Goal: Task Accomplishment & Management: Manage account settings

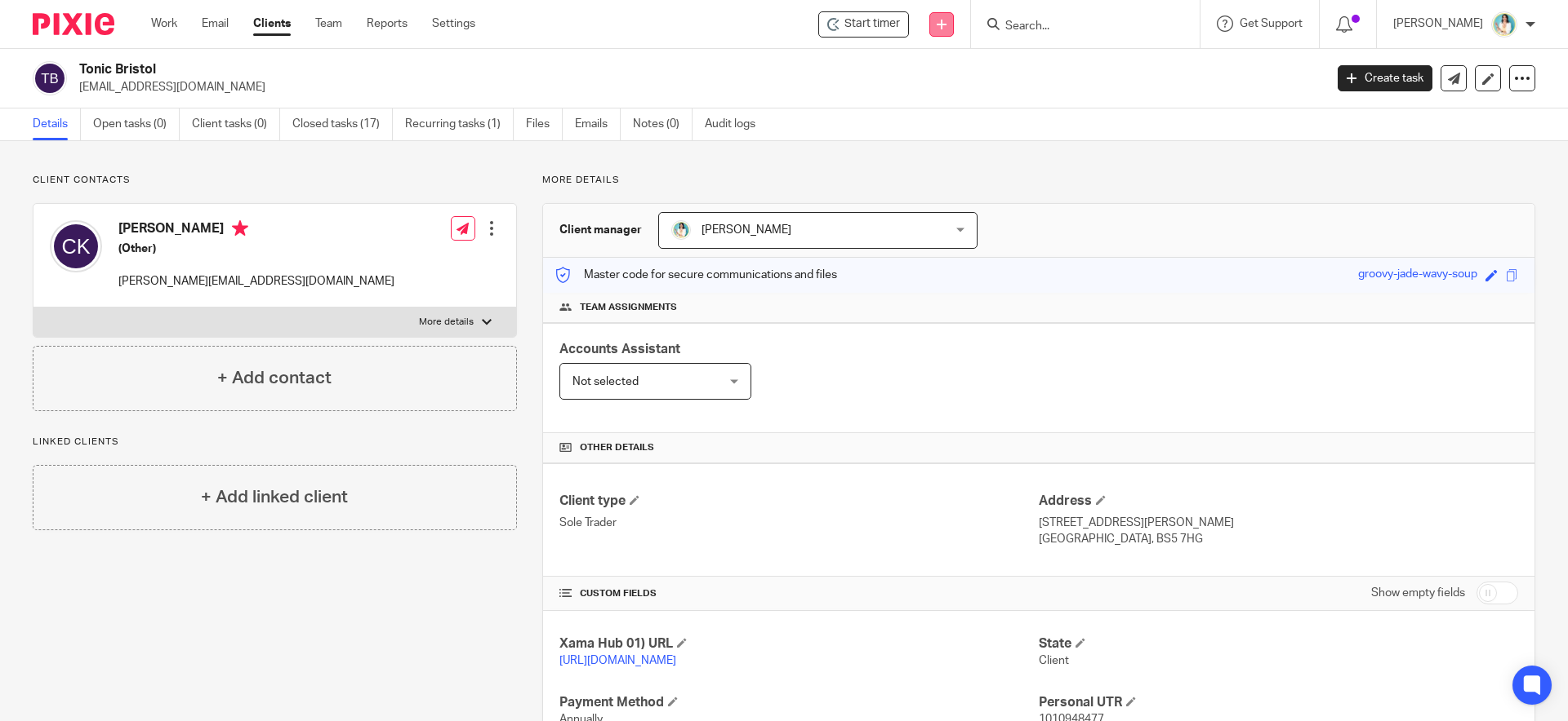
click at [938, 19] on icon at bounding box center [942, 24] width 10 height 10
click at [926, 151] on link "Request signature" at bounding box center [940, 148] width 114 height 23
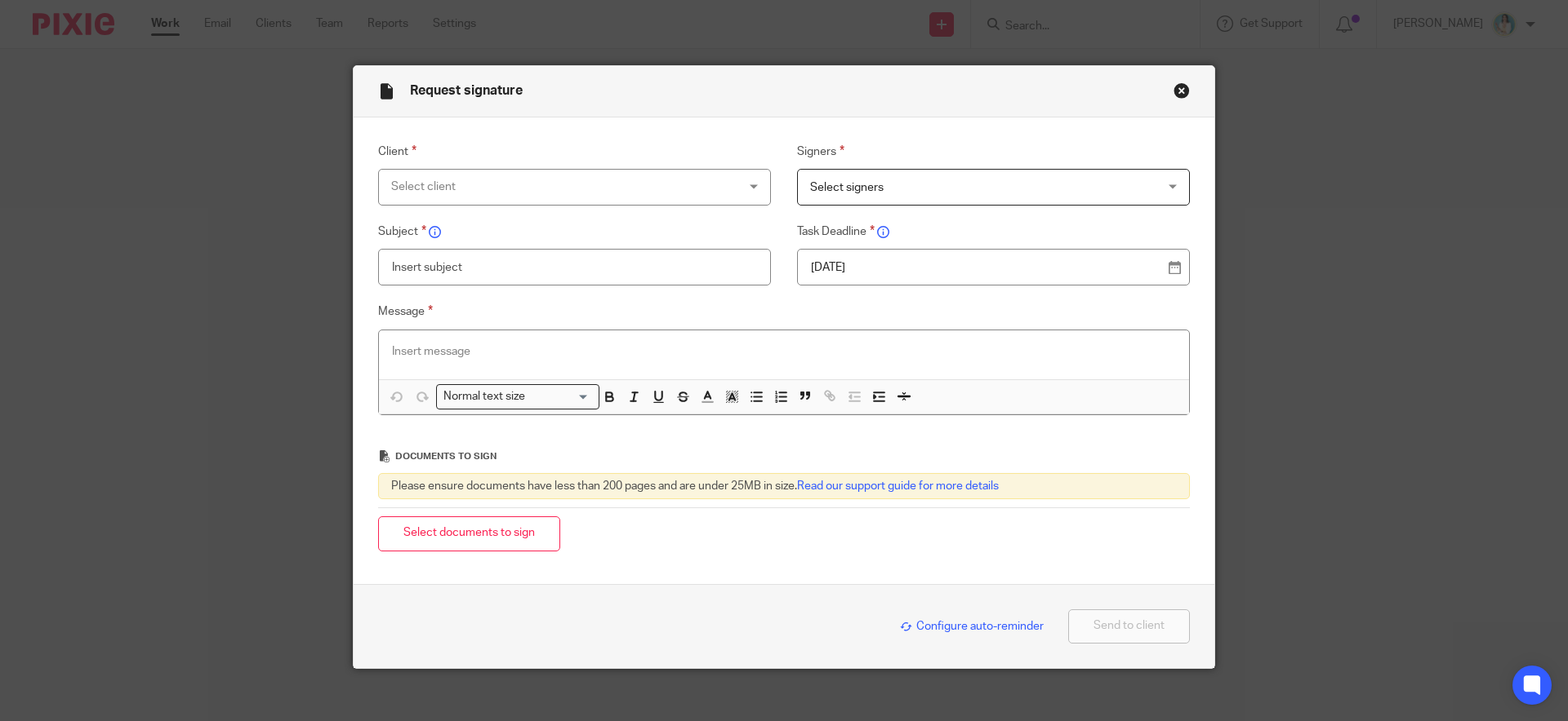
click at [746, 191] on div "Select client" at bounding box center [574, 188] width 393 height 37
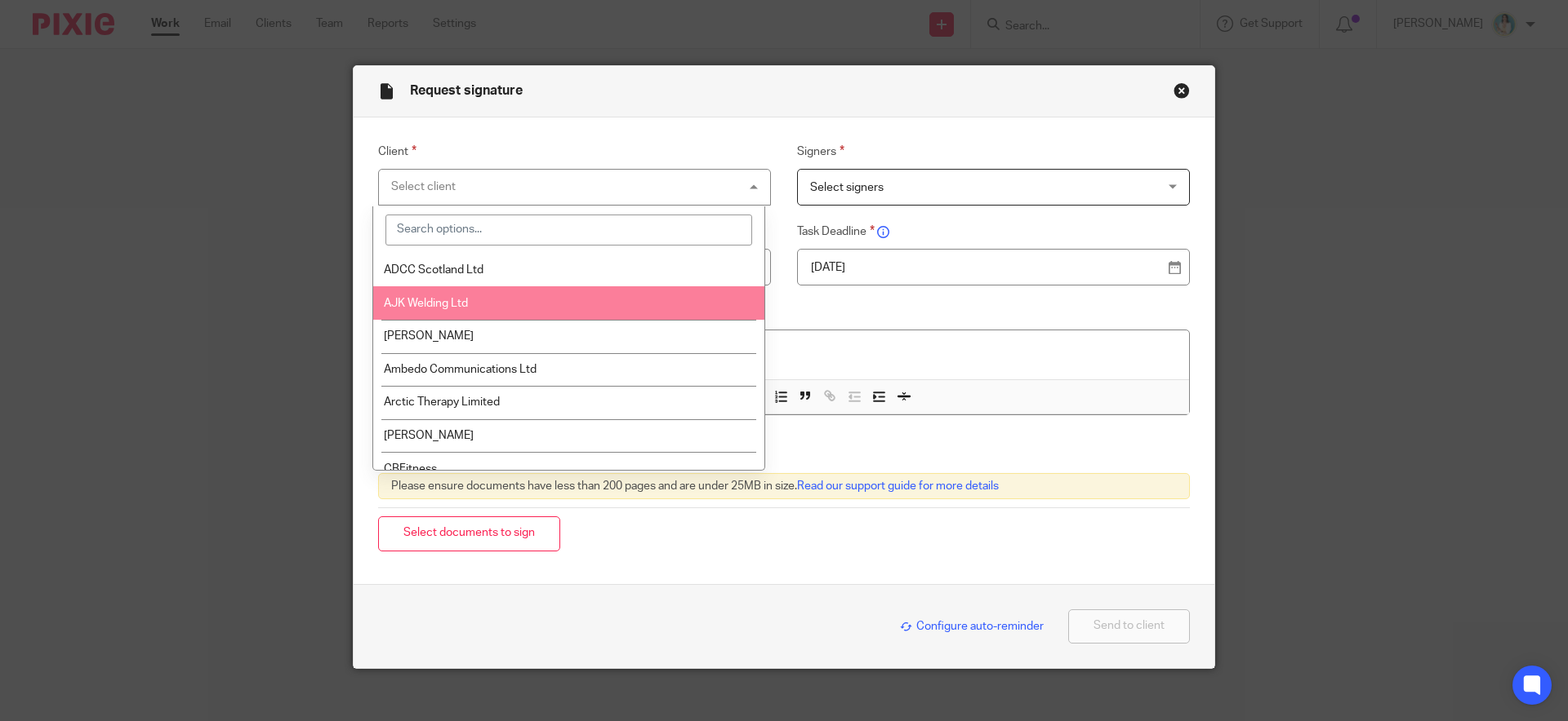
click at [621, 296] on li "AJK Welding Ltd" at bounding box center [568, 303] width 391 height 33
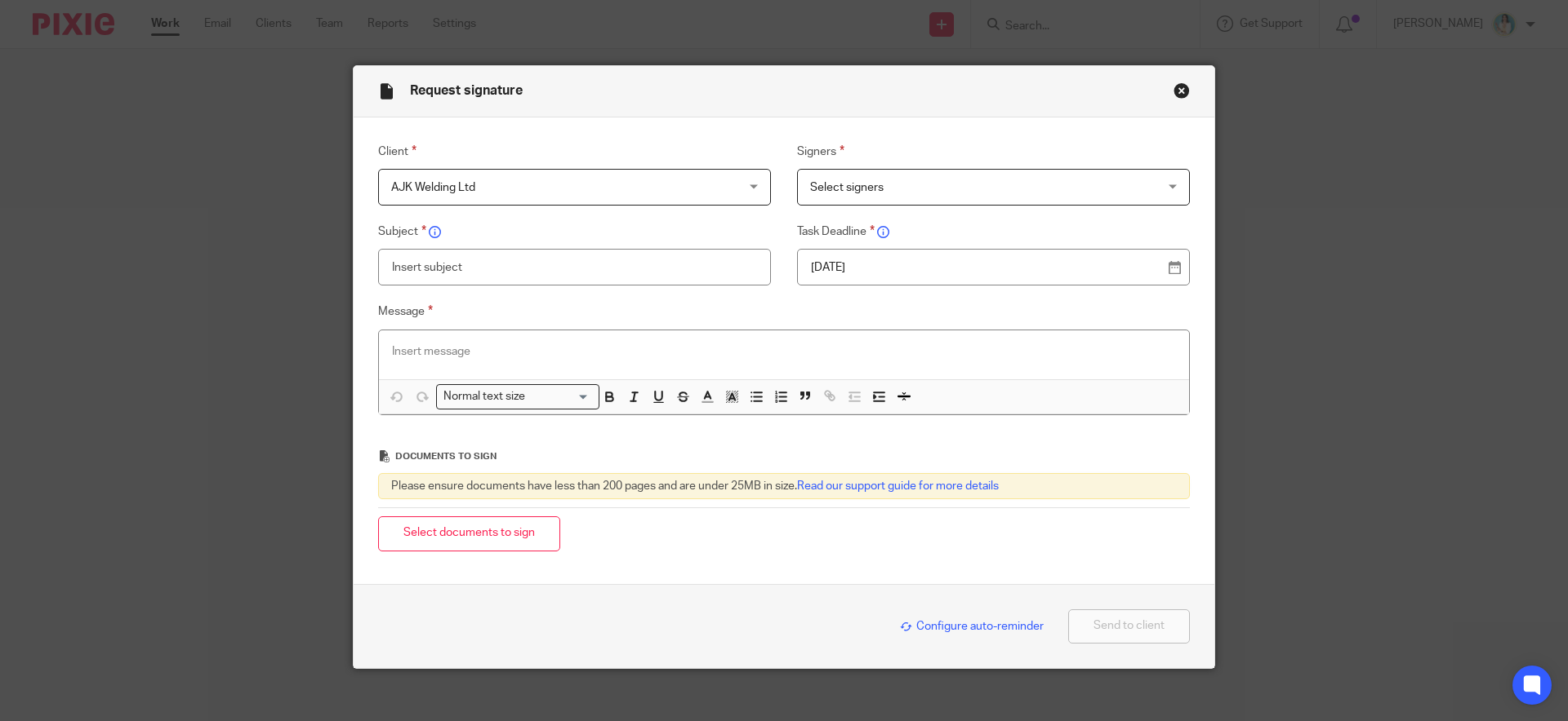
click at [920, 181] on span "Select signers" at bounding box center [962, 187] width 304 height 34
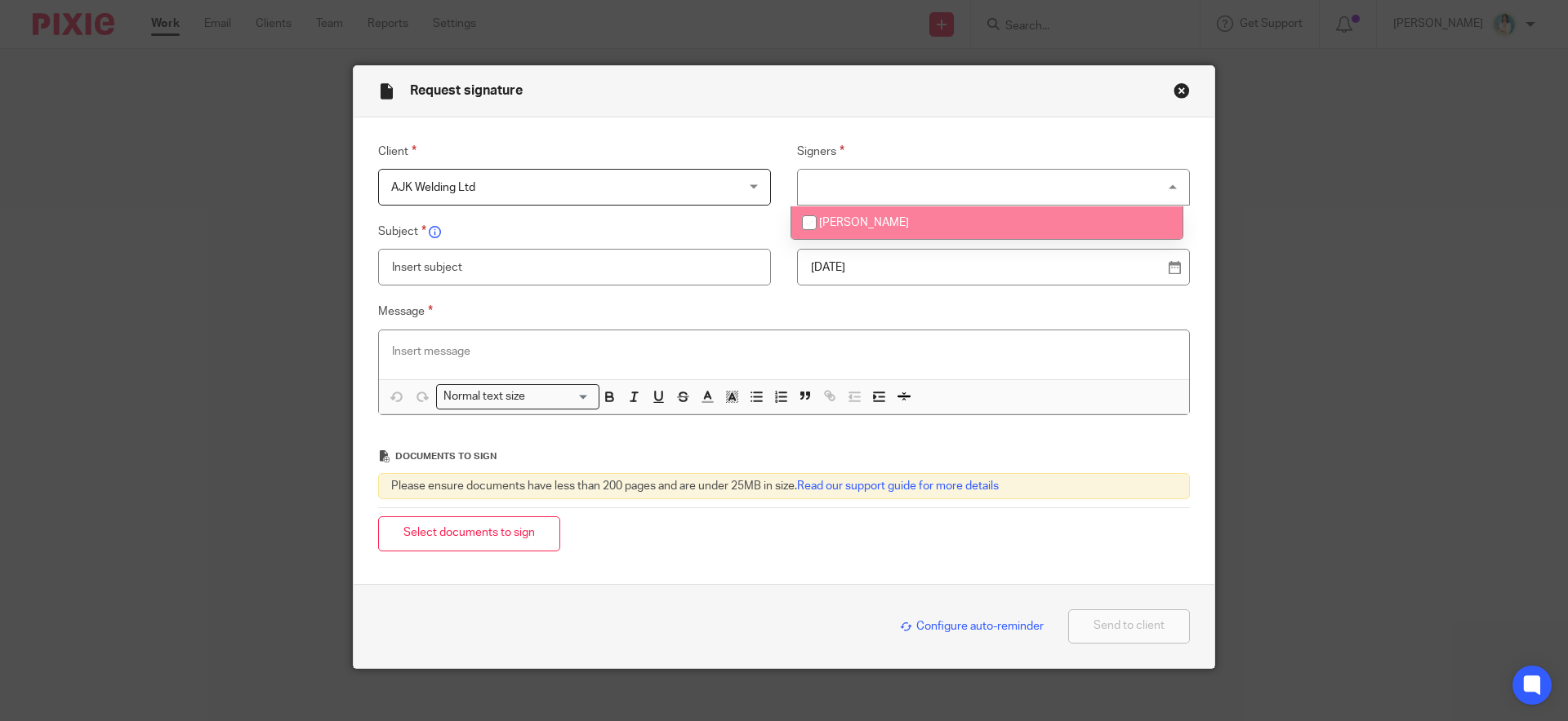
click at [888, 225] on span "[PERSON_NAME]" at bounding box center [864, 223] width 90 height 12
checkbox input "true"
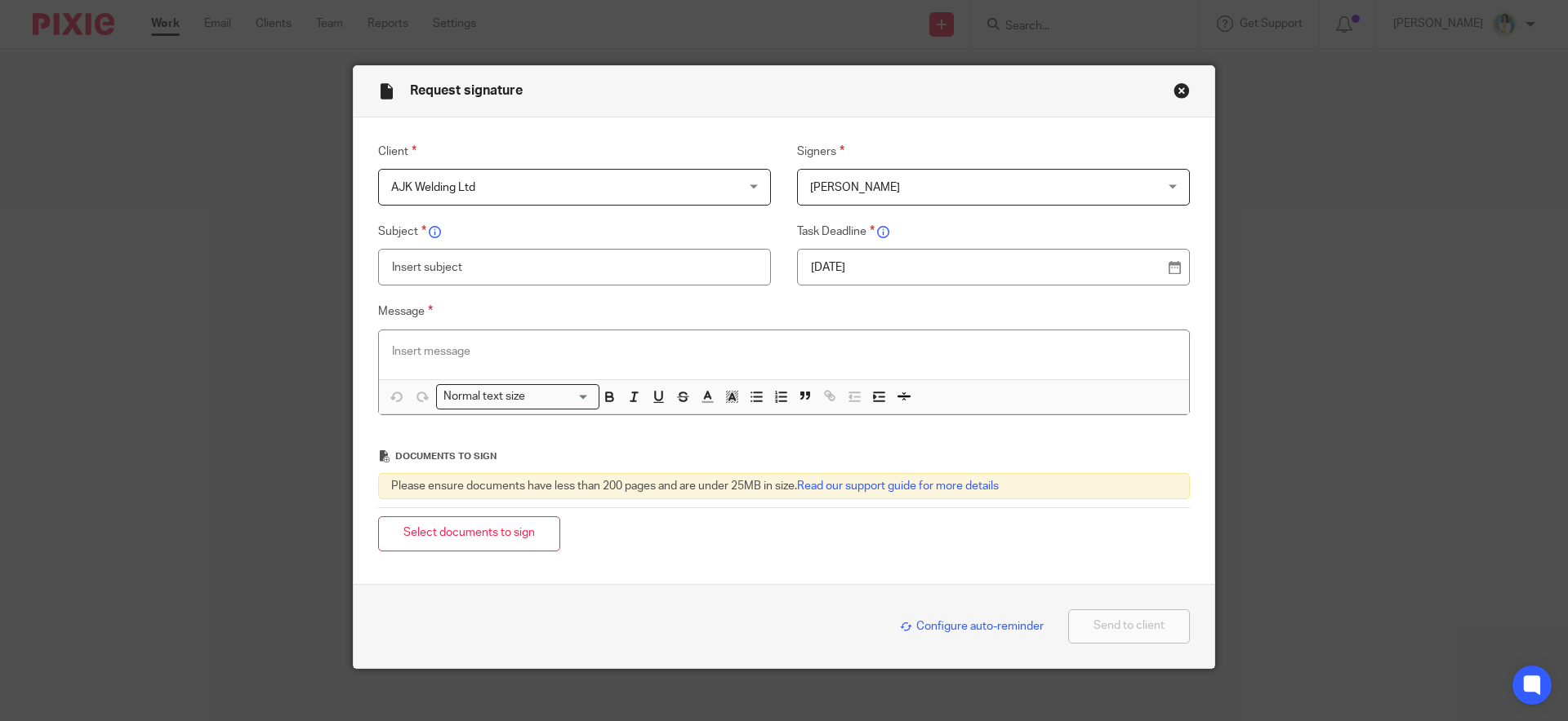
click at [676, 275] on input "text" at bounding box center [574, 268] width 393 height 37
click at [450, 348] on p at bounding box center [784, 352] width 784 height 17
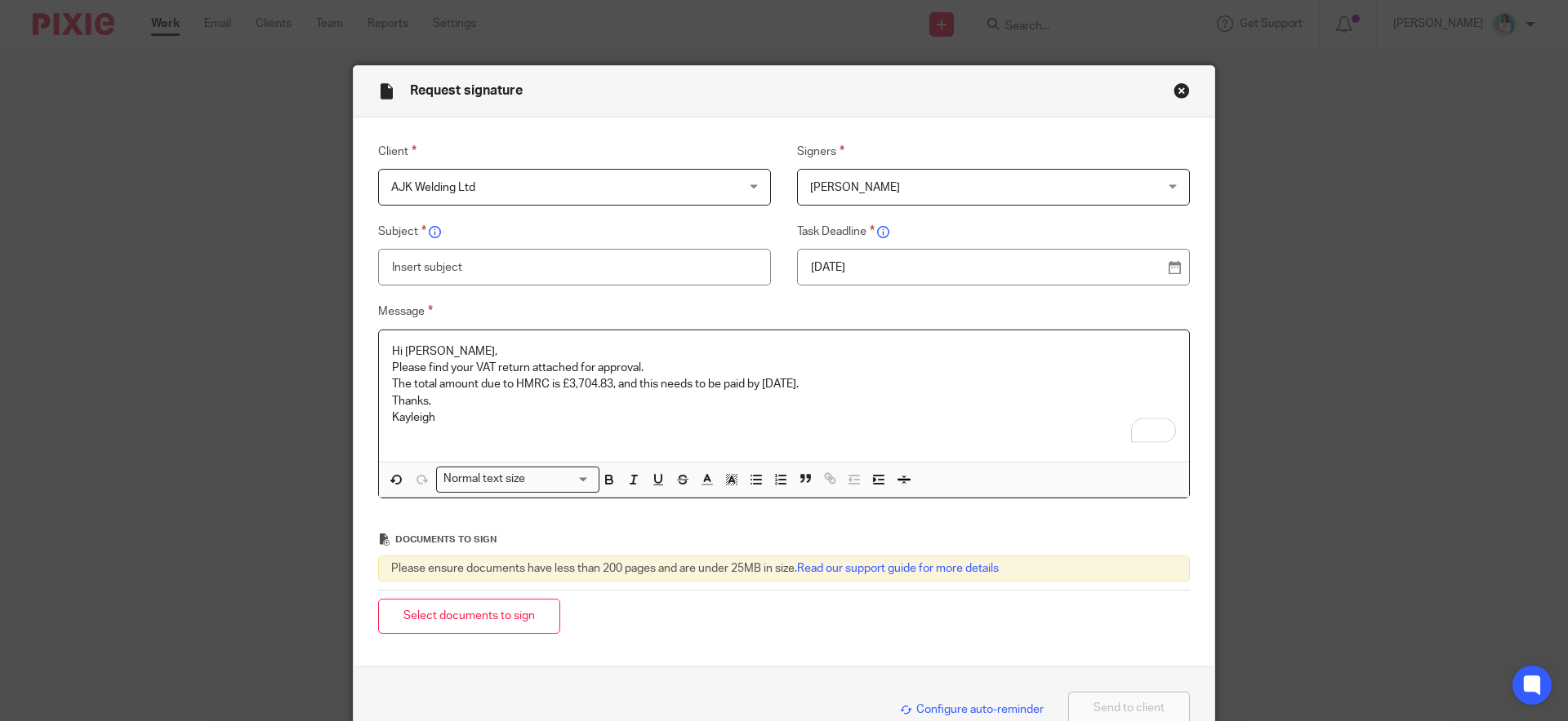
click at [465, 349] on p "Hi [PERSON_NAME]," at bounding box center [784, 352] width 784 height 17
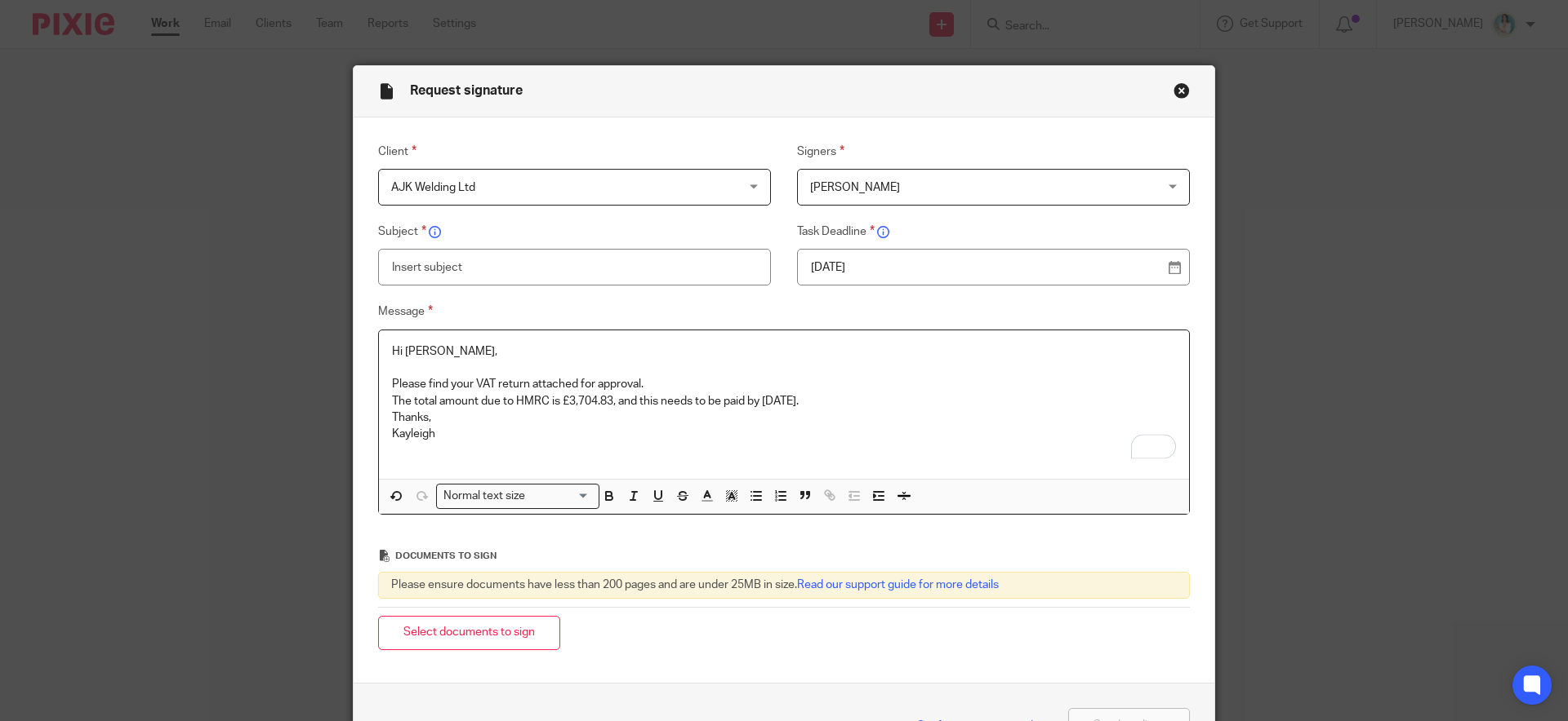
click at [656, 383] on p "Please find your VAT return attached for approval." at bounding box center [784, 384] width 784 height 17
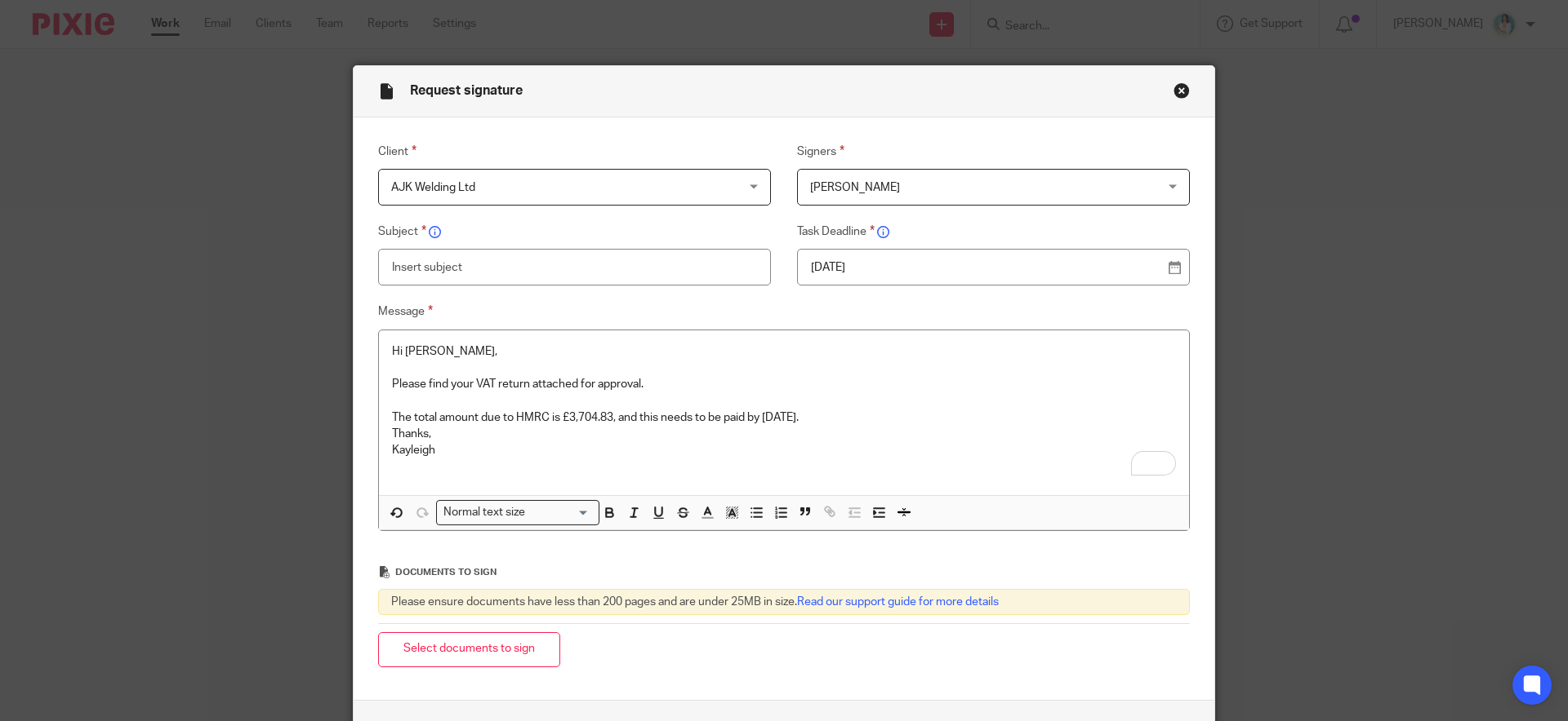
click at [402, 269] on input "text" at bounding box center [574, 268] width 393 height 37
paste input "VAT Return for Approval"
type input "VAT Return for Approval"
click at [851, 413] on p "The total amount due to HMRC is £3,704.83, and this needs to be paid by 7 Septe…" at bounding box center [784, 418] width 784 height 17
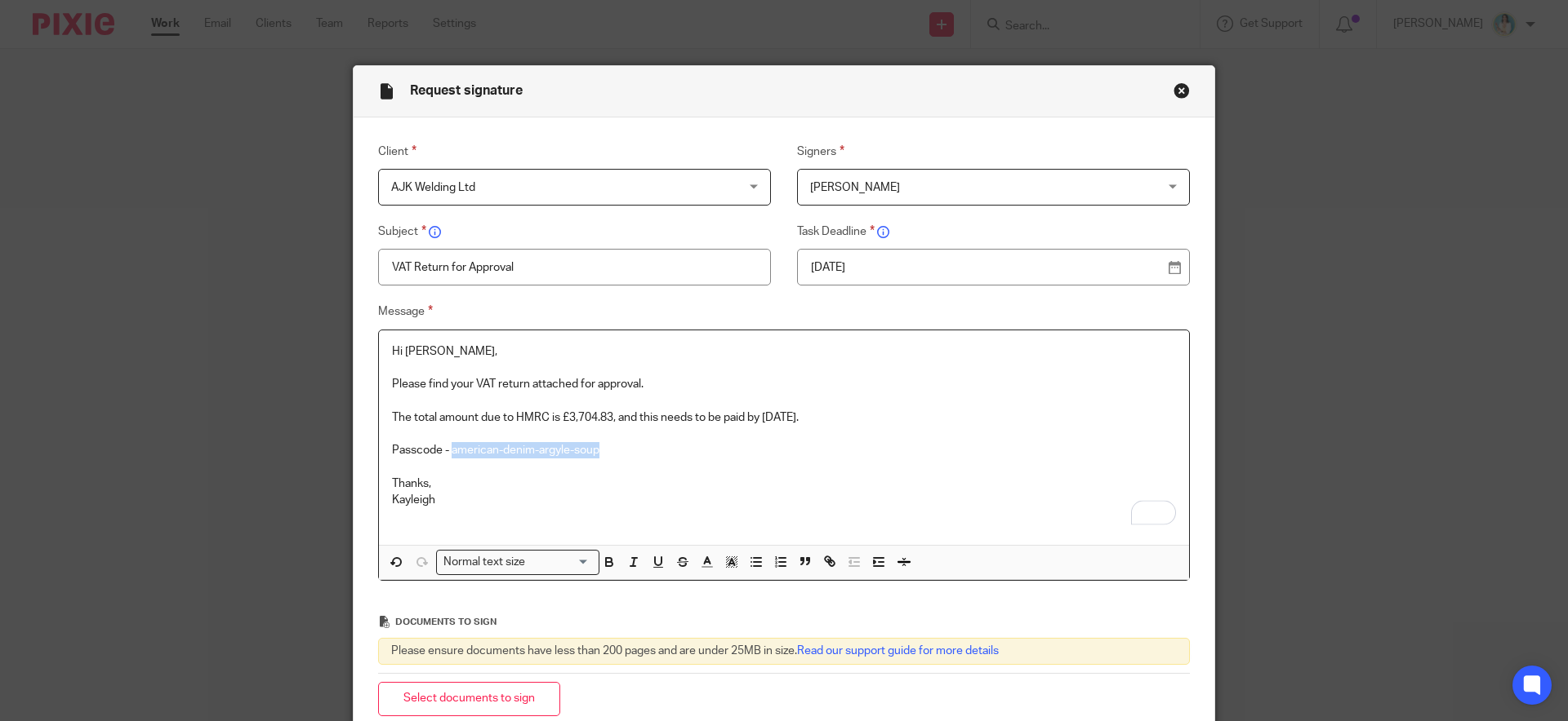
drag, startPoint x: 446, startPoint y: 448, endPoint x: 595, endPoint y: 448, distance: 149.0
click at [595, 448] on p "Passcode - american-denim-argyle-soup" at bounding box center [784, 451] width 784 height 17
click at [729, 562] on polyline "button" at bounding box center [731, 563] width 6 height 7
click at [740, 583] on li "color:#FCDC00" at bounding box center [745, 583] width 13 height 13
click at [656, 491] on p "Thanks," at bounding box center [784, 484] width 784 height 17
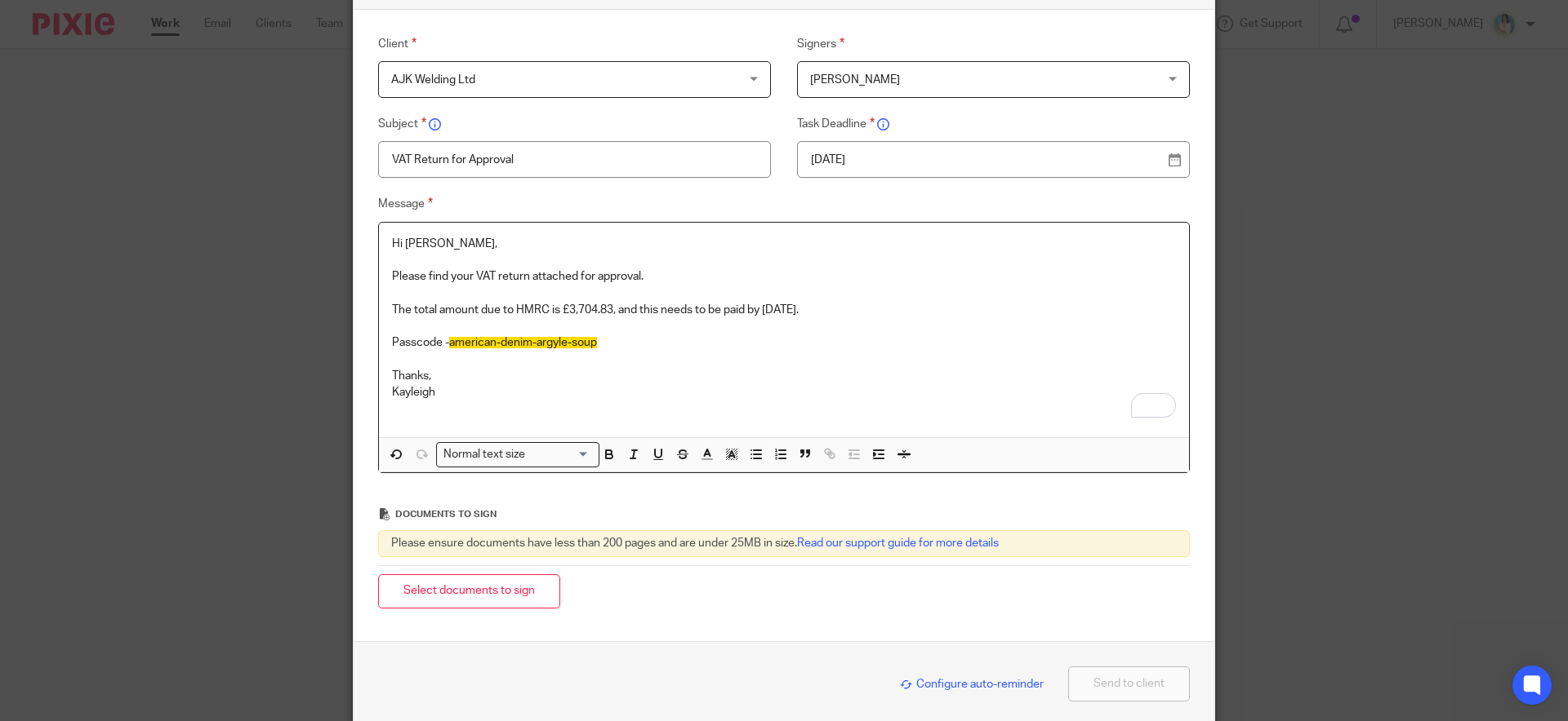
scroll to position [123, 0]
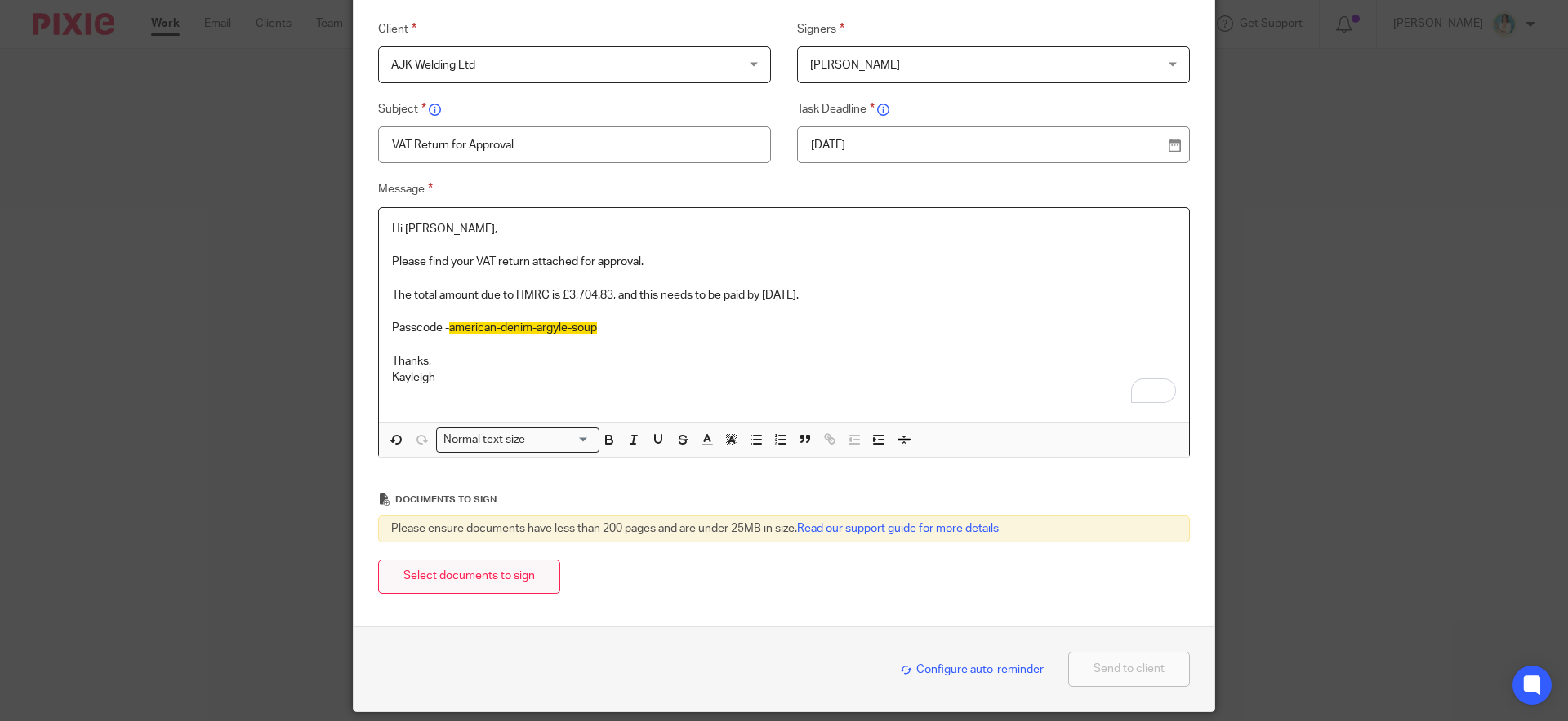
click at [491, 584] on button "Select documents to sign" at bounding box center [469, 578] width 182 height 35
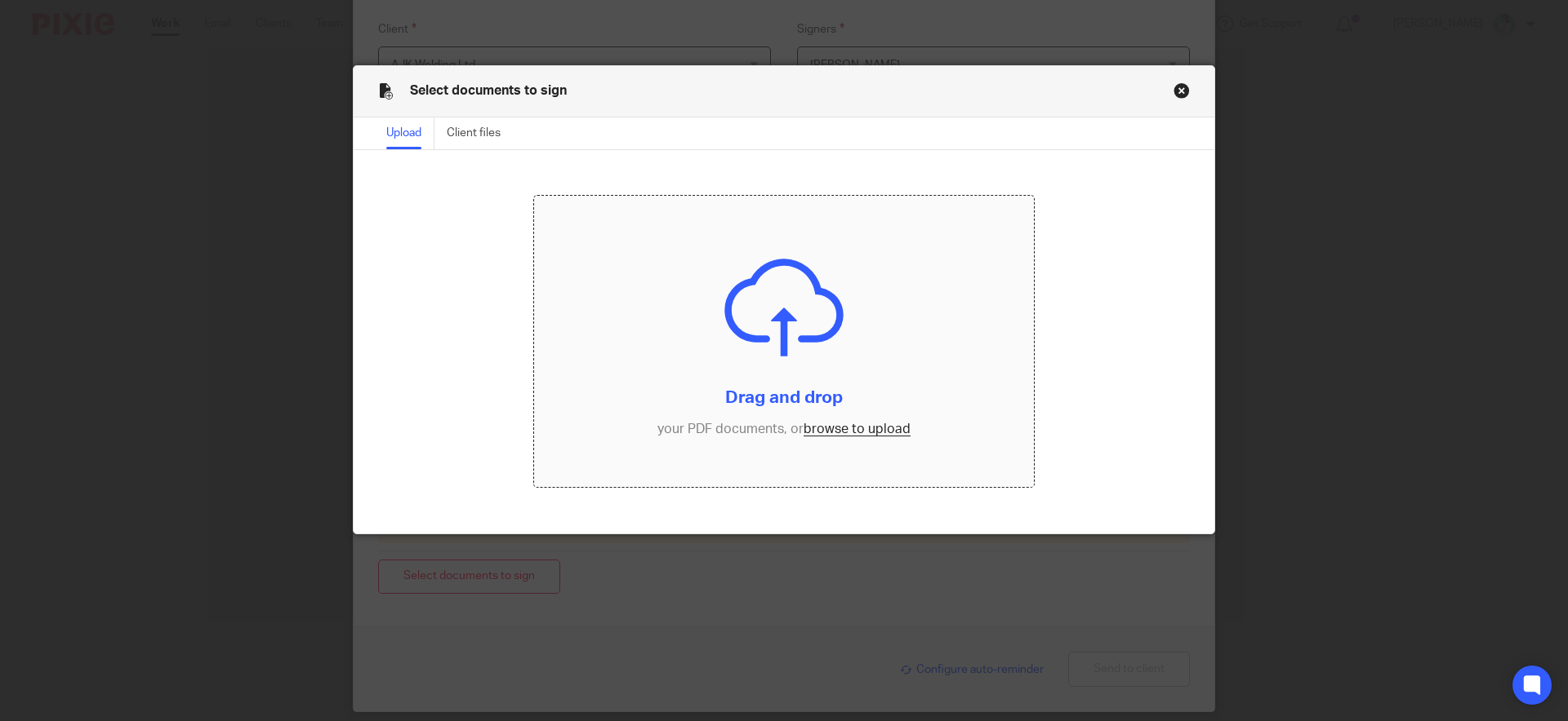
click at [856, 428] on input "file" at bounding box center [784, 342] width 500 height 292
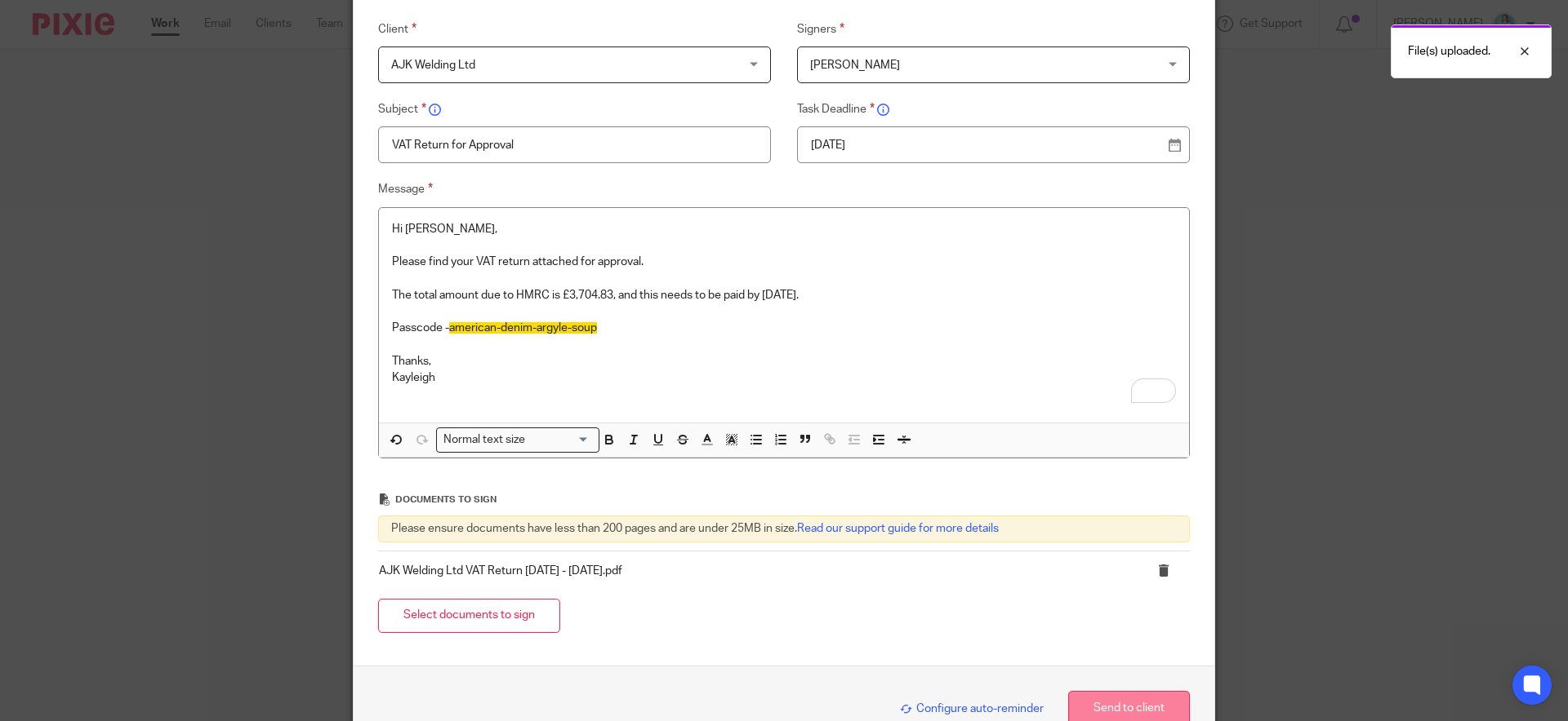
click at [1118, 708] on button "Send to client" at bounding box center [1128, 708] width 122 height 35
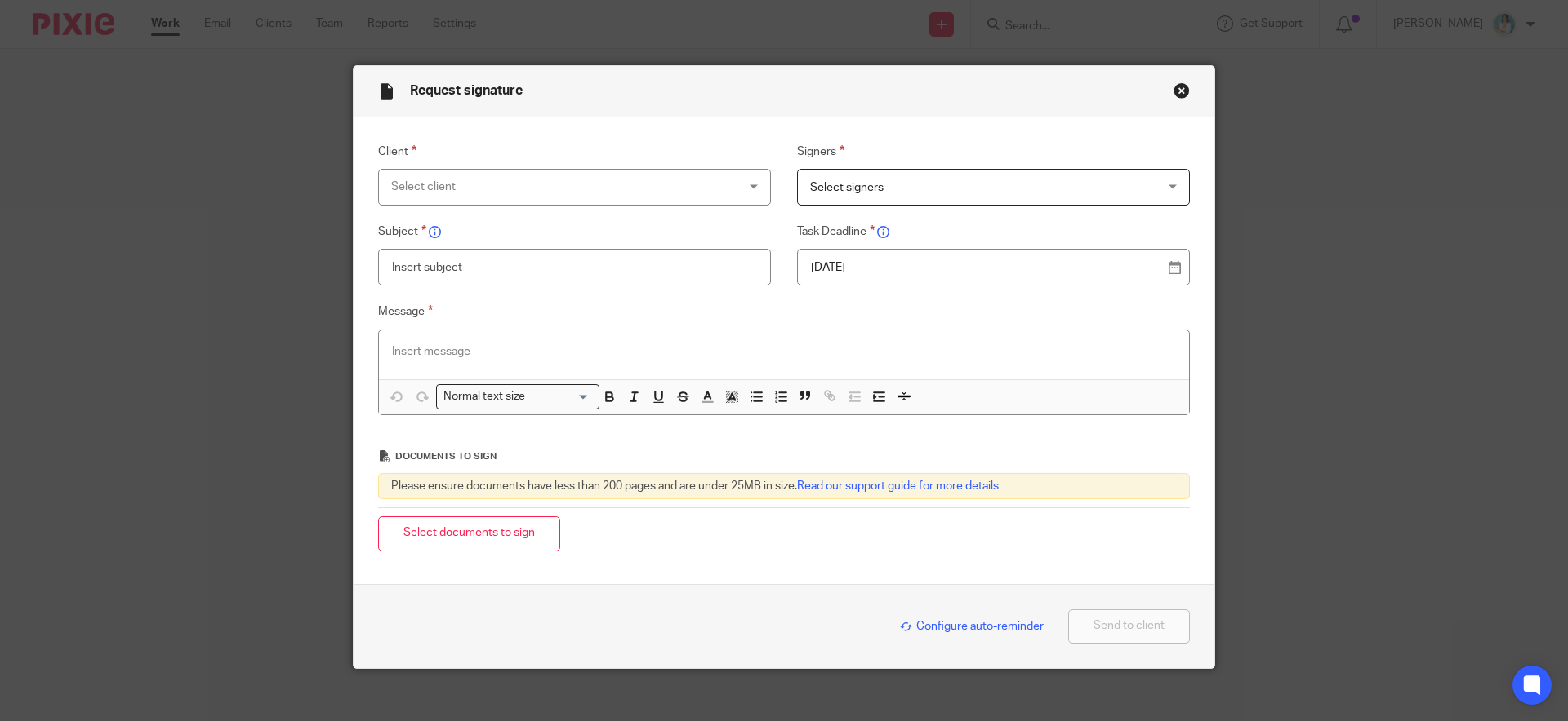
click at [1180, 89] on button "Close modal" at bounding box center [1182, 91] width 17 height 17
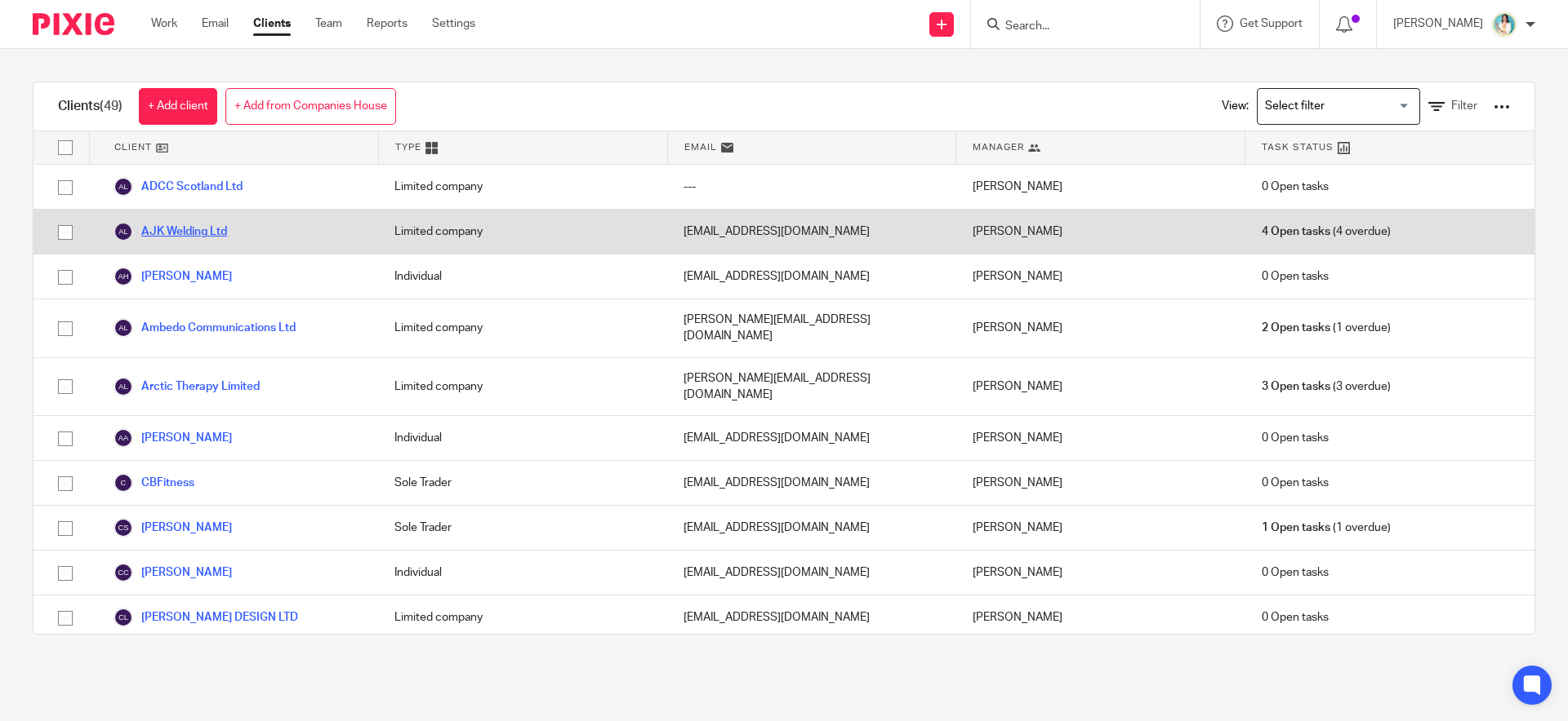
click at [187, 228] on link "AJK Welding Ltd" at bounding box center [170, 231] width 113 height 19
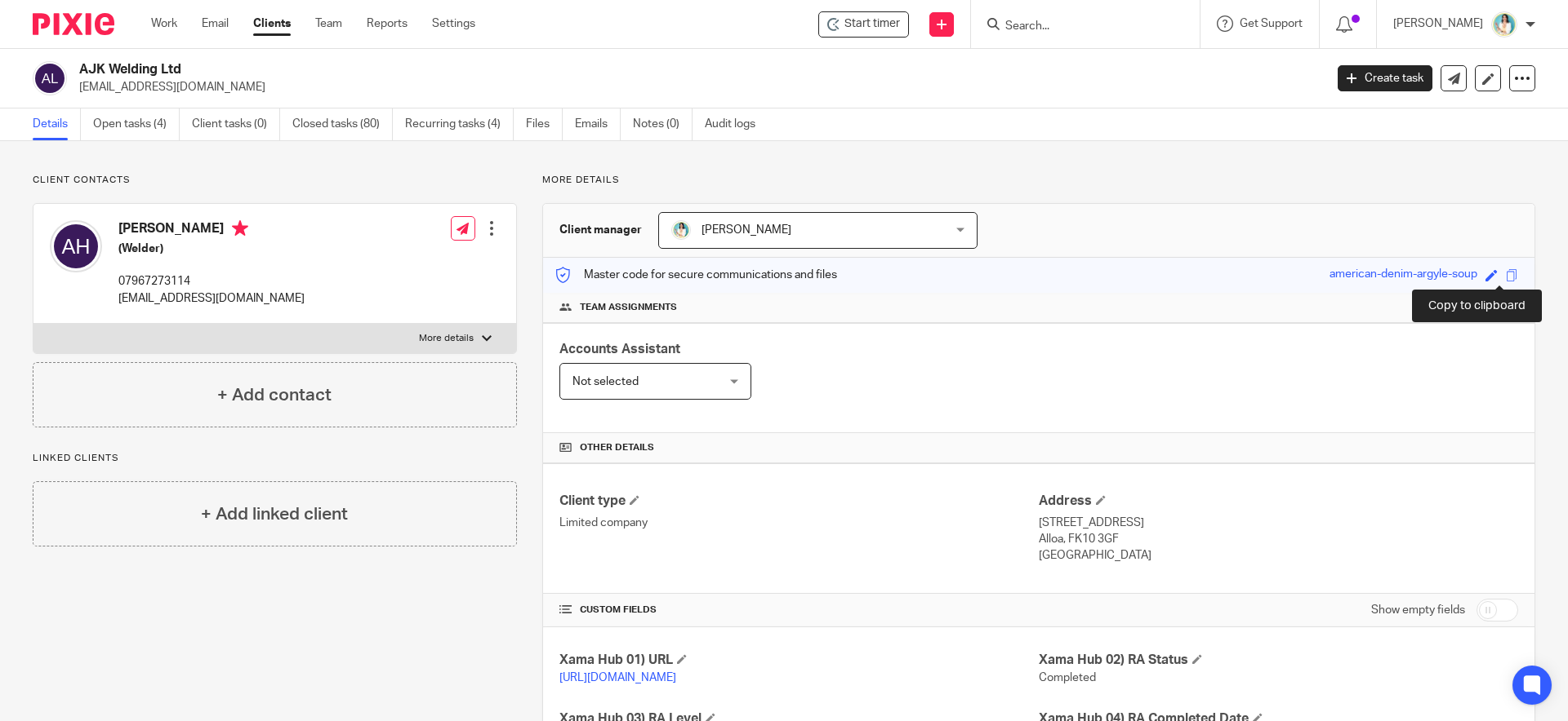
click at [1505, 278] on span at bounding box center [1511, 275] width 13 height 13
click at [163, 22] on link "Work" at bounding box center [163, 24] width 26 height 17
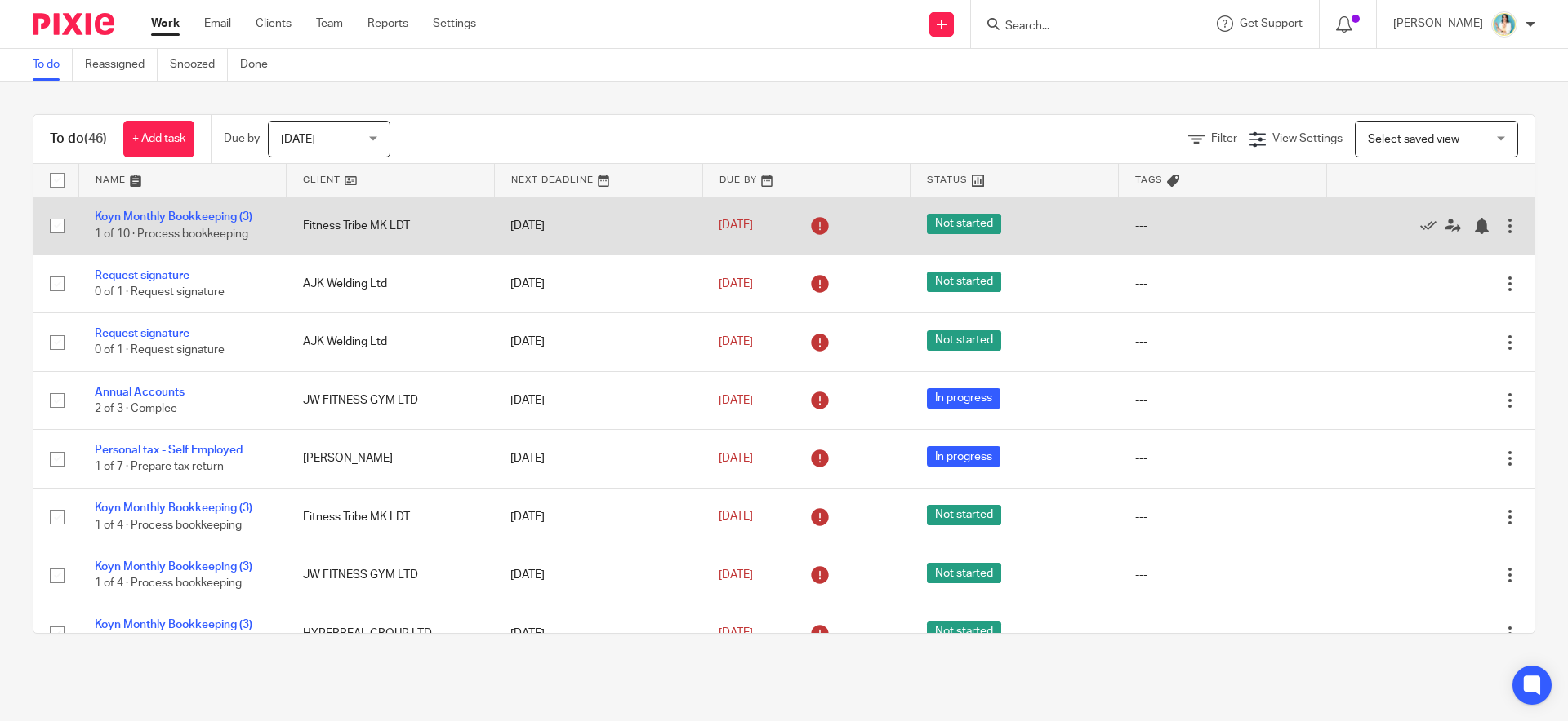
click at [59, 224] on input "checkbox" at bounding box center [57, 226] width 31 height 31
checkbox input "false"
click at [1420, 223] on icon at bounding box center [1428, 226] width 17 height 17
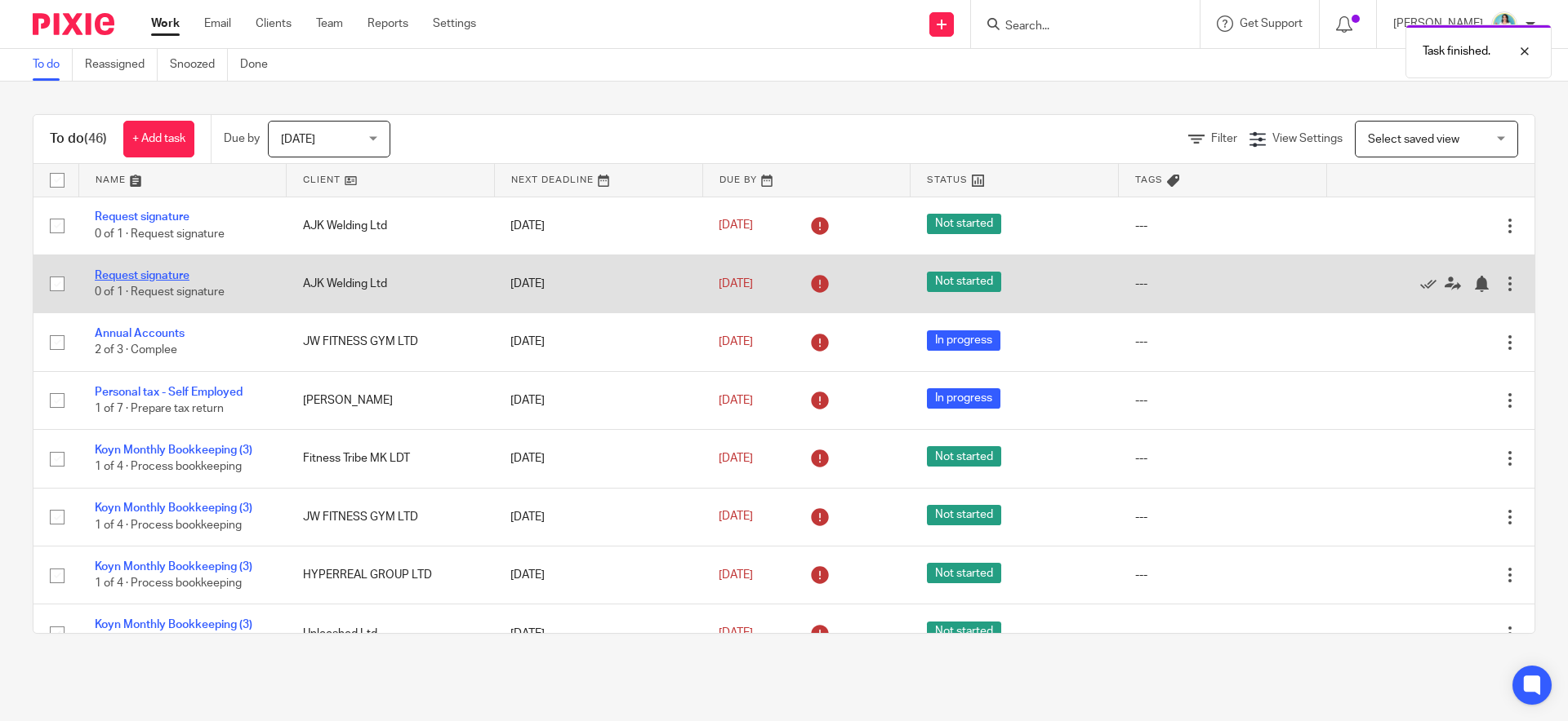
click at [157, 270] on link "Request signature" at bounding box center [143, 276] width 95 height 12
click at [172, 274] on link "Request signature" at bounding box center [143, 276] width 95 height 12
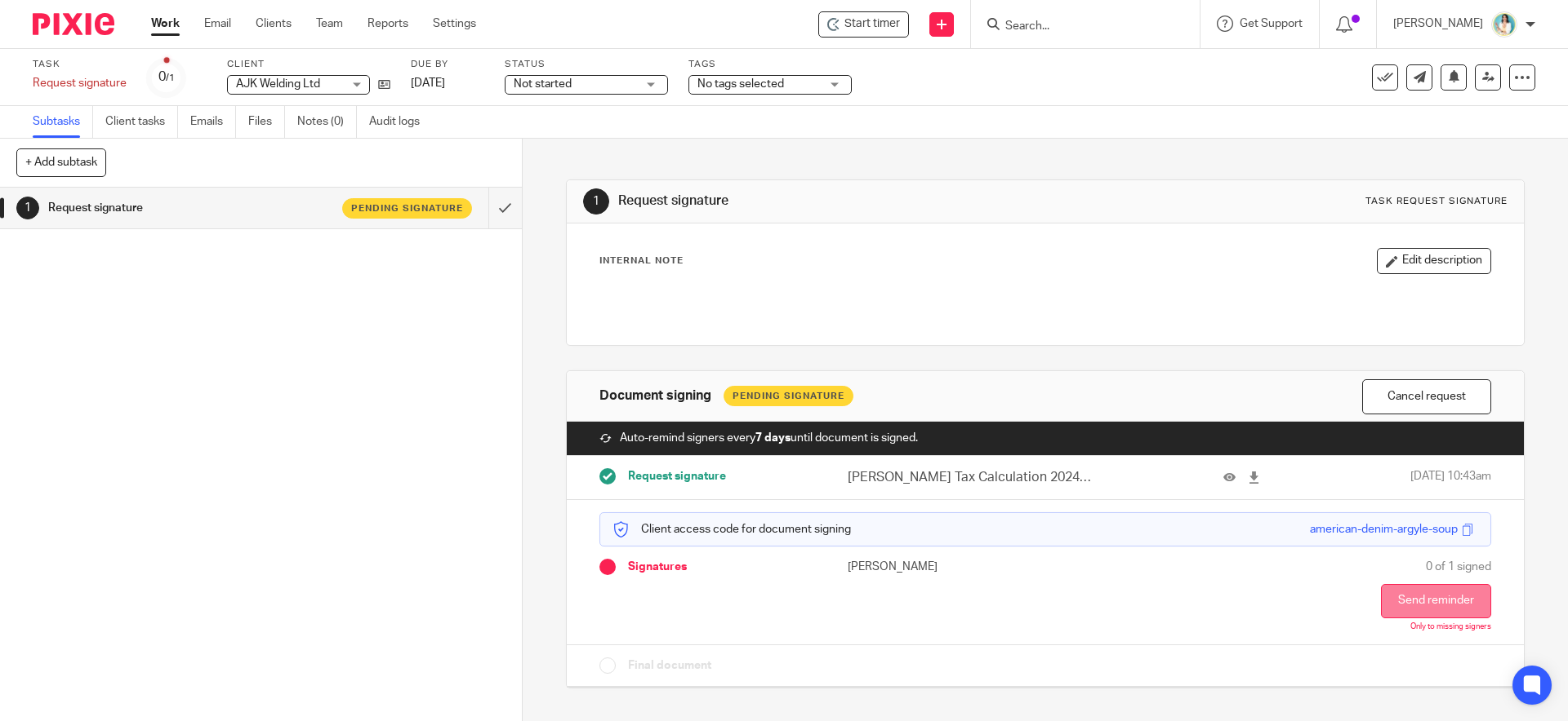
click at [1390, 592] on button "Send reminder" at bounding box center [1435, 601] width 110 height 34
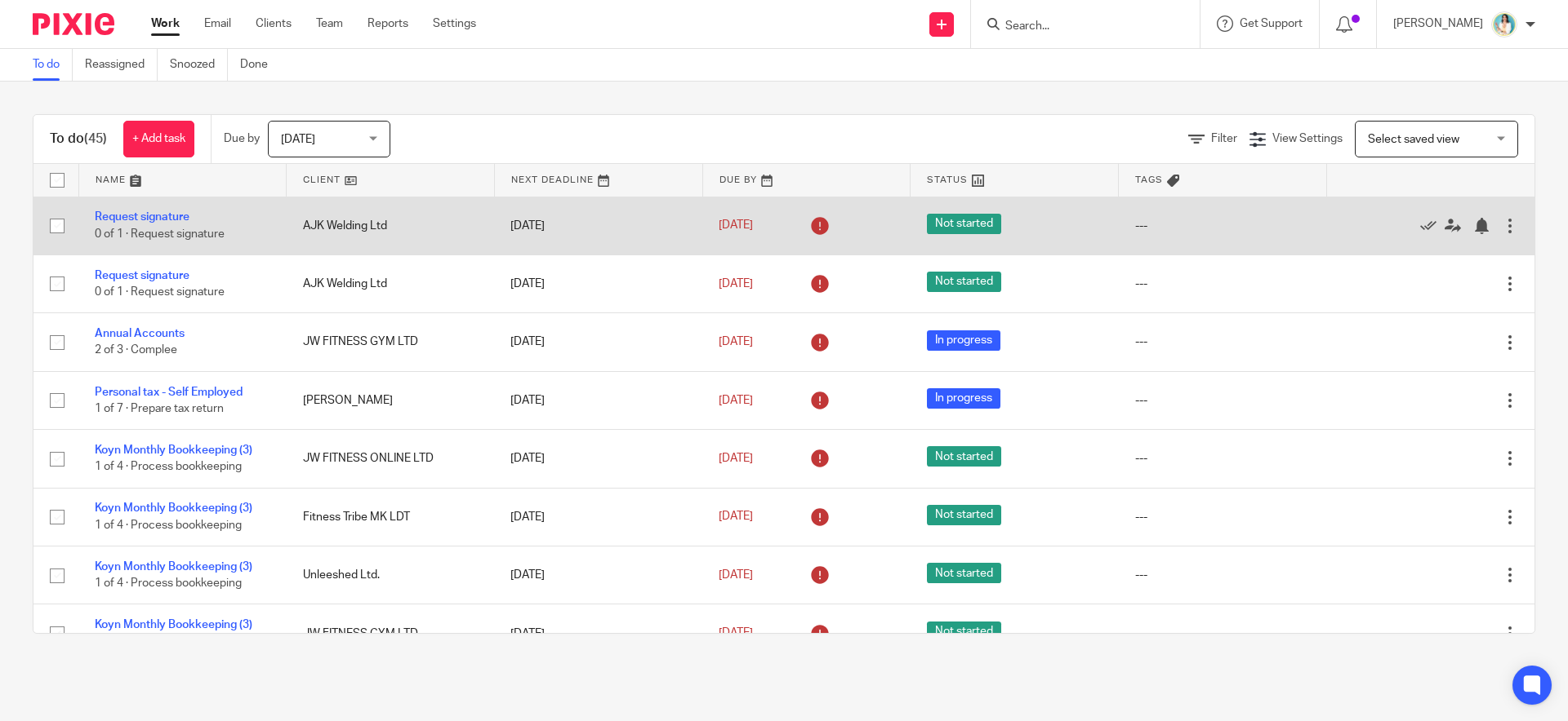
click at [95, 224] on td "Request signature 0 of 1 · Request signature" at bounding box center [183, 226] width 209 height 58
click at [118, 213] on link "Request signature" at bounding box center [143, 218] width 95 height 12
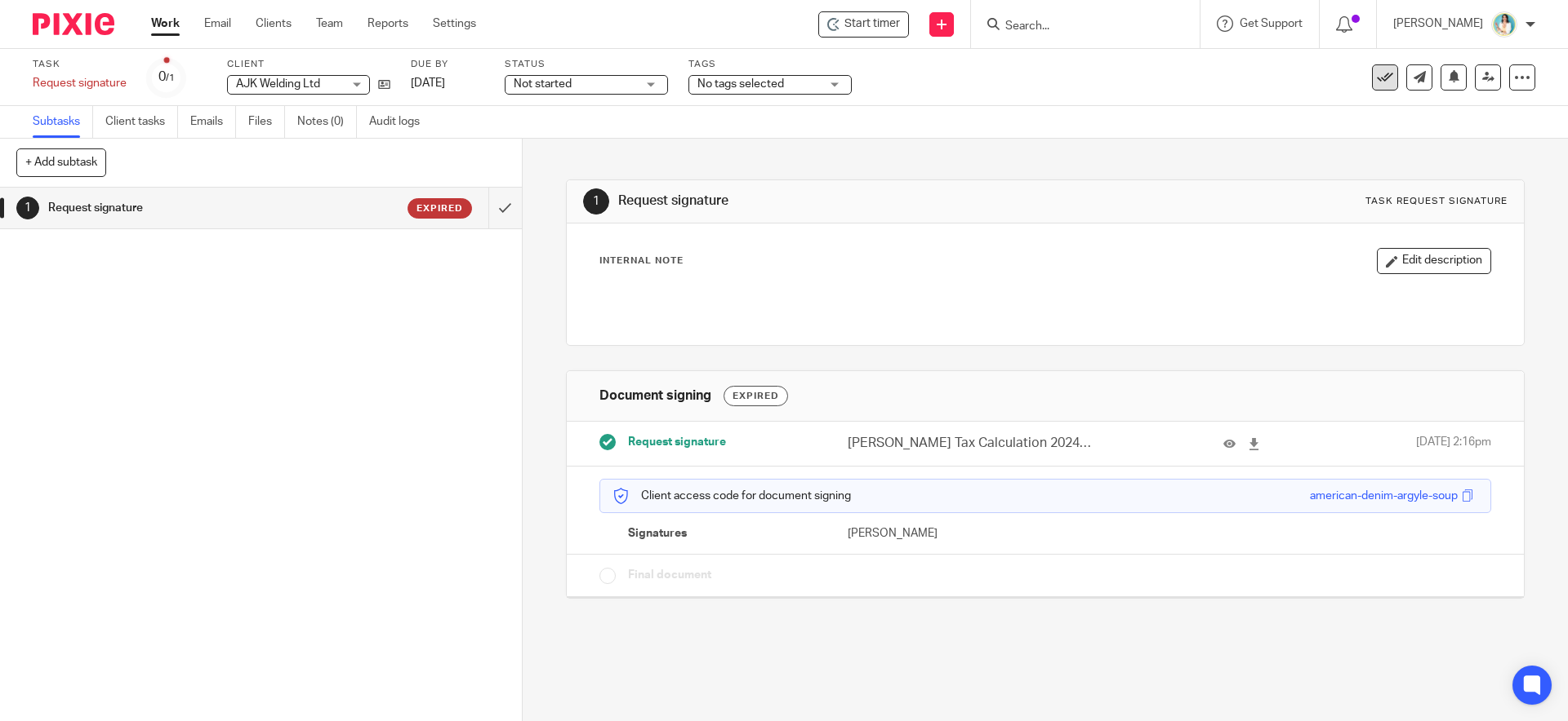
click at [1381, 72] on button at bounding box center [1385, 77] width 26 height 26
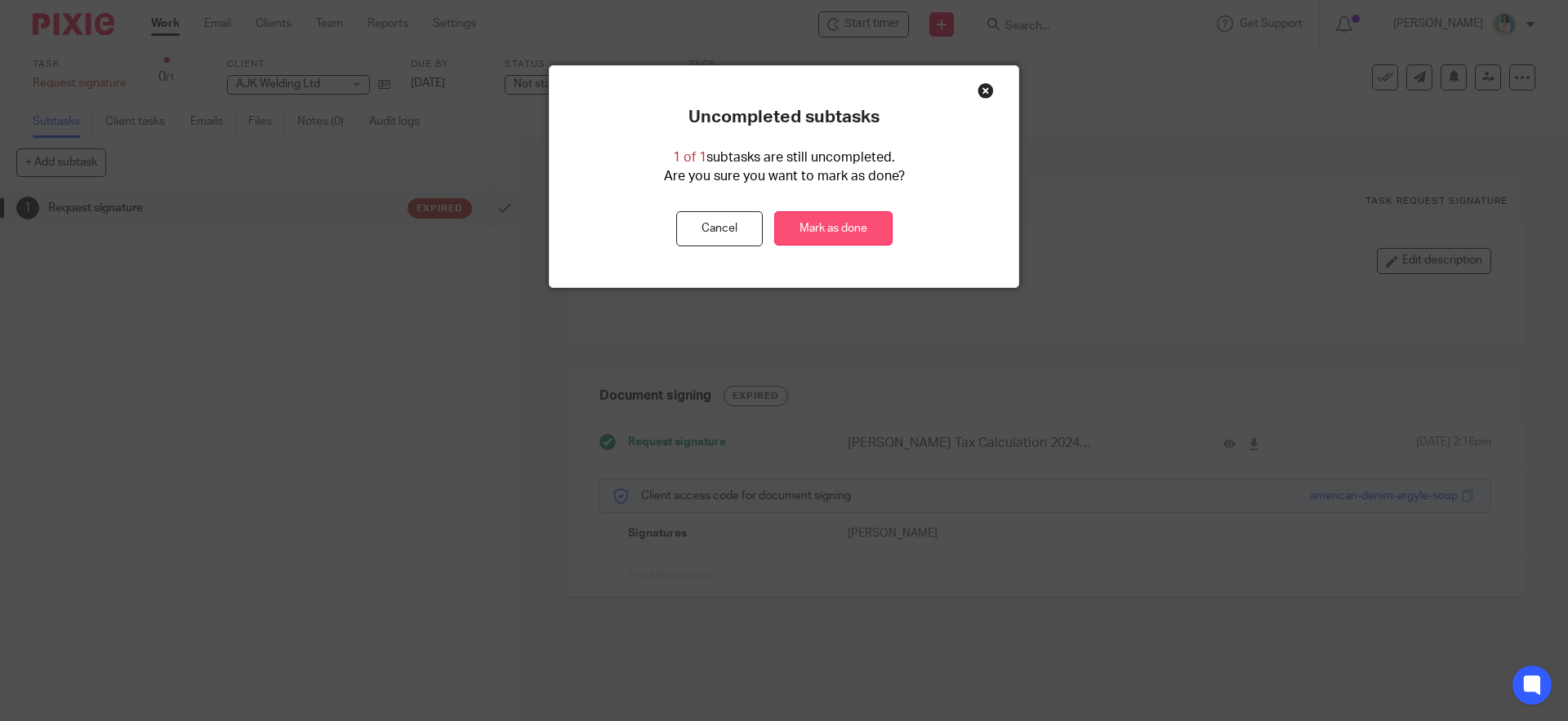
click at [818, 230] on link "Mark as done" at bounding box center [833, 229] width 118 height 35
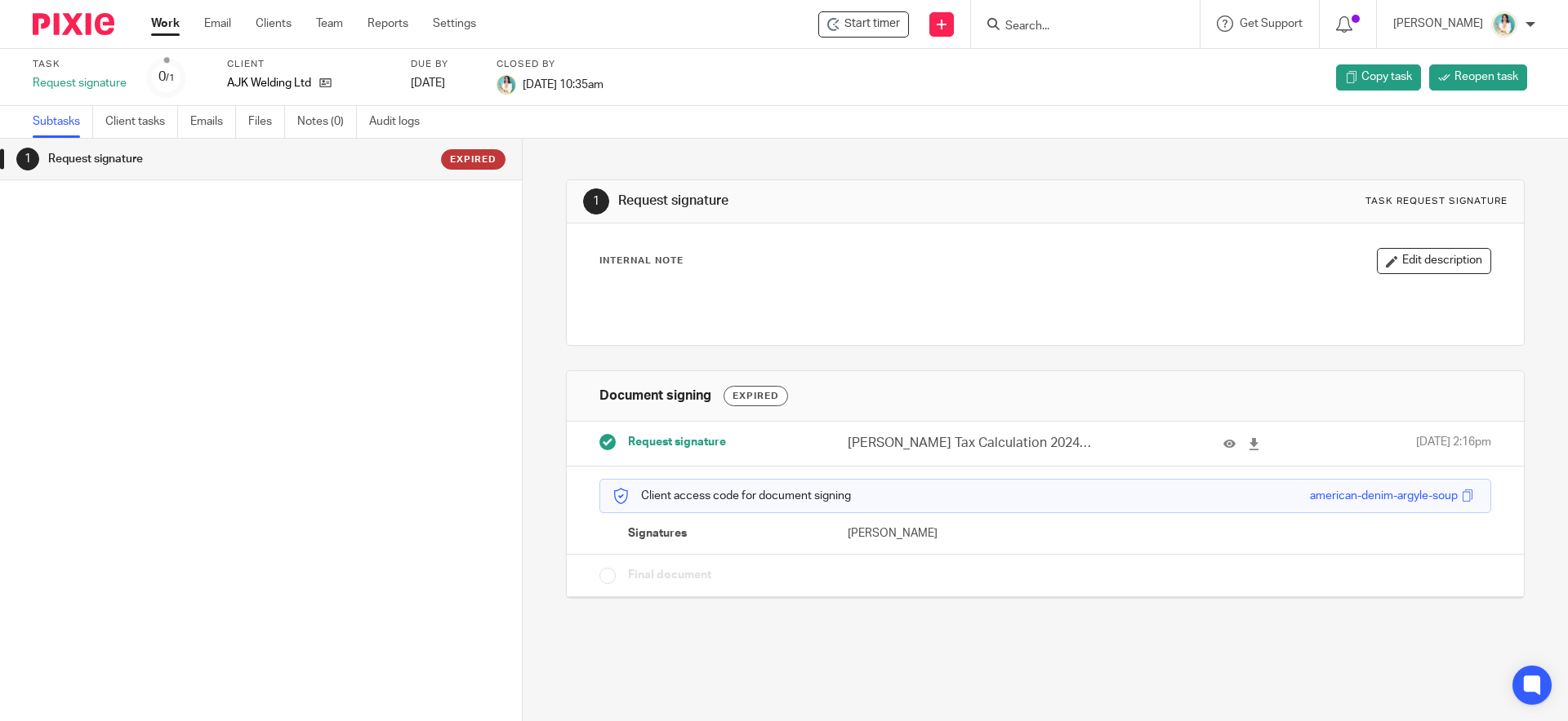
click at [167, 23] on link "Work" at bounding box center [165, 24] width 28 height 17
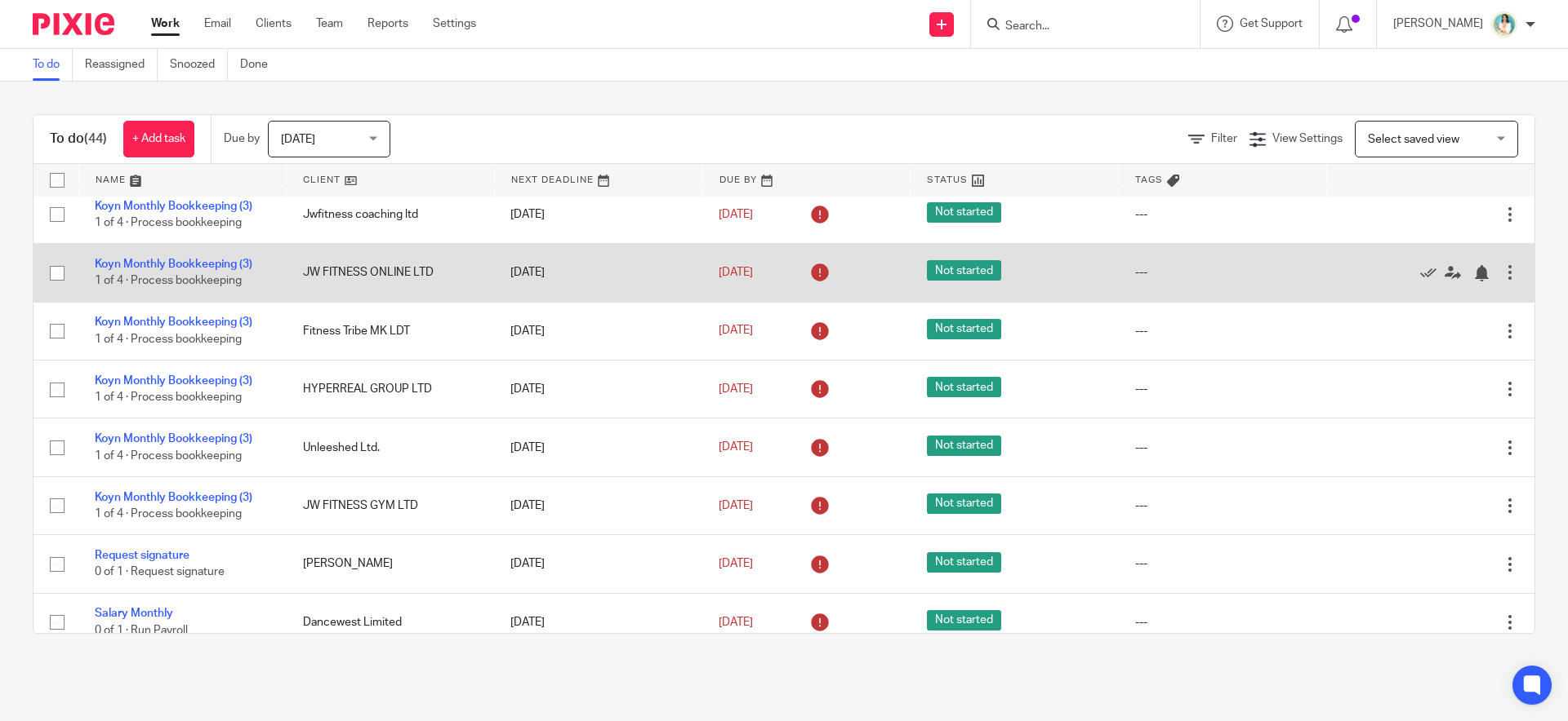
scroll to position [159, 0]
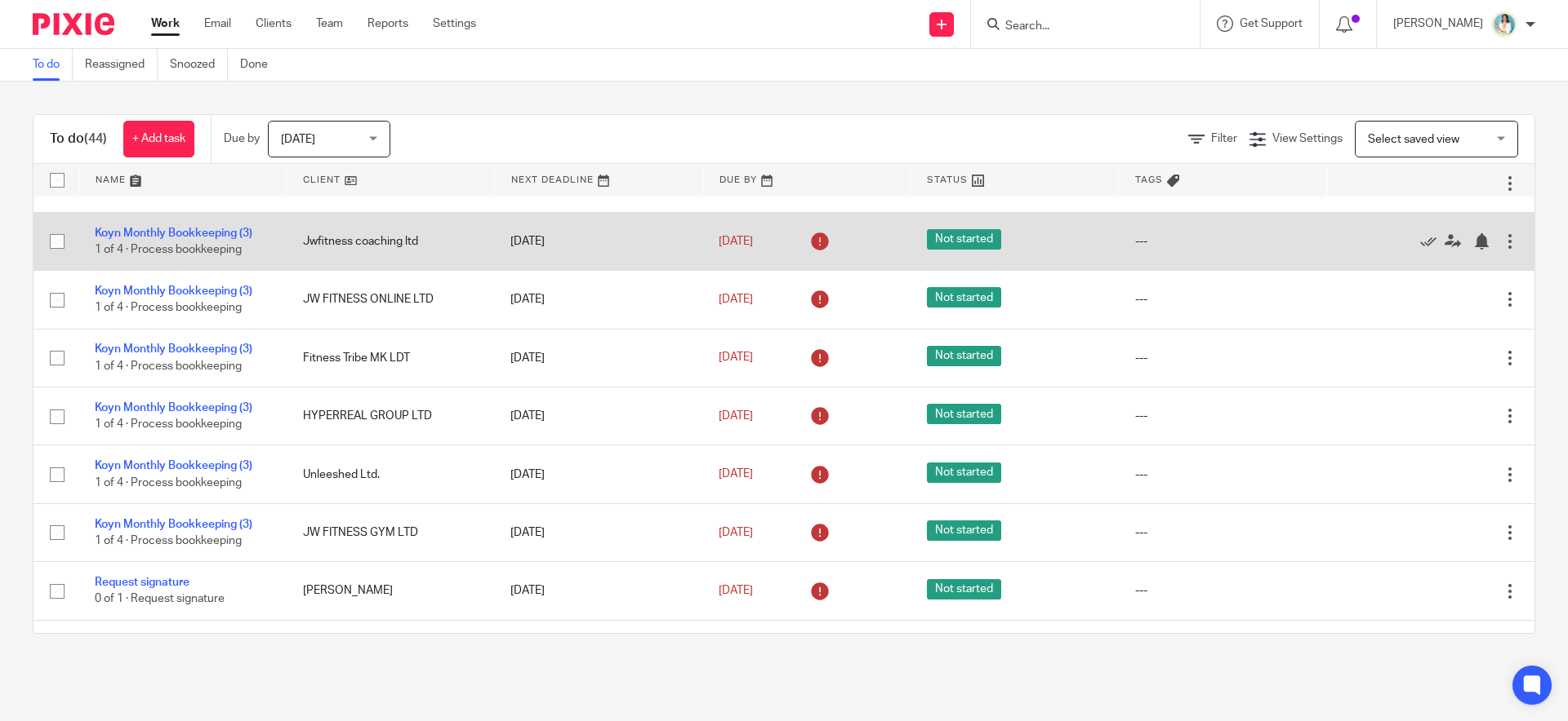
click at [59, 241] on input "checkbox" at bounding box center [57, 241] width 31 height 31
checkbox input "true"
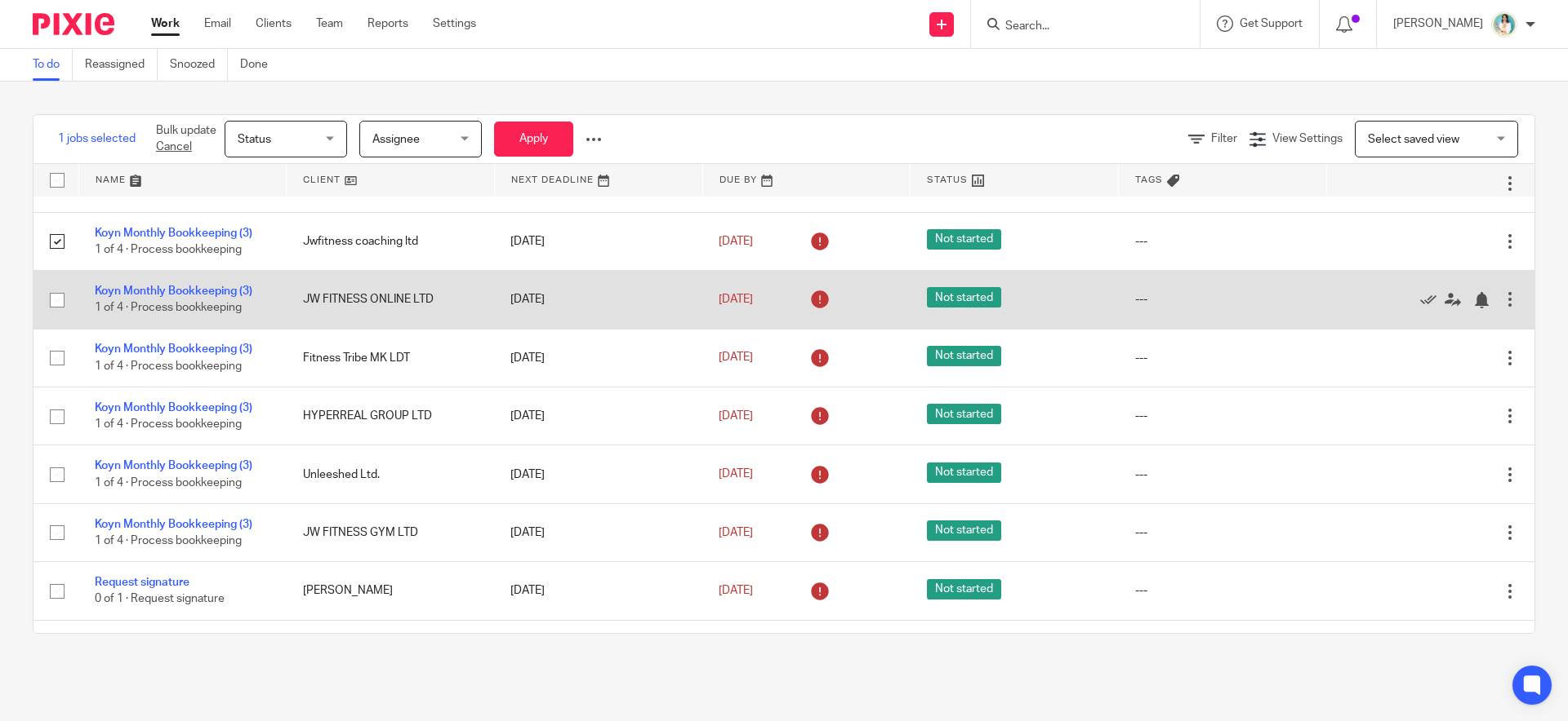
click at [58, 310] on input "checkbox" at bounding box center [57, 300] width 31 height 31
checkbox input "true"
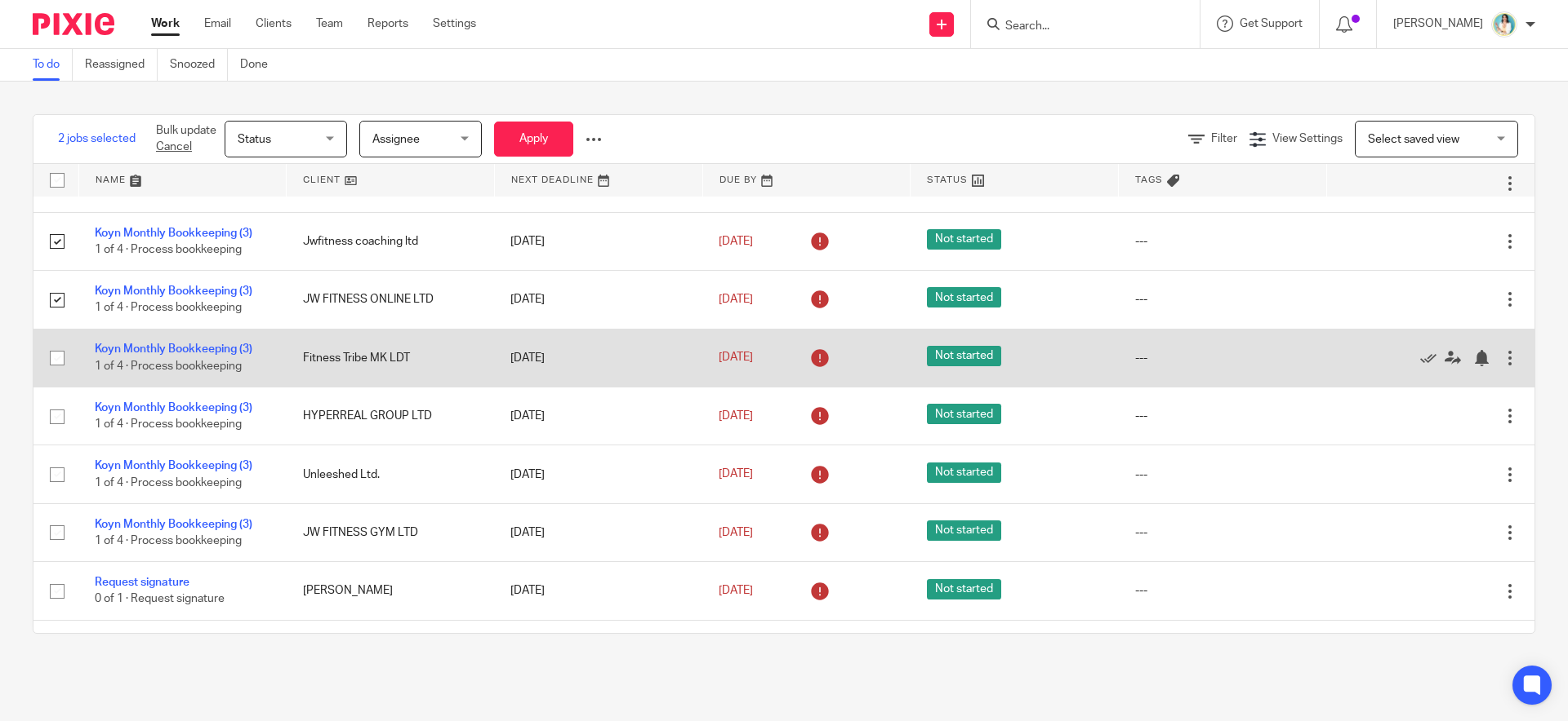
click at [58, 357] on input "checkbox" at bounding box center [57, 358] width 31 height 31
checkbox input "true"
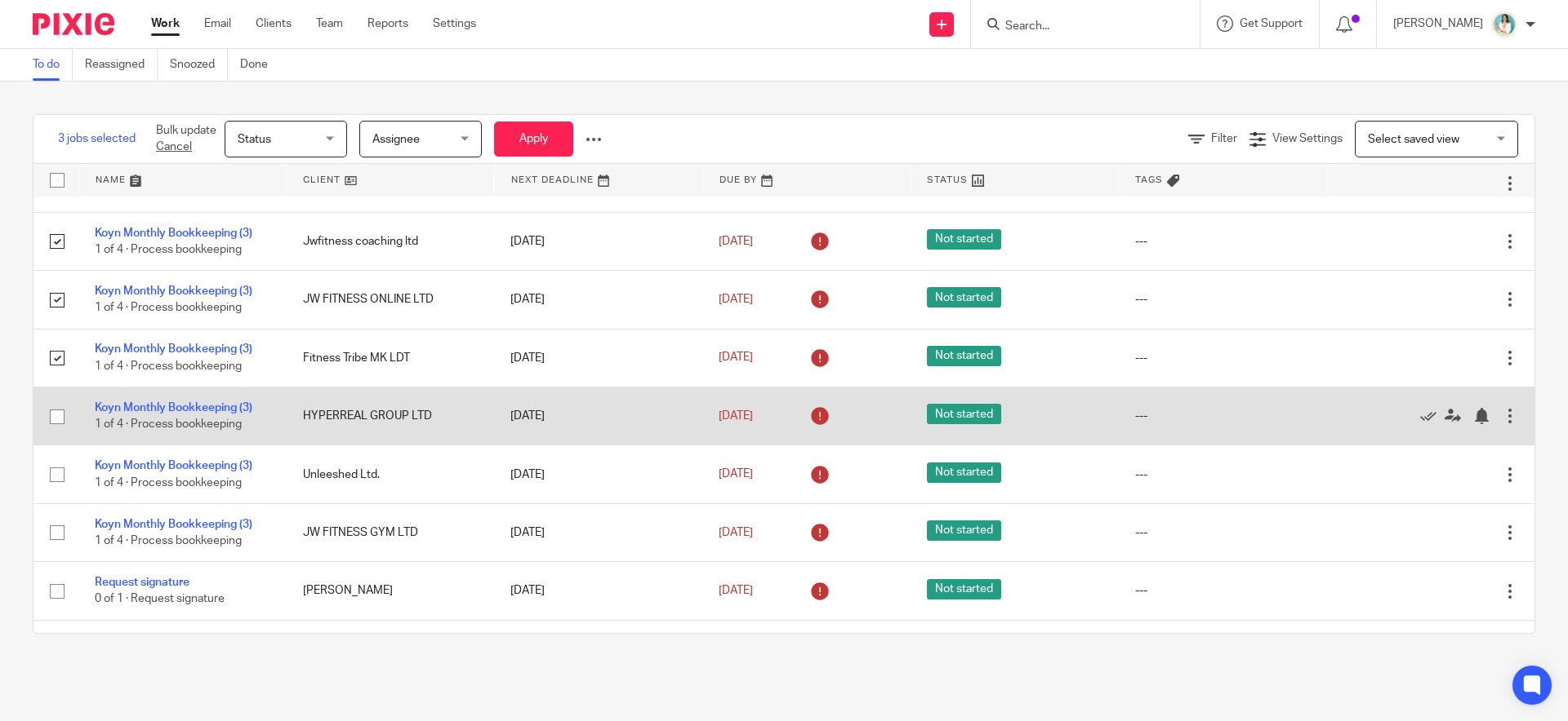
click at [58, 418] on input "checkbox" at bounding box center [57, 417] width 31 height 31
checkbox input "true"
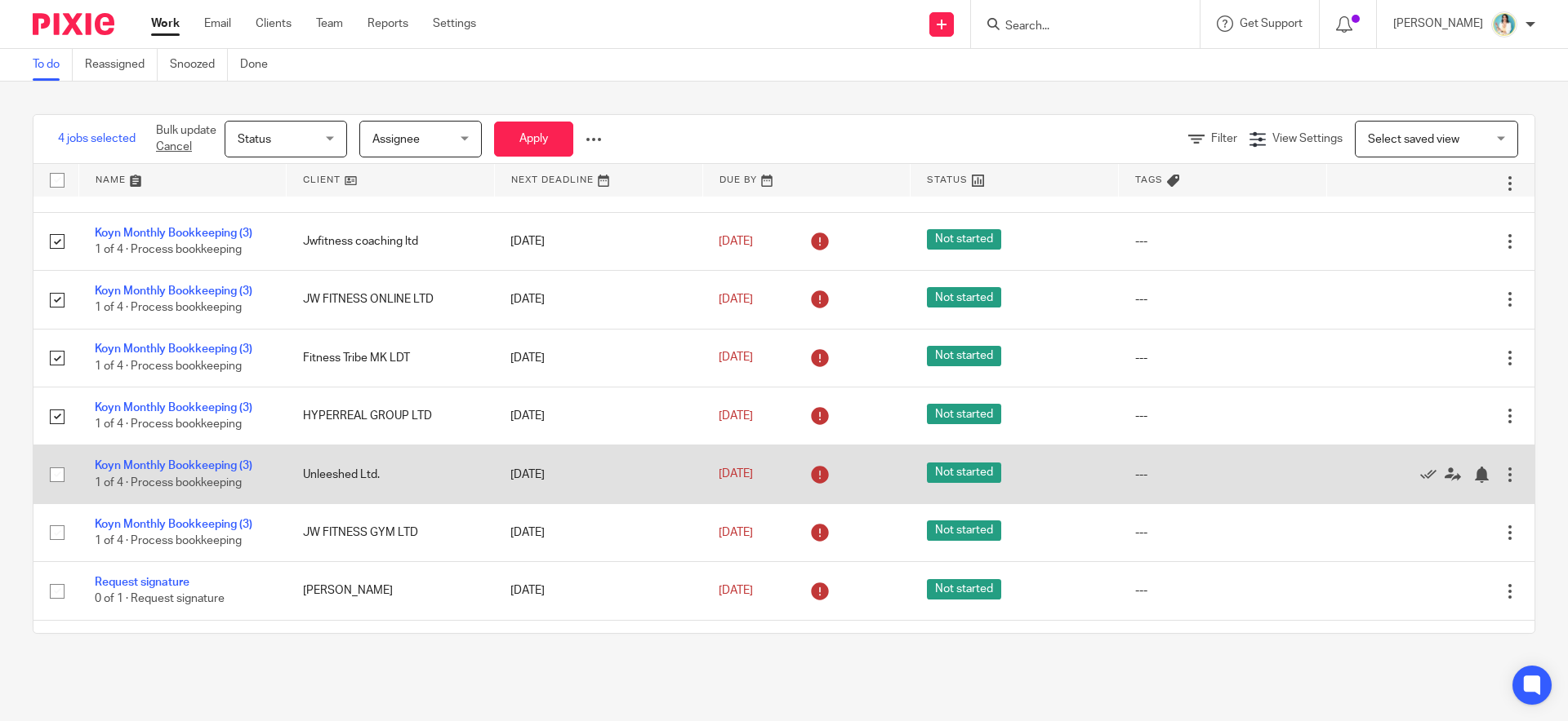
click at [59, 479] on input "checkbox" at bounding box center [57, 474] width 31 height 31
checkbox input "true"
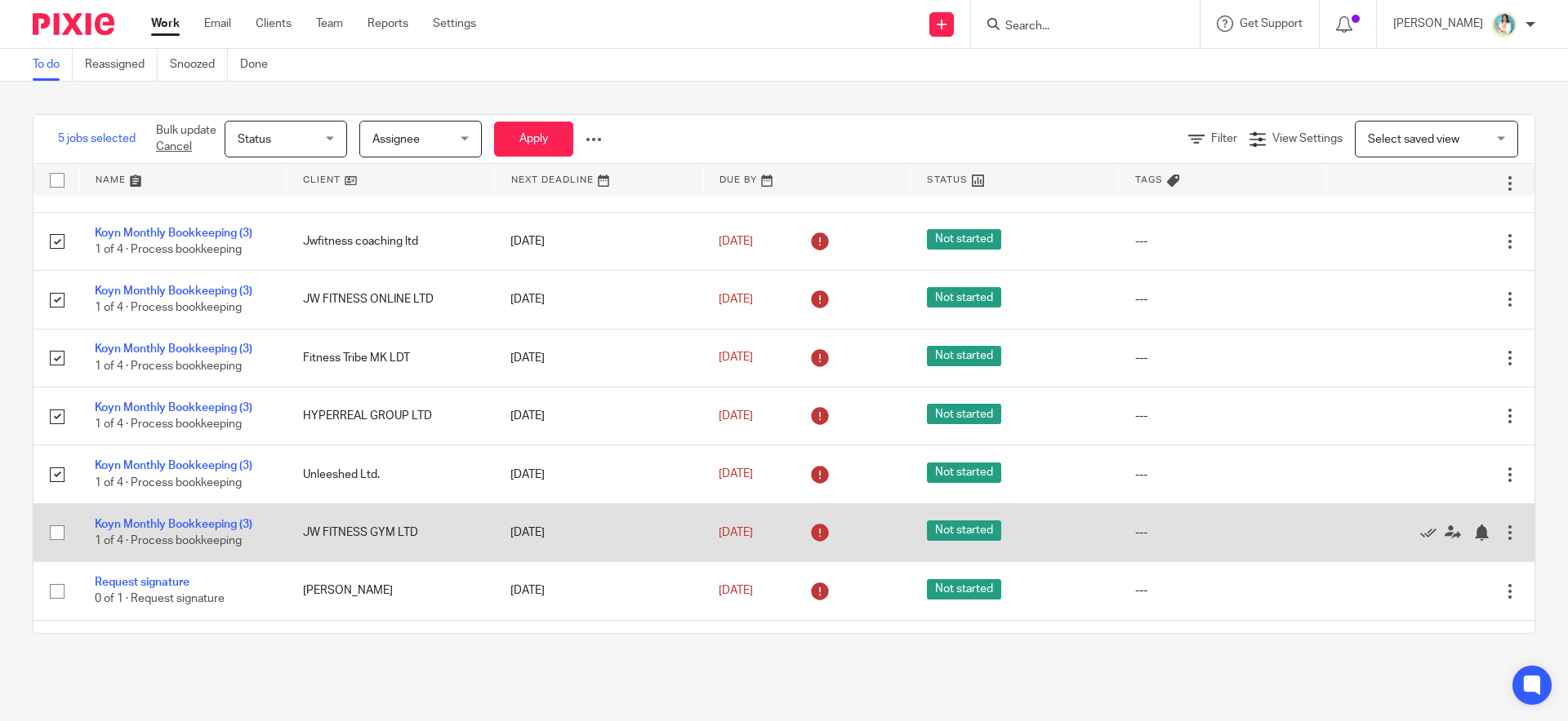
click at [59, 541] on input "checkbox" at bounding box center [57, 533] width 31 height 31
checkbox input "true"
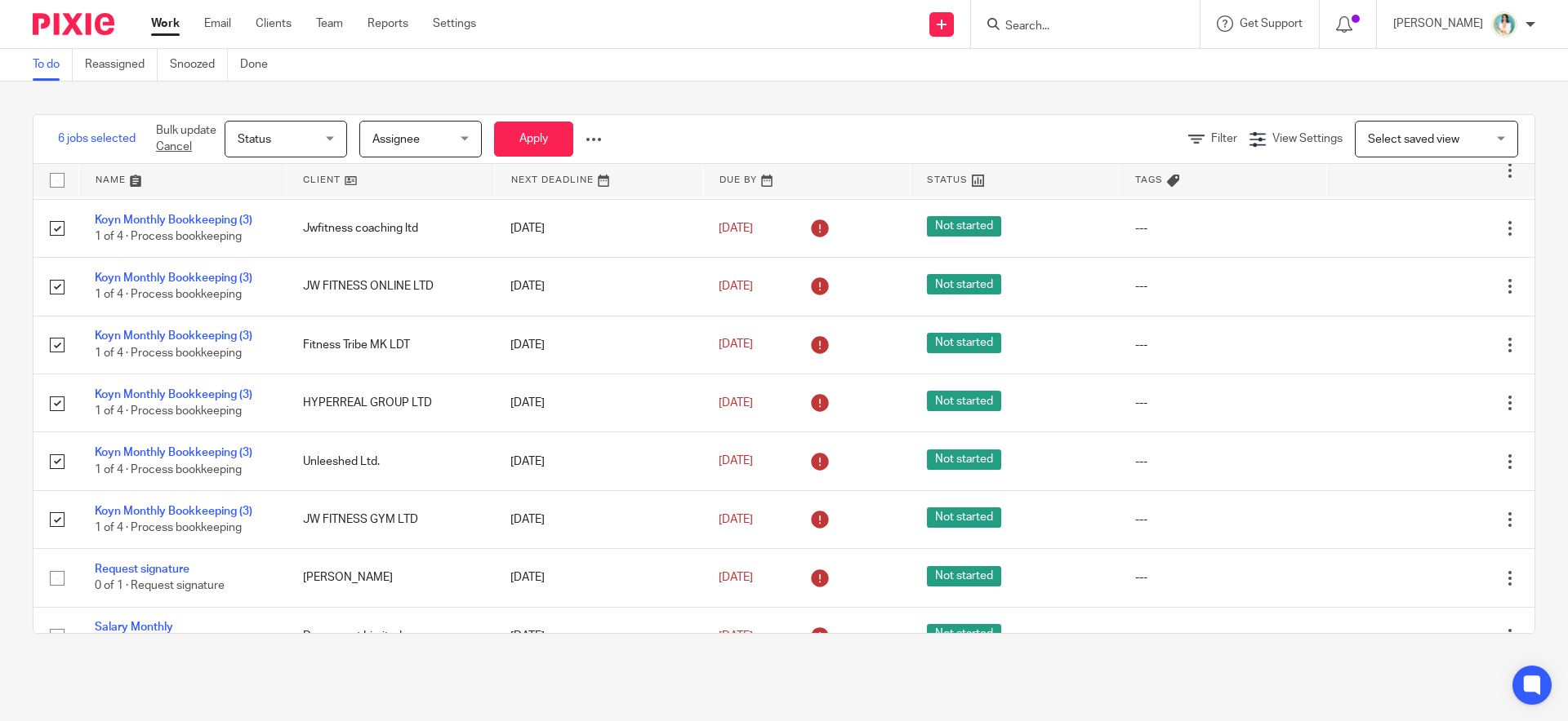
scroll to position [171, 0]
click at [590, 136] on div at bounding box center [594, 140] width 17 height 17
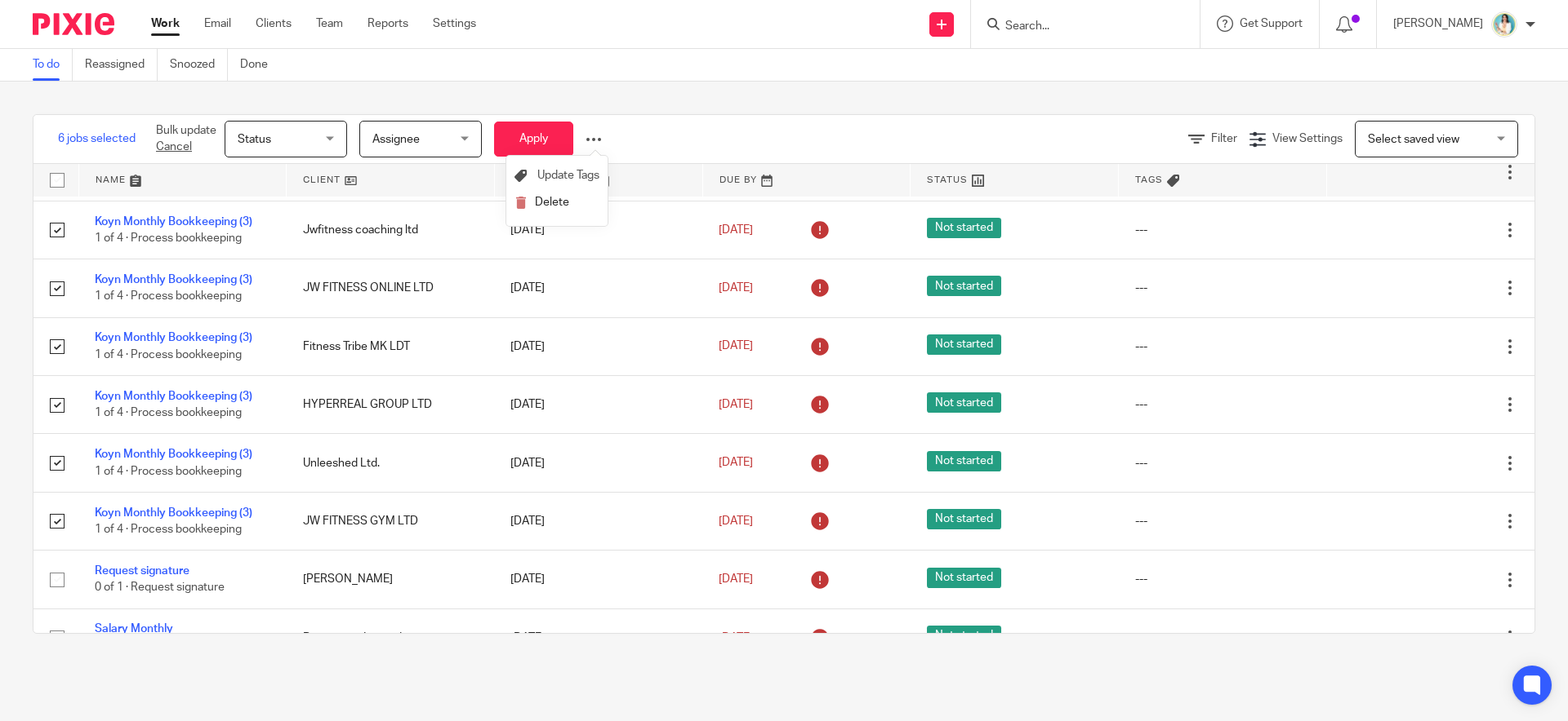
click at [595, 136] on div at bounding box center [594, 140] width 17 height 17
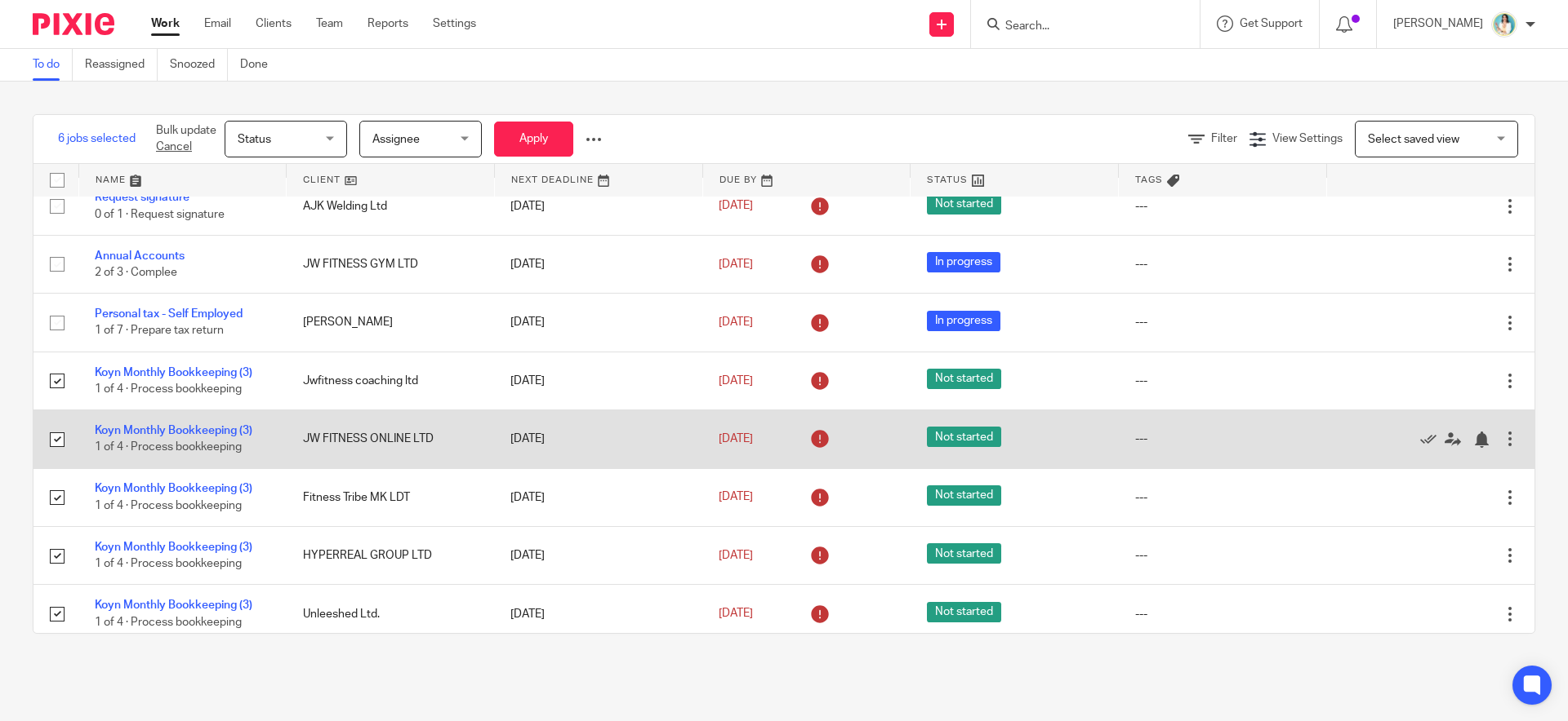
scroll to position [0, 0]
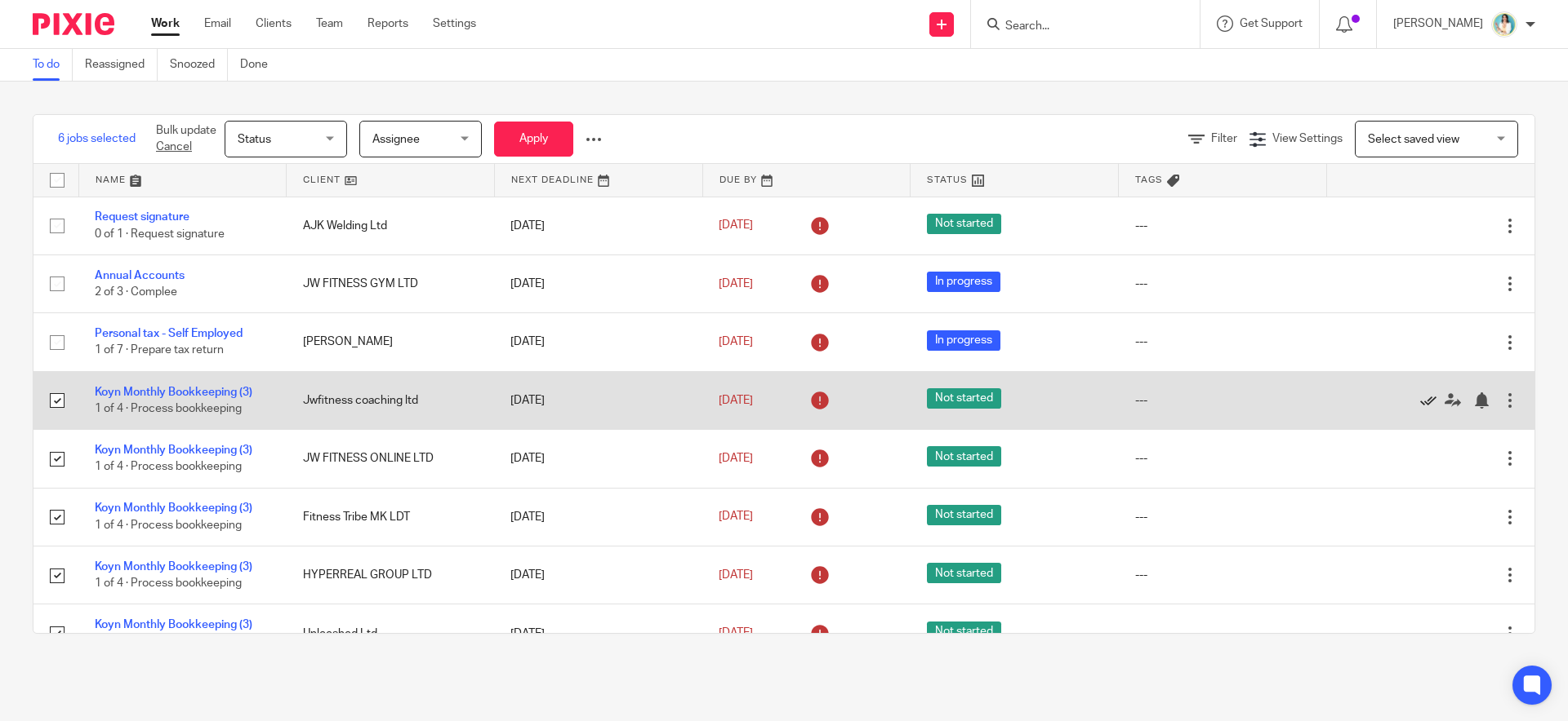
click at [1420, 402] on icon at bounding box center [1428, 401] width 17 height 17
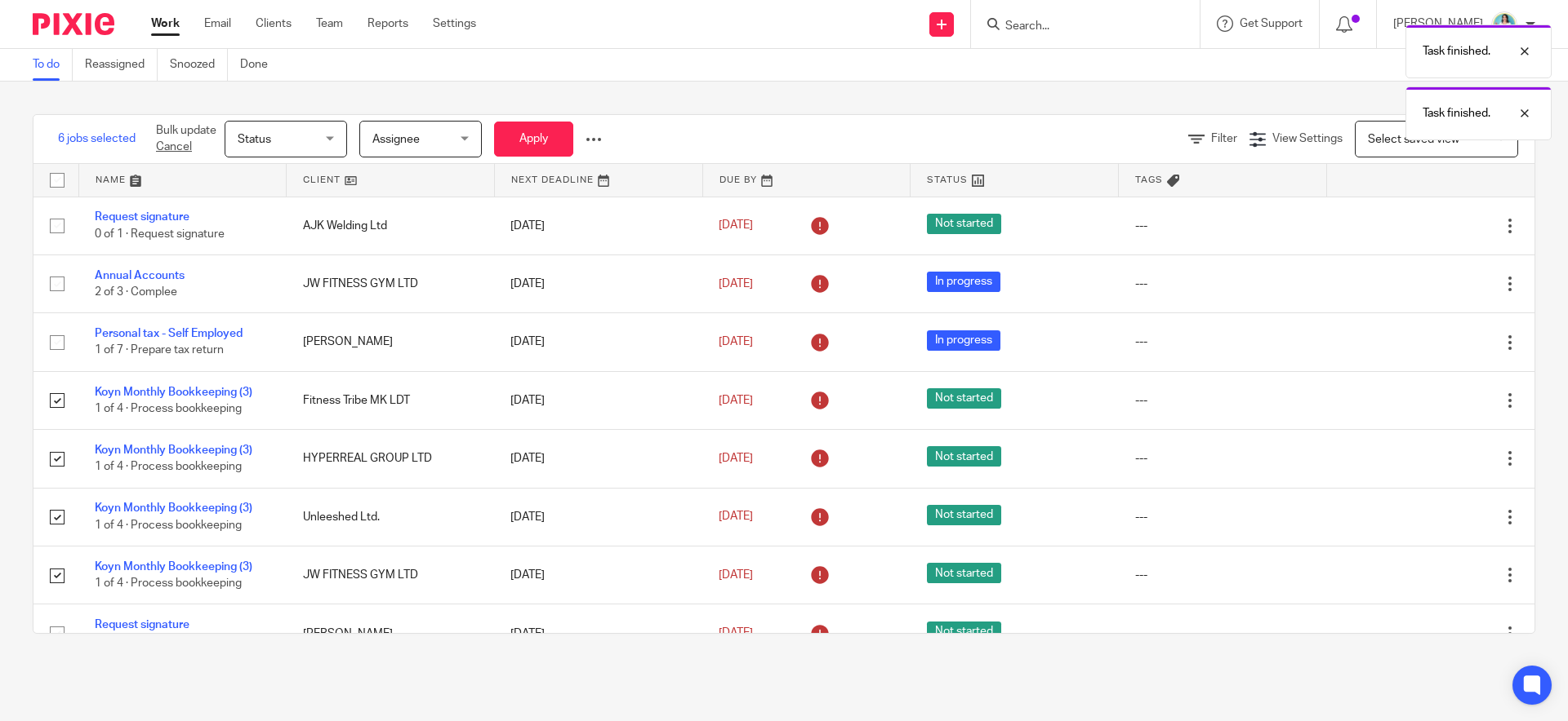
click at [1420, 402] on icon at bounding box center [1428, 401] width 17 height 17
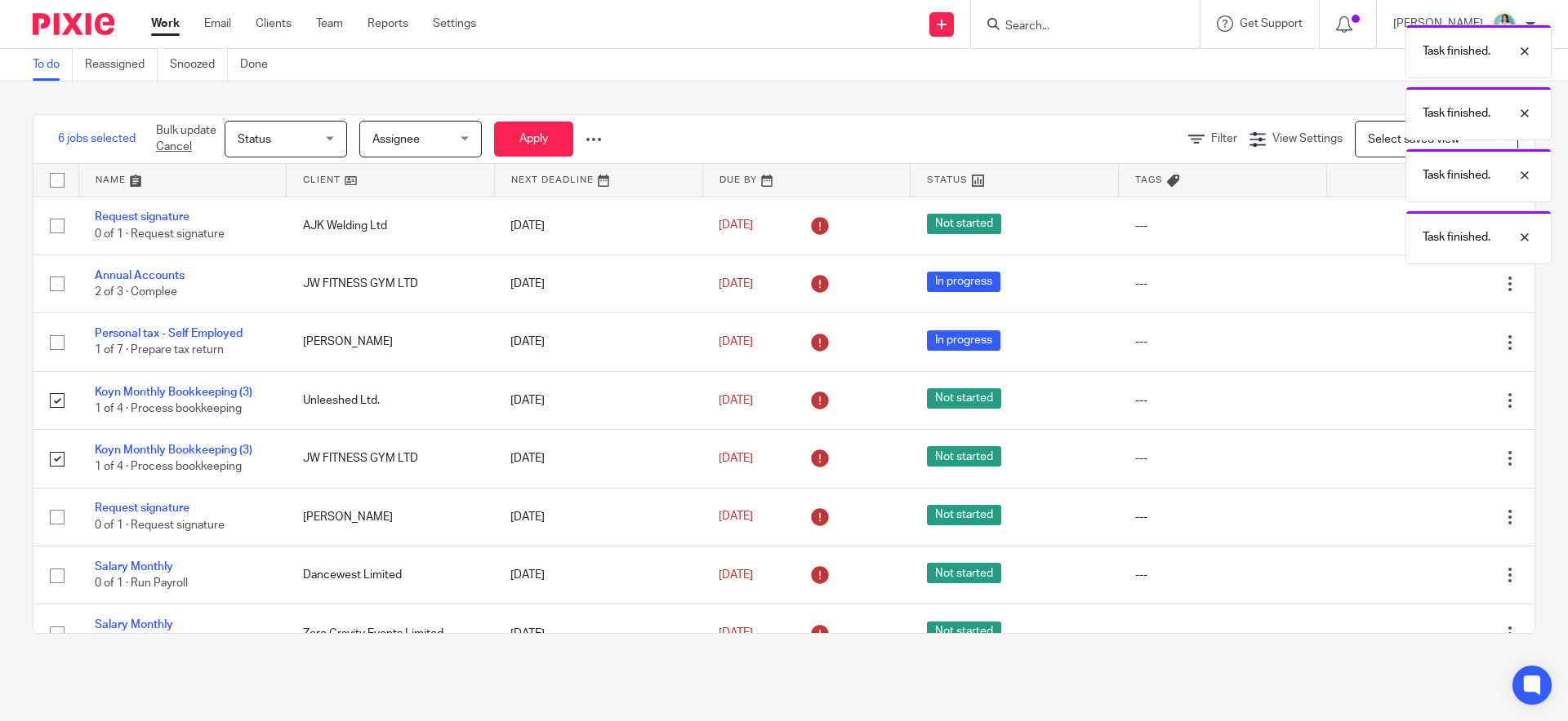
click at [1420, 402] on icon at bounding box center [1428, 401] width 17 height 17
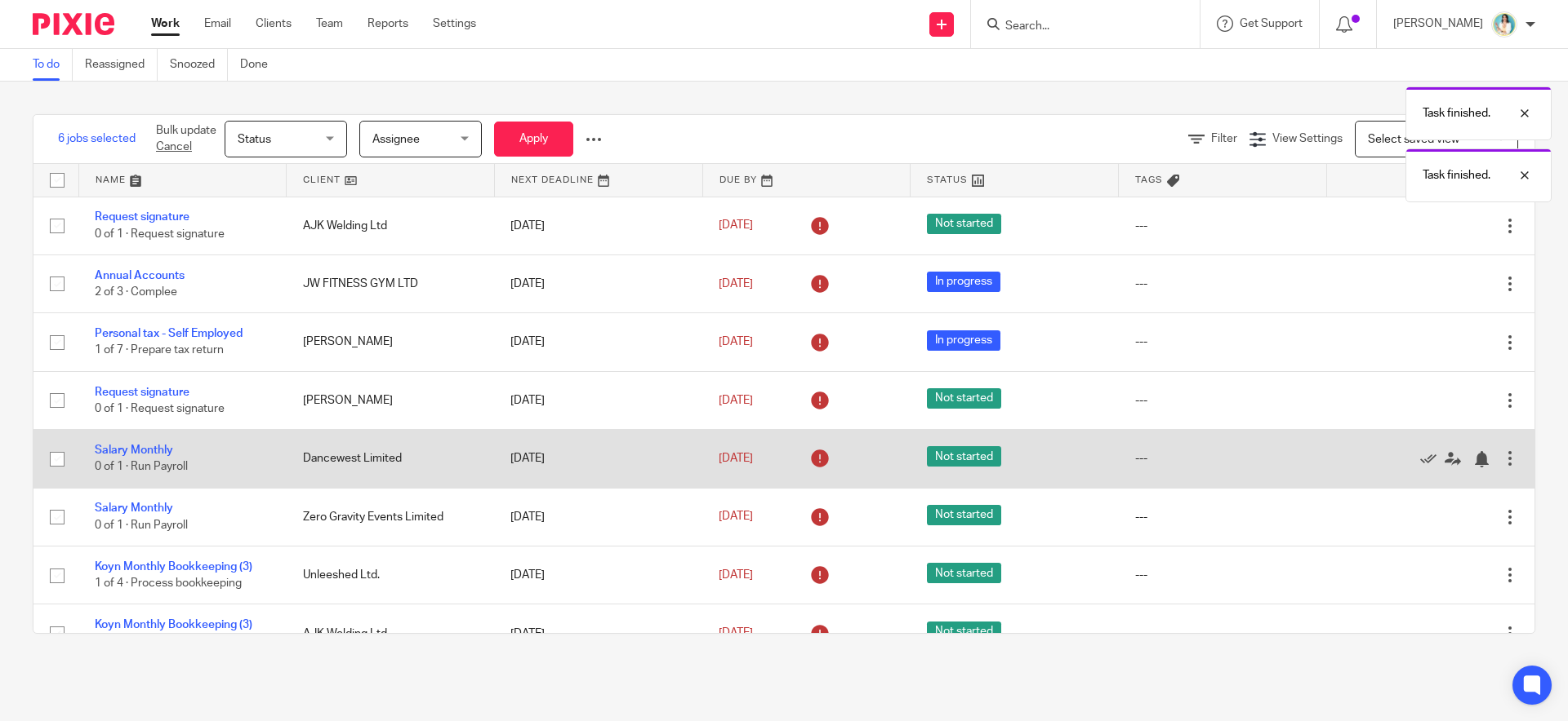
click at [54, 458] on input "checkbox" at bounding box center [57, 459] width 31 height 31
click at [62, 463] on input "checkbox" at bounding box center [57, 459] width 31 height 31
checkbox input "false"
click at [1420, 454] on icon at bounding box center [1428, 459] width 17 height 17
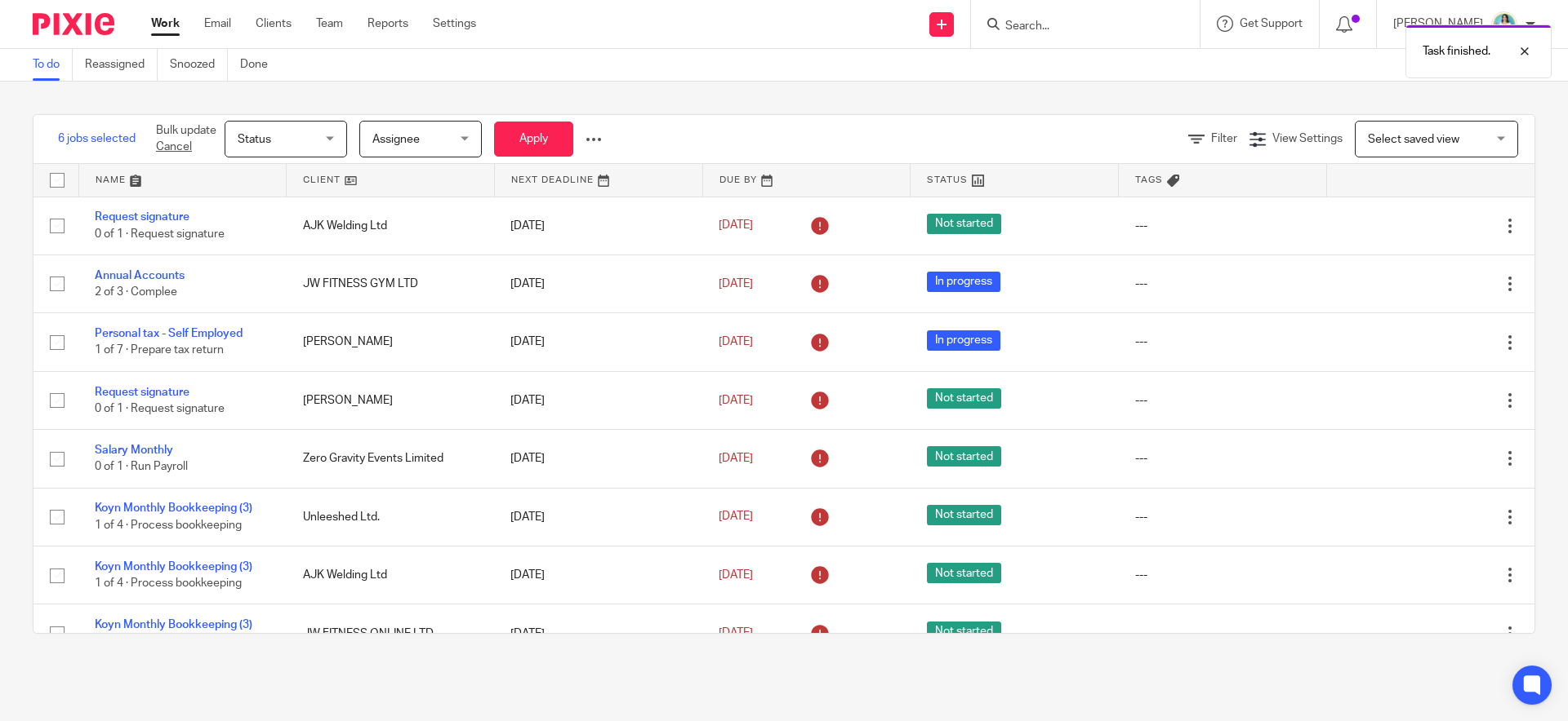
click at [1420, 458] on icon at bounding box center [1428, 459] width 17 height 17
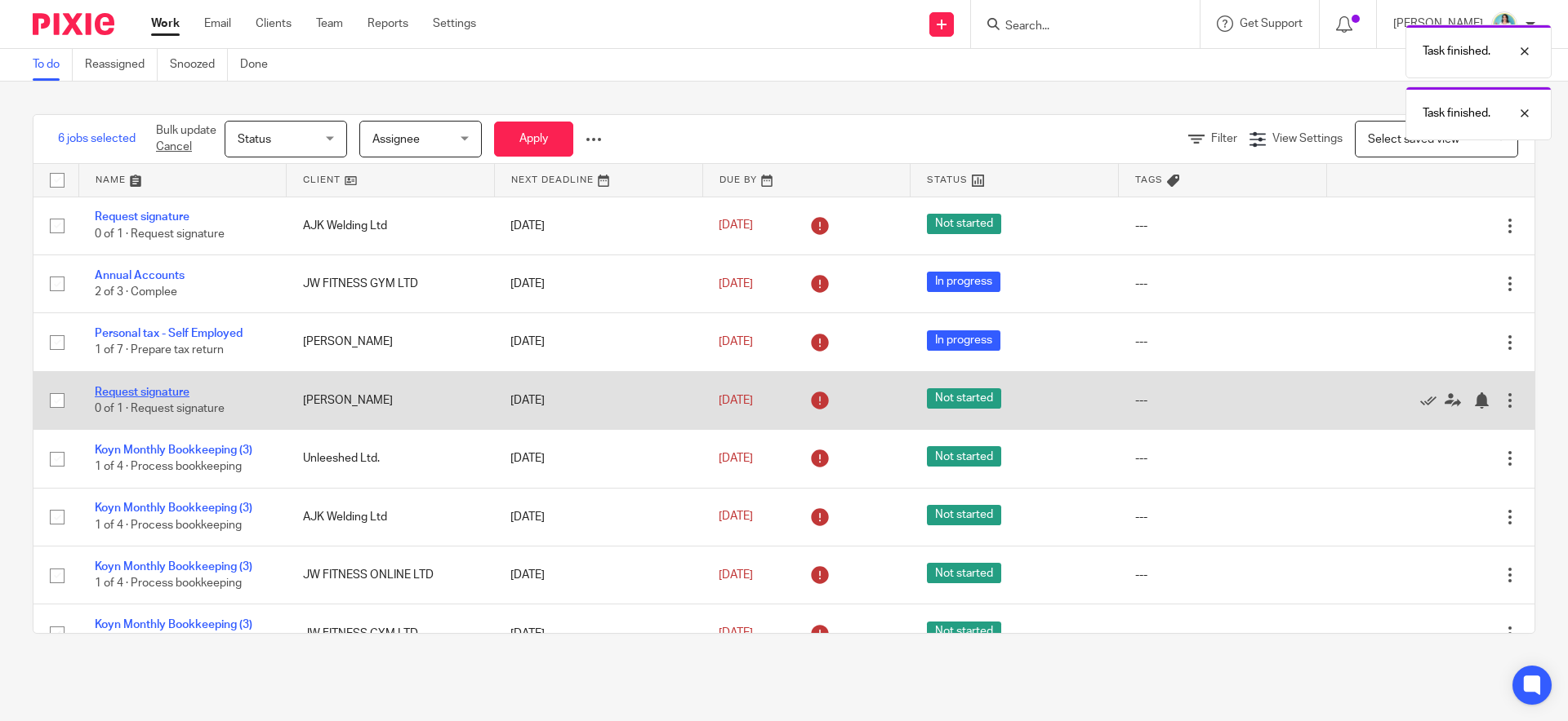
click at [166, 393] on link "Request signature" at bounding box center [143, 393] width 95 height 12
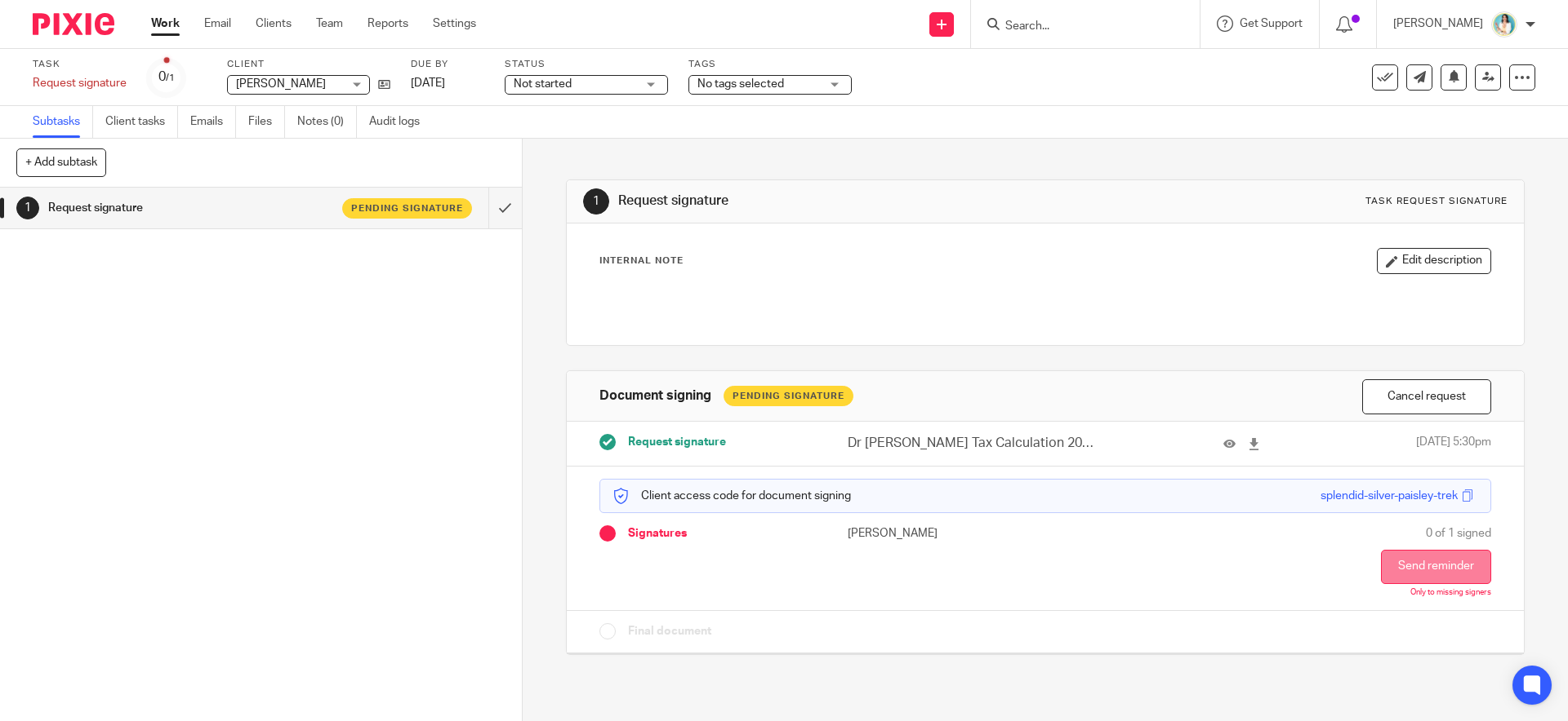
click at [1427, 568] on button "Send reminder" at bounding box center [1435, 567] width 110 height 34
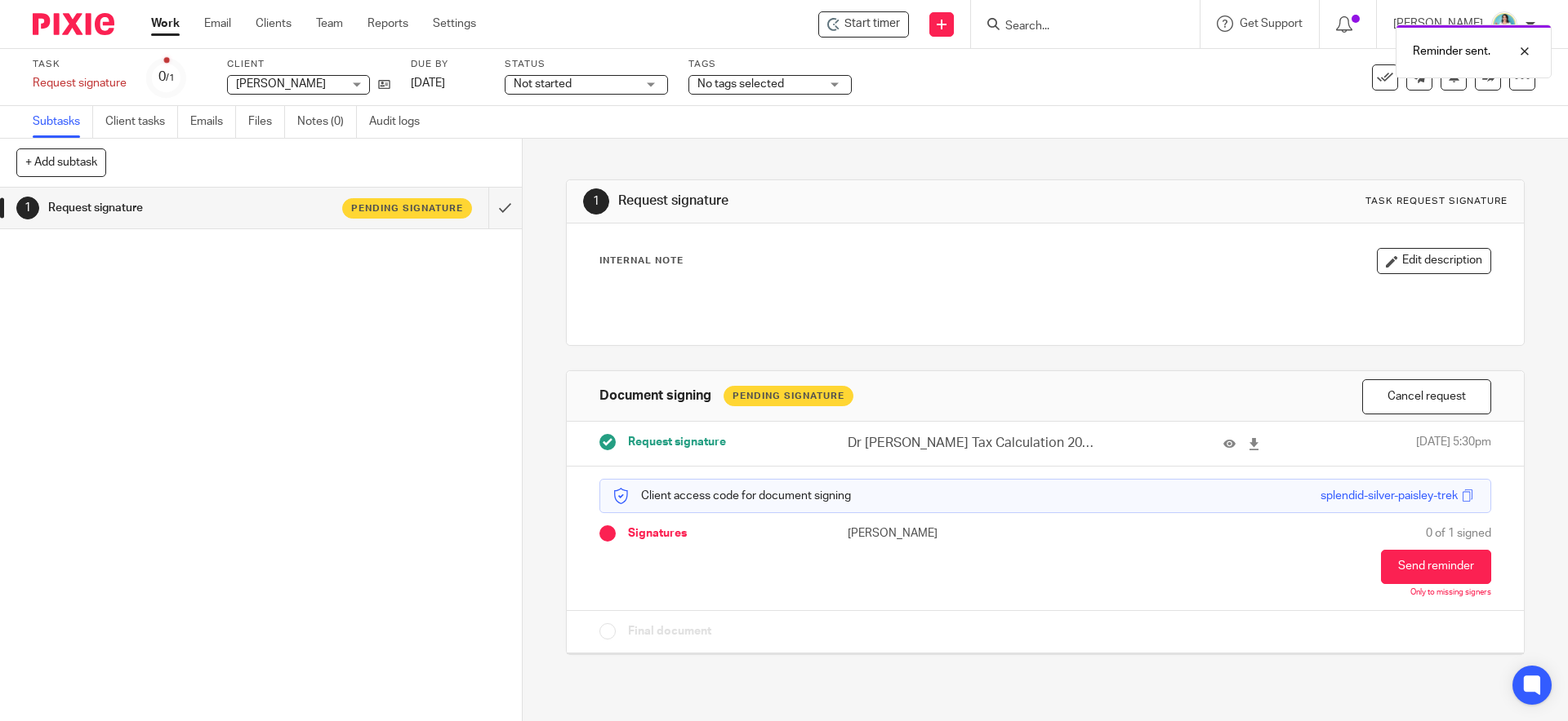
click at [172, 25] on link "Work" at bounding box center [165, 24] width 28 height 17
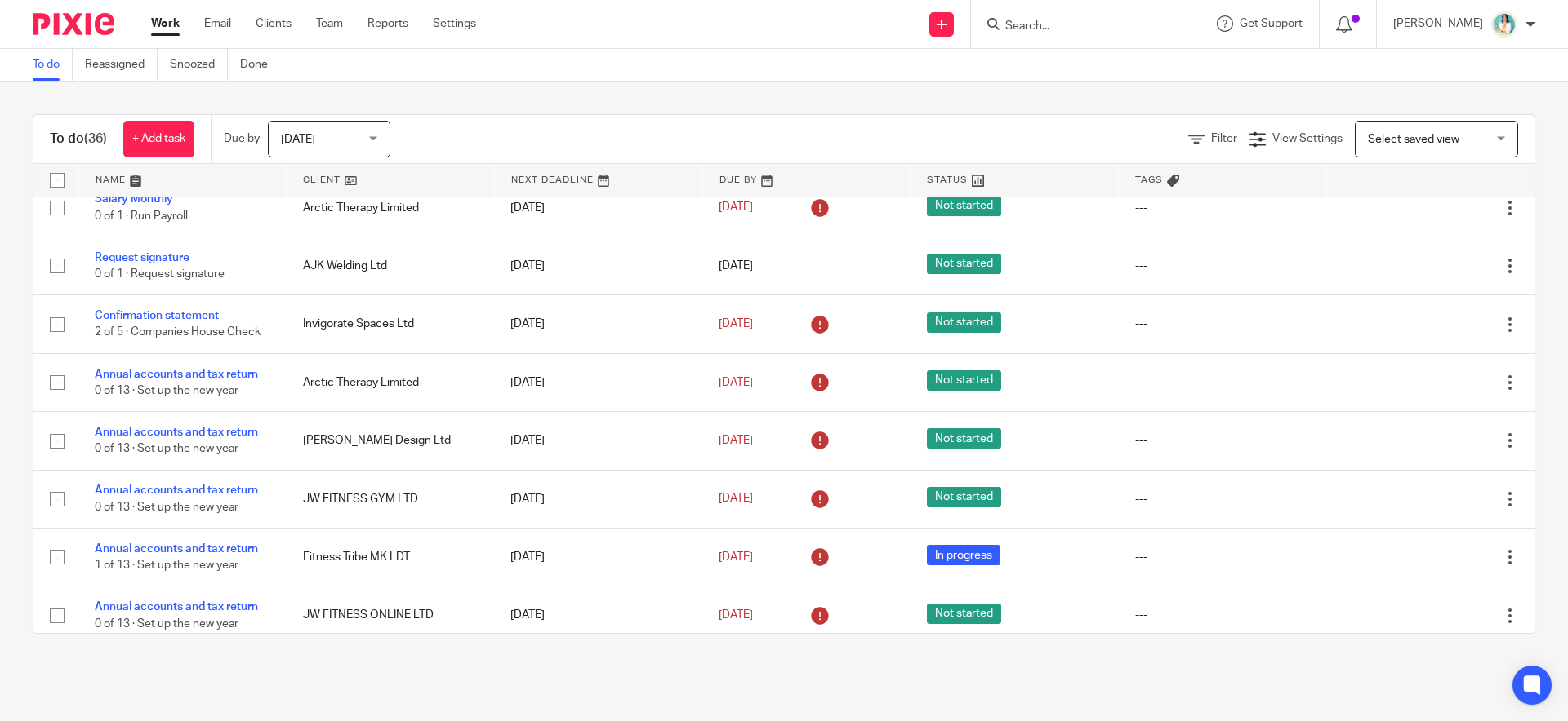
scroll to position [1513, 0]
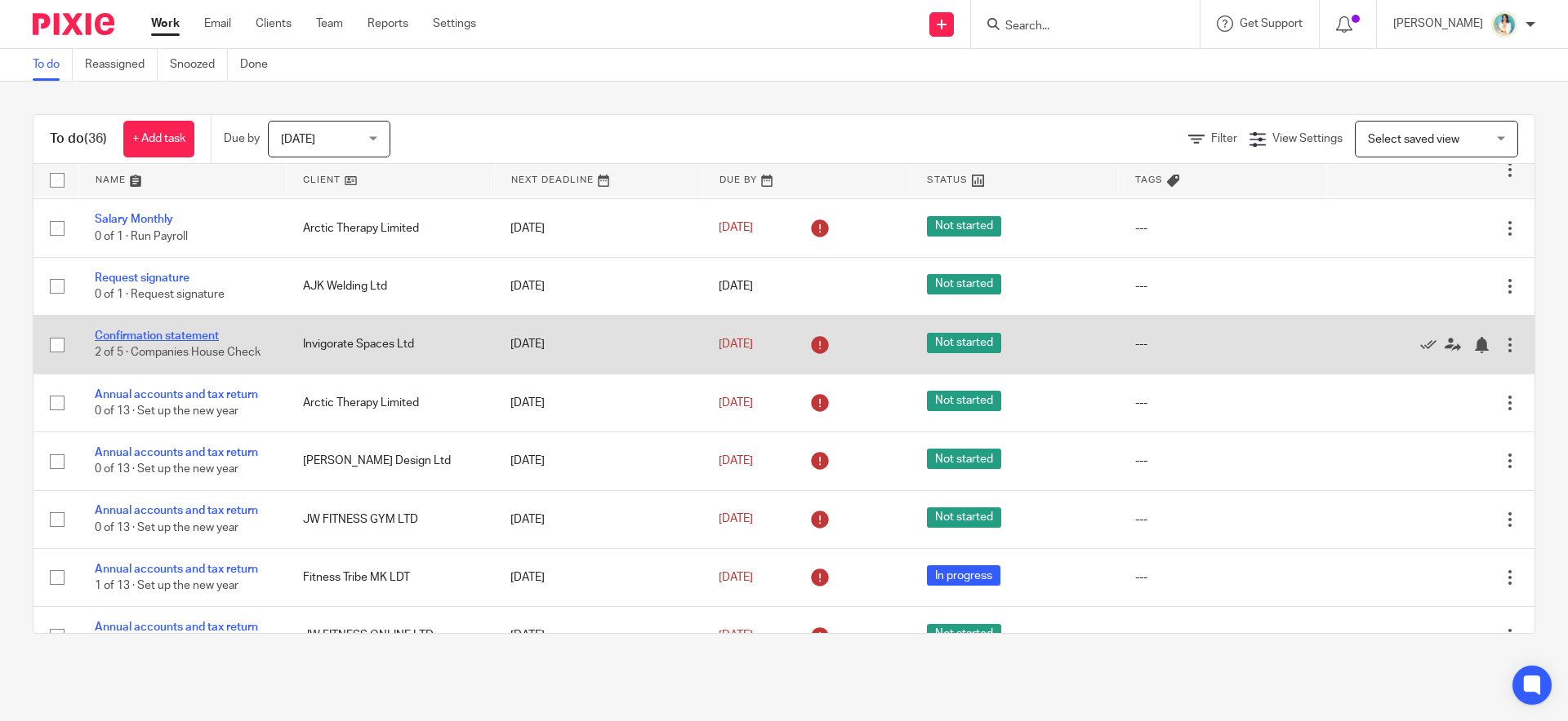
click at [168, 342] on link "Confirmation statement" at bounding box center [157, 336] width 124 height 12
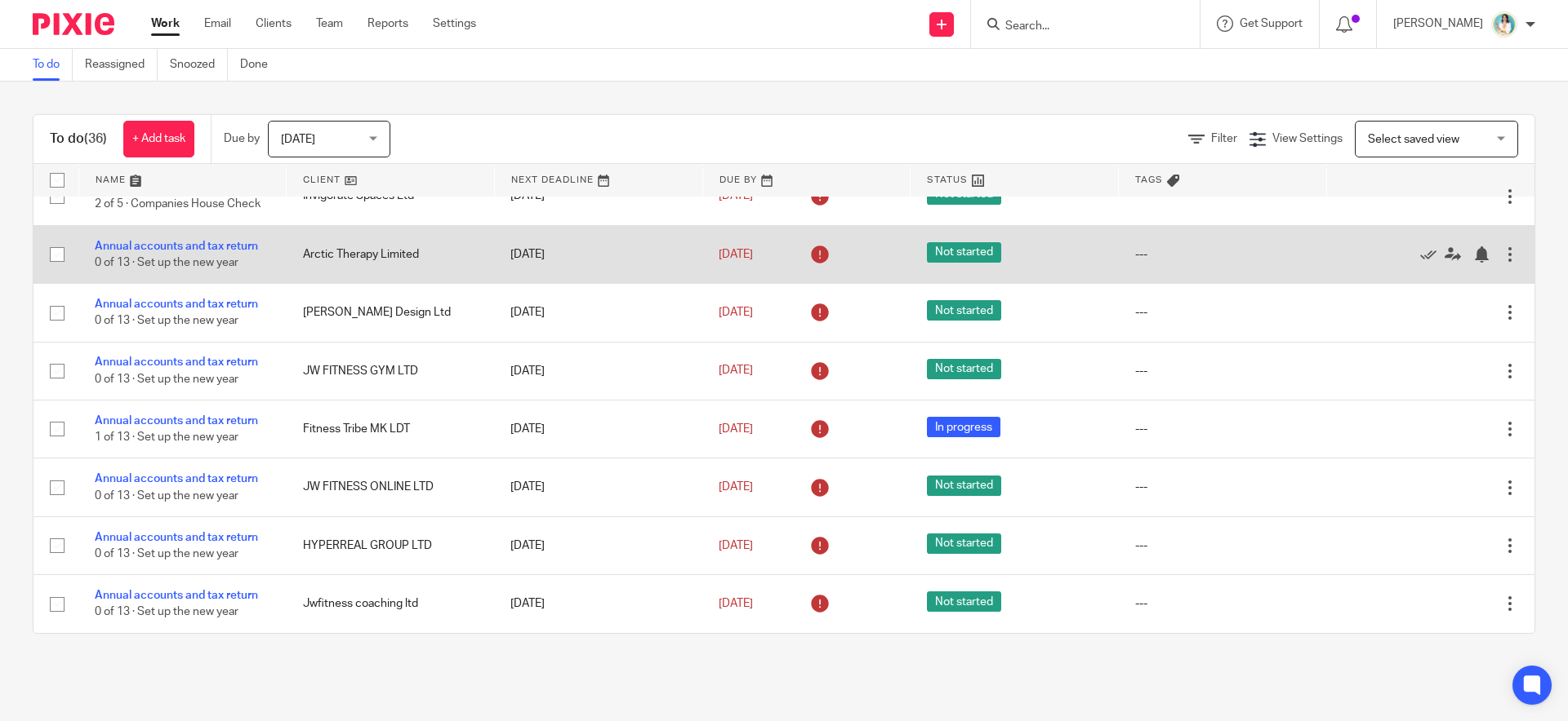
scroll to position [1690, 0]
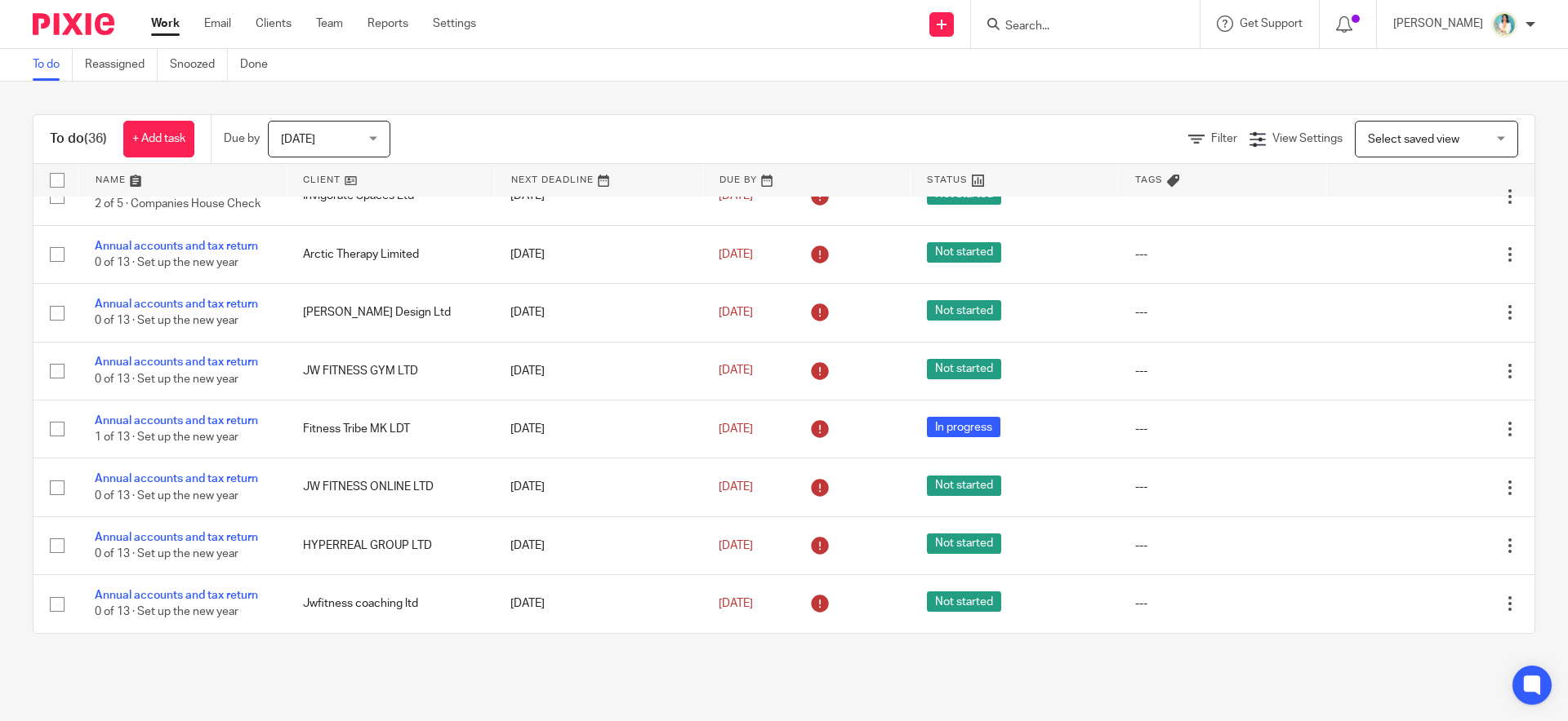
click at [319, 138] on span "Today" at bounding box center [324, 138] width 87 height 34
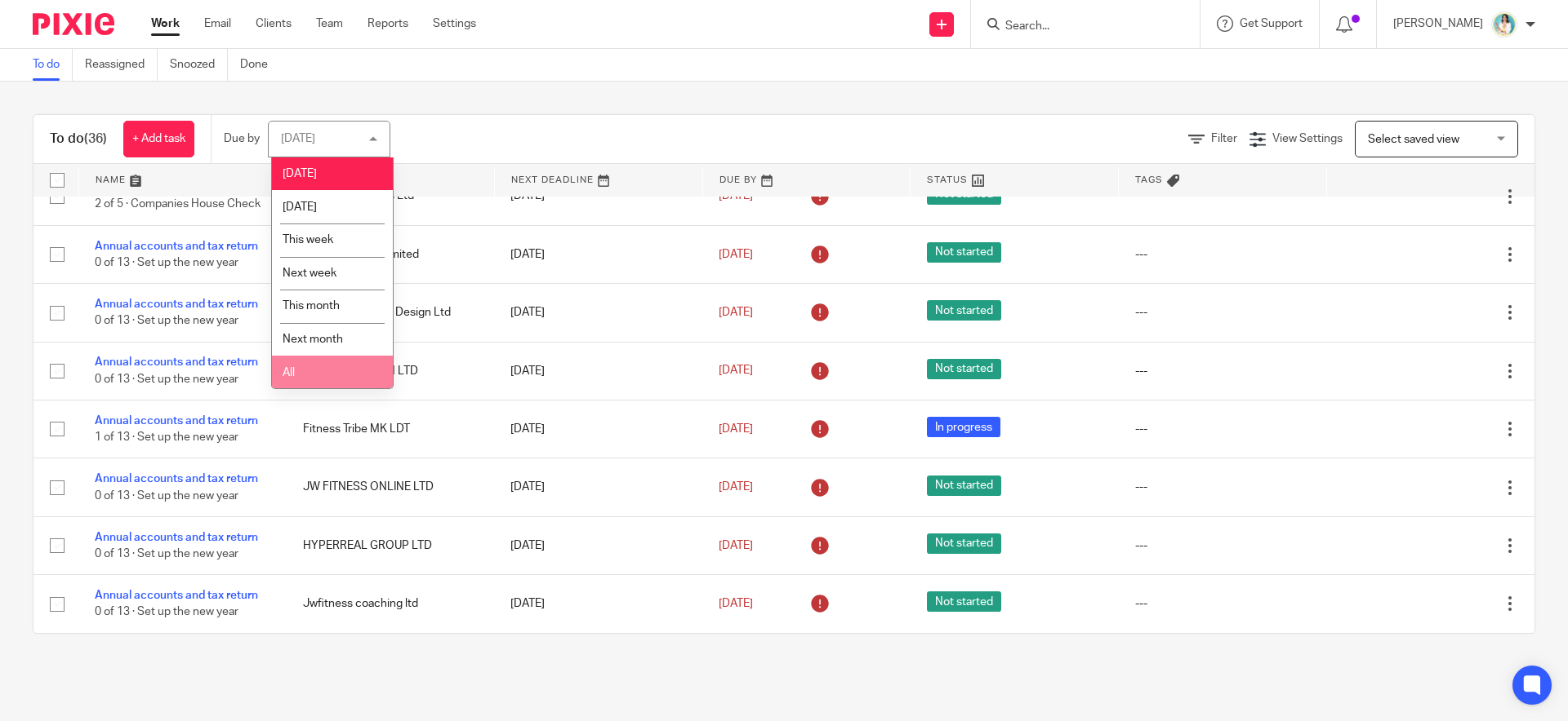
click at [339, 365] on li "All" at bounding box center [332, 373] width 121 height 33
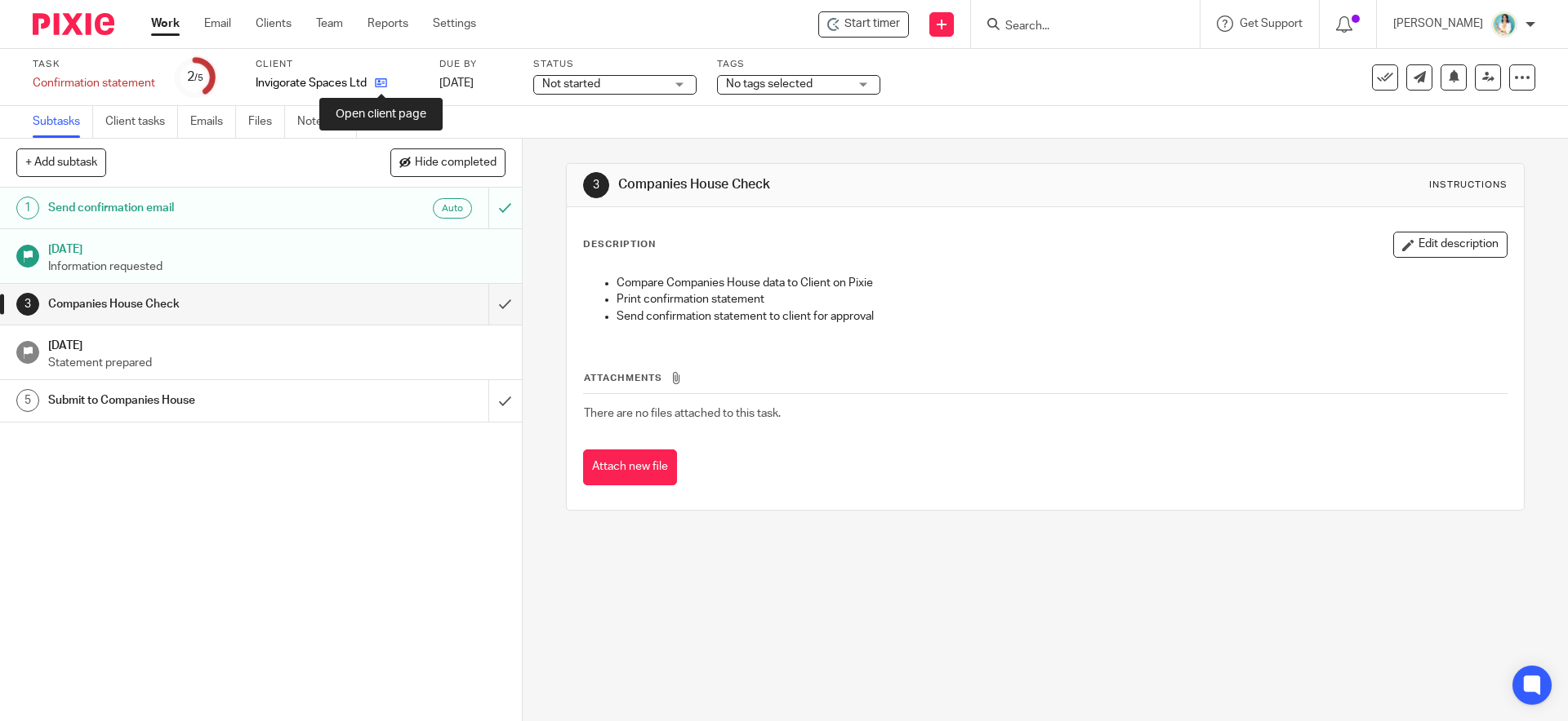
click at [379, 87] on icon at bounding box center [380, 83] width 13 height 13
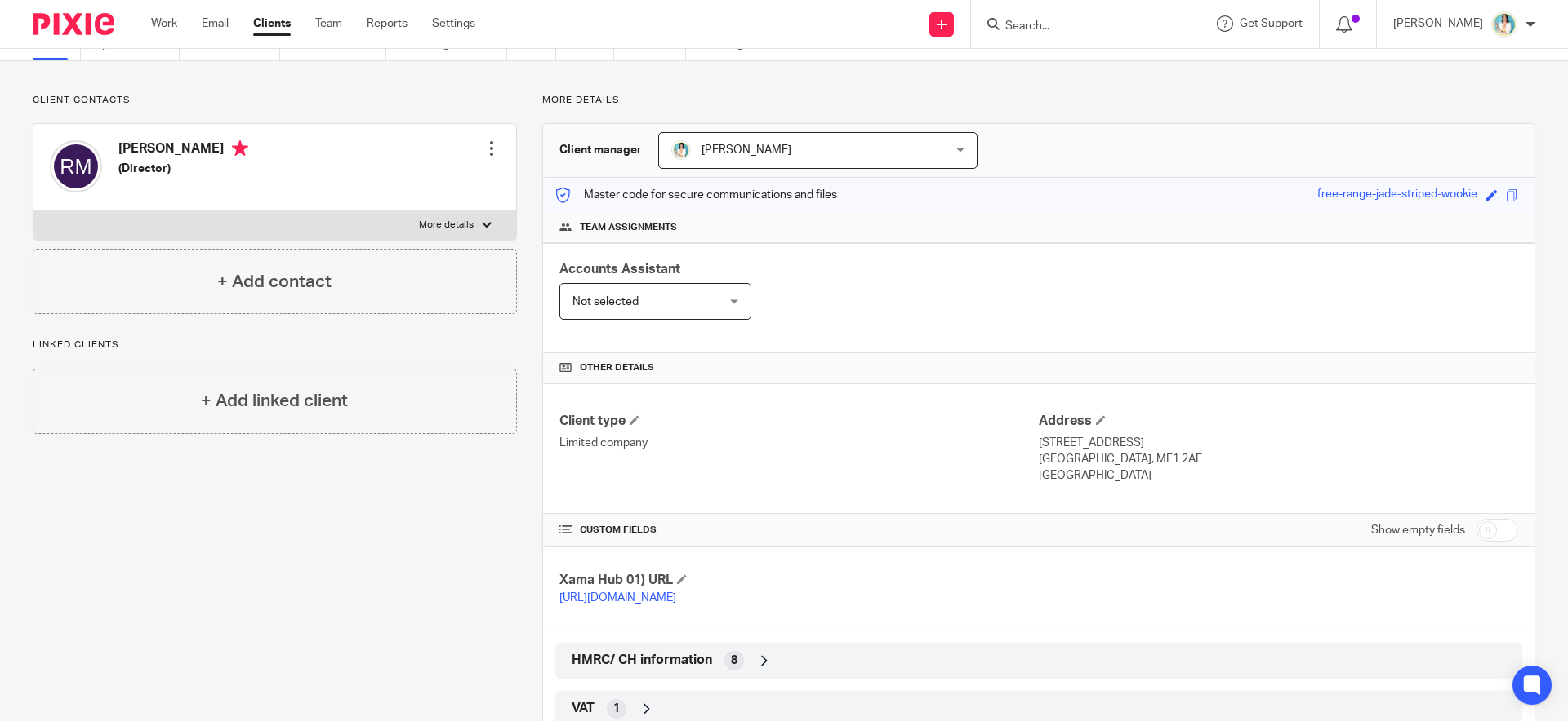
scroll to position [148, 0]
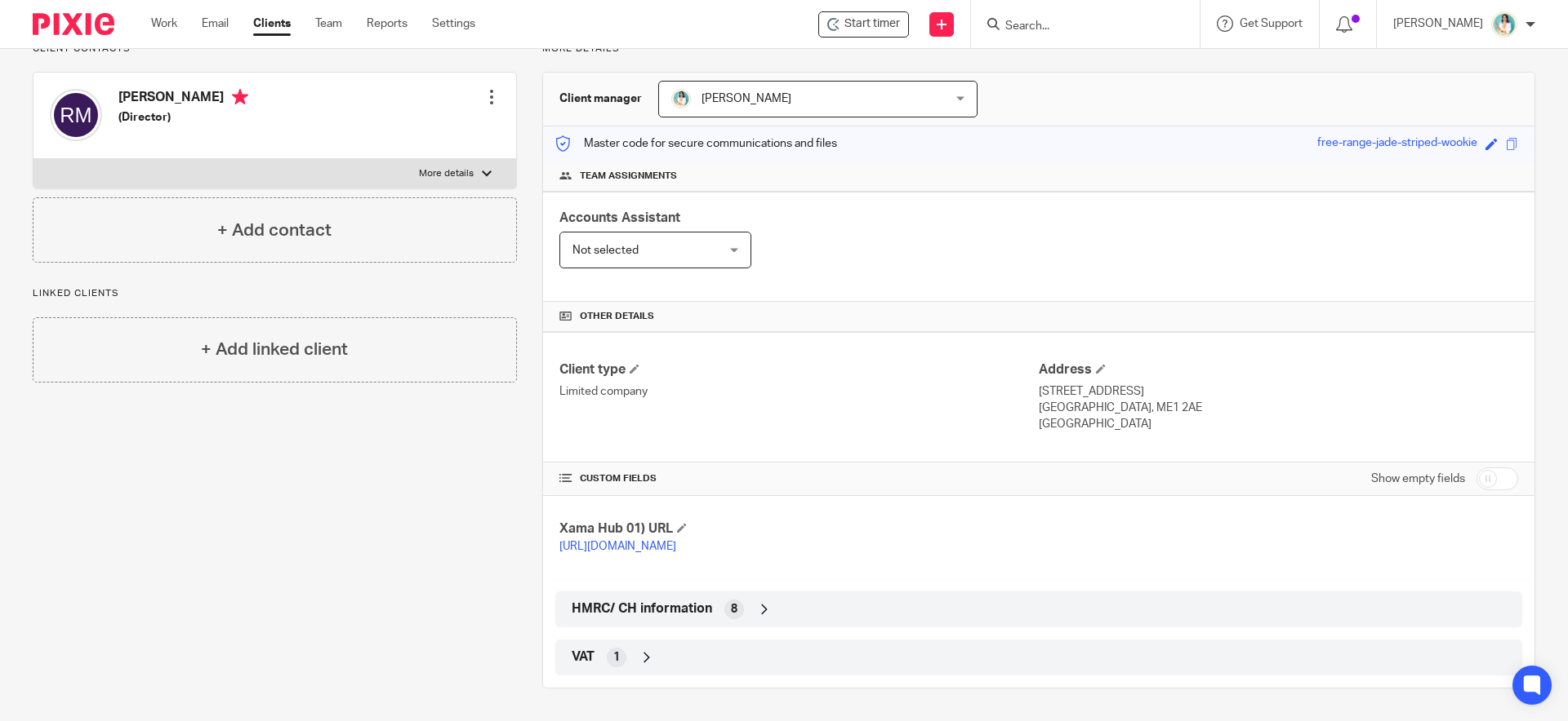
click at [761, 601] on icon at bounding box center [764, 609] width 17 height 17
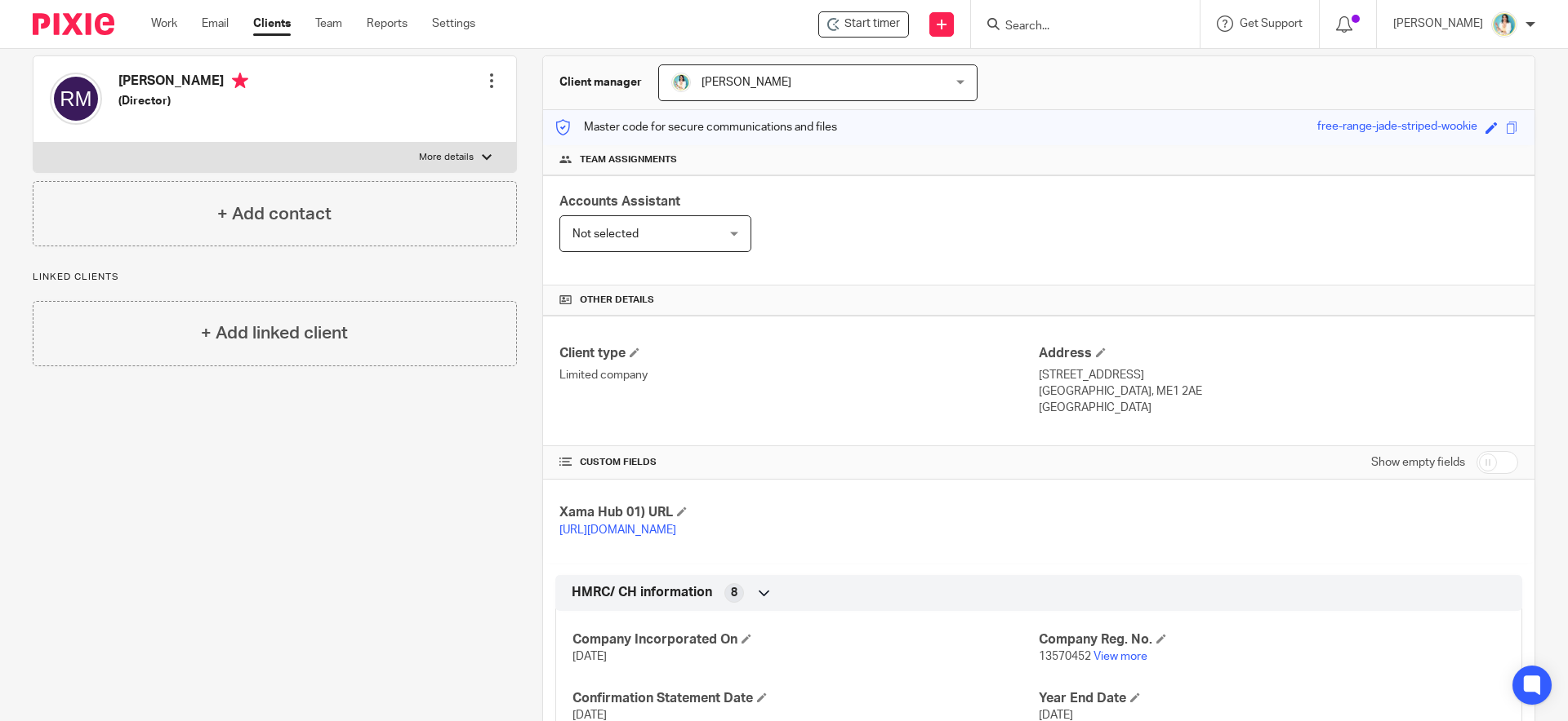
scroll to position [399, 0]
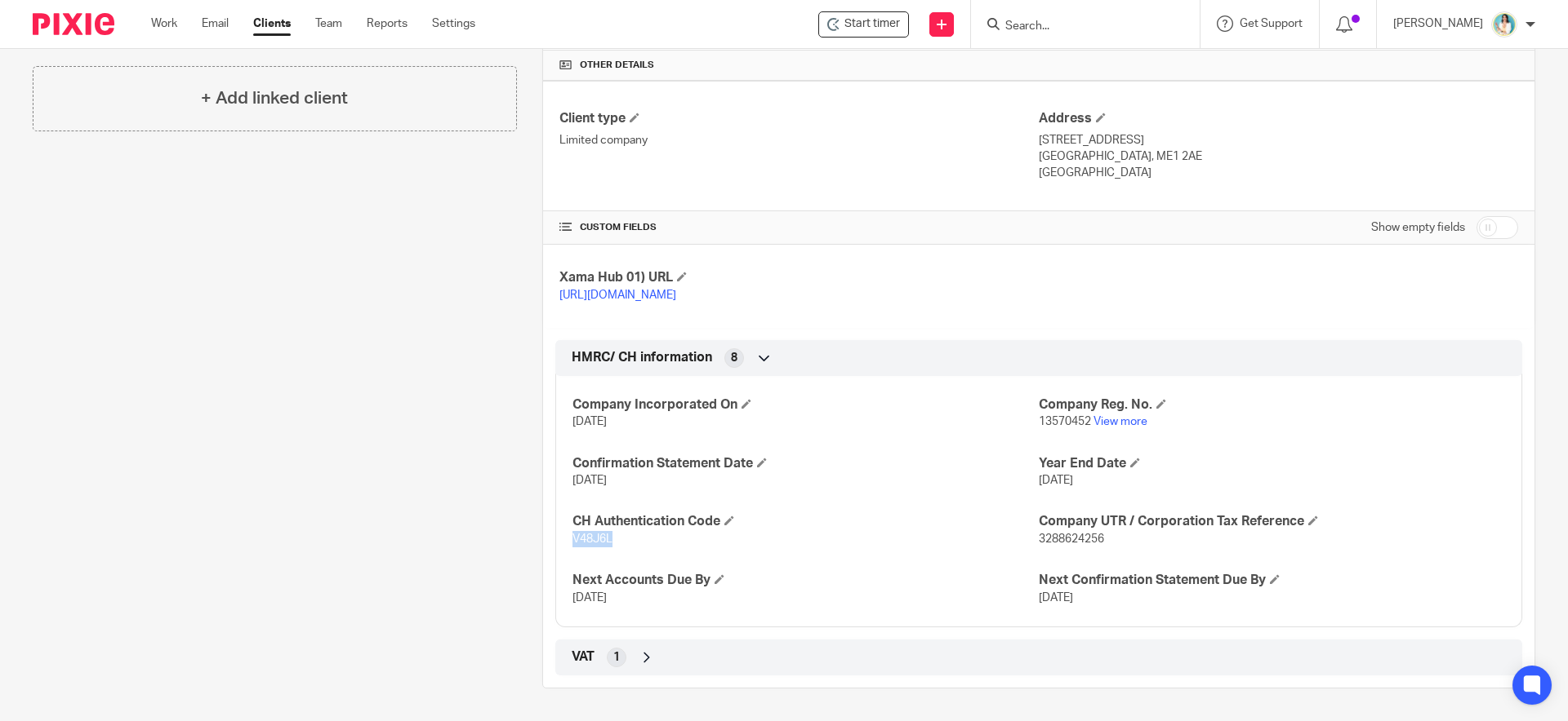
drag, startPoint x: 575, startPoint y: 536, endPoint x: 612, endPoint y: 536, distance: 37.0
click at [612, 536] on p "V48J6L" at bounding box center [805, 539] width 466 height 17
copy span "V48J6L"
drag, startPoint x: 1042, startPoint y: 420, endPoint x: 1080, endPoint y: 422, distance: 38.1
click at [1080, 422] on div "Company Incorporated On 17 Aug 2021 Company Reg. No. 13570452 View more Confirm…" at bounding box center [1038, 496] width 967 height 263
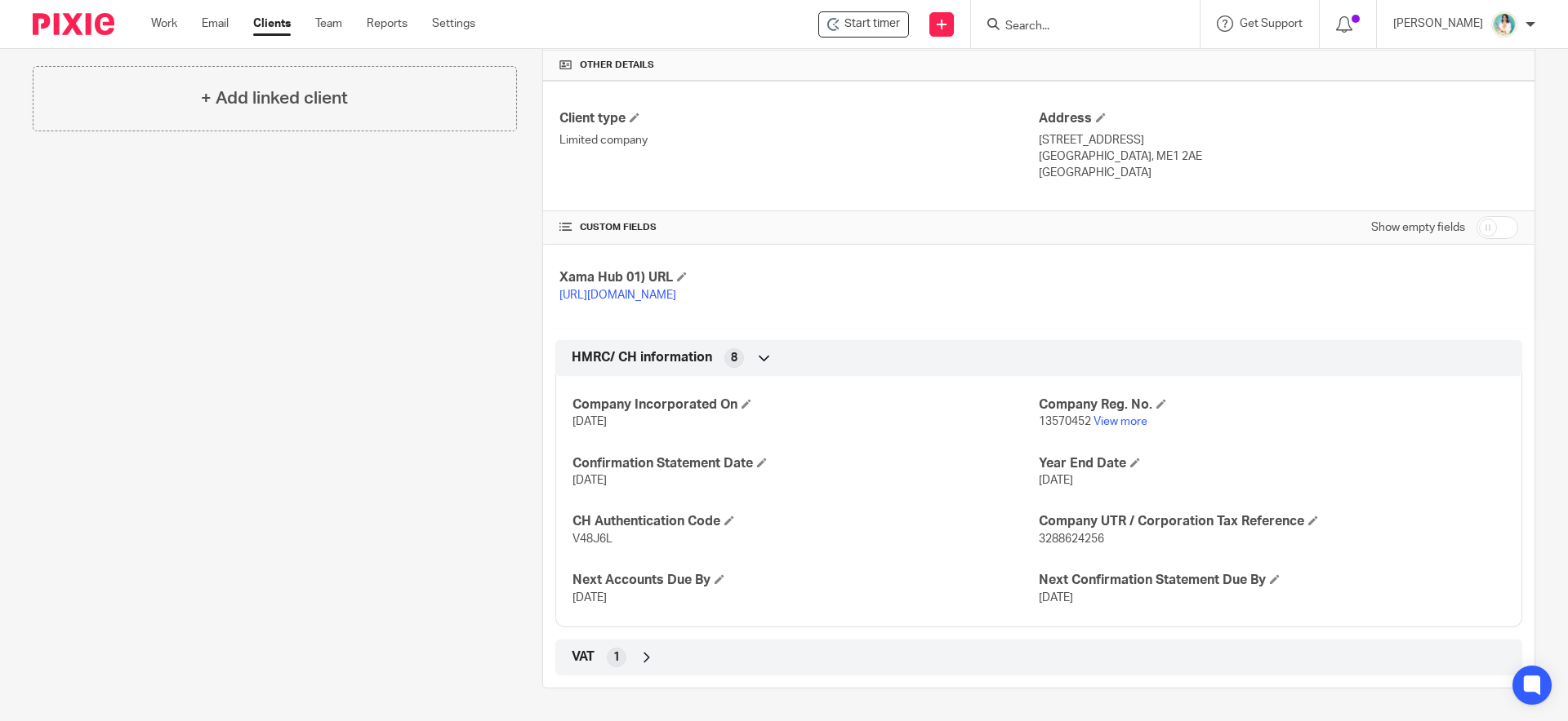
click at [1082, 427] on span "13570452" at bounding box center [1064, 422] width 53 height 12
drag, startPoint x: 1082, startPoint y: 425, endPoint x: 1029, endPoint y: 425, distance: 53.0
click at [1038, 425] on span "13570452" at bounding box center [1064, 422] width 53 height 12
copy span "13570452"
drag, startPoint x: 567, startPoint y: 540, endPoint x: 613, endPoint y: 541, distance: 46.0
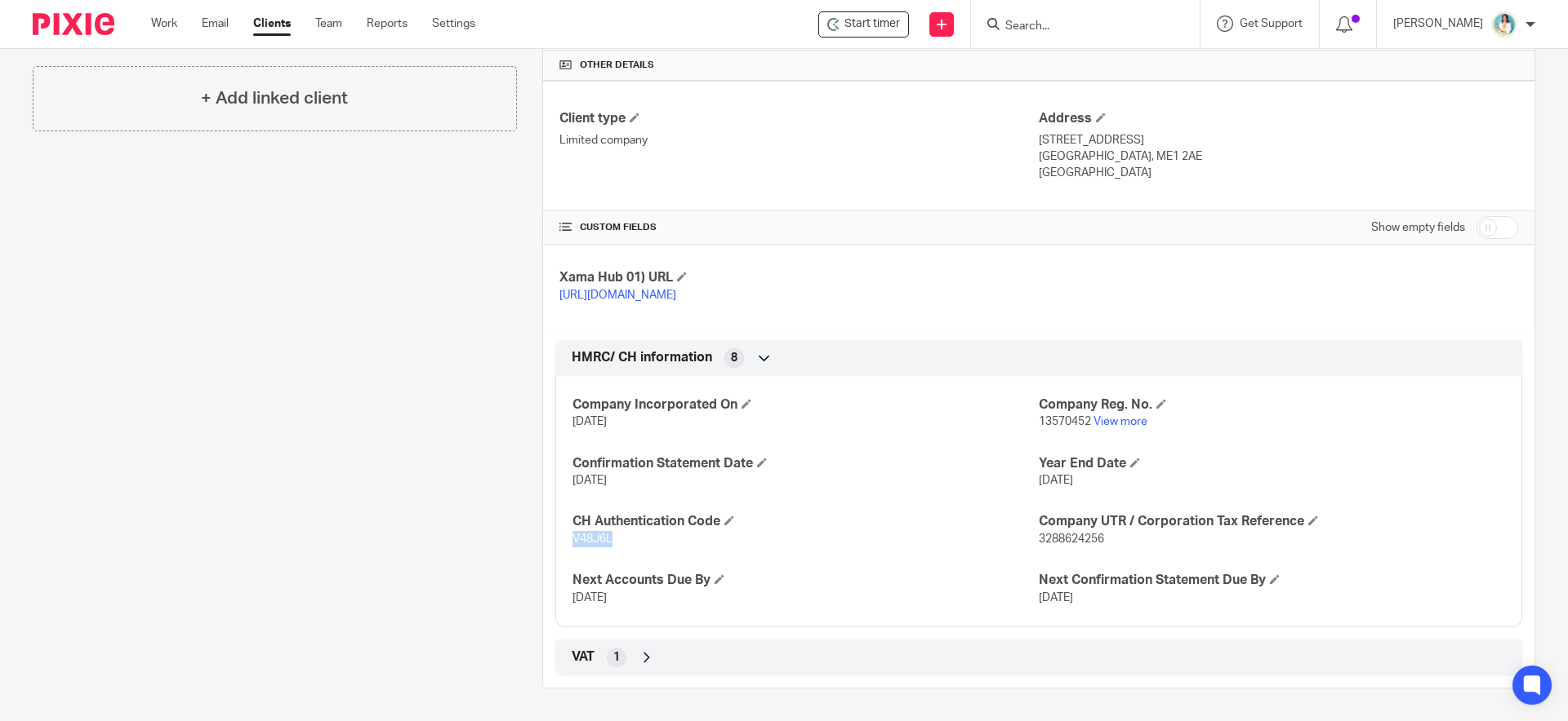
click at [613, 541] on p "V48J6L" at bounding box center [805, 539] width 466 height 17
copy span "V48J6L"
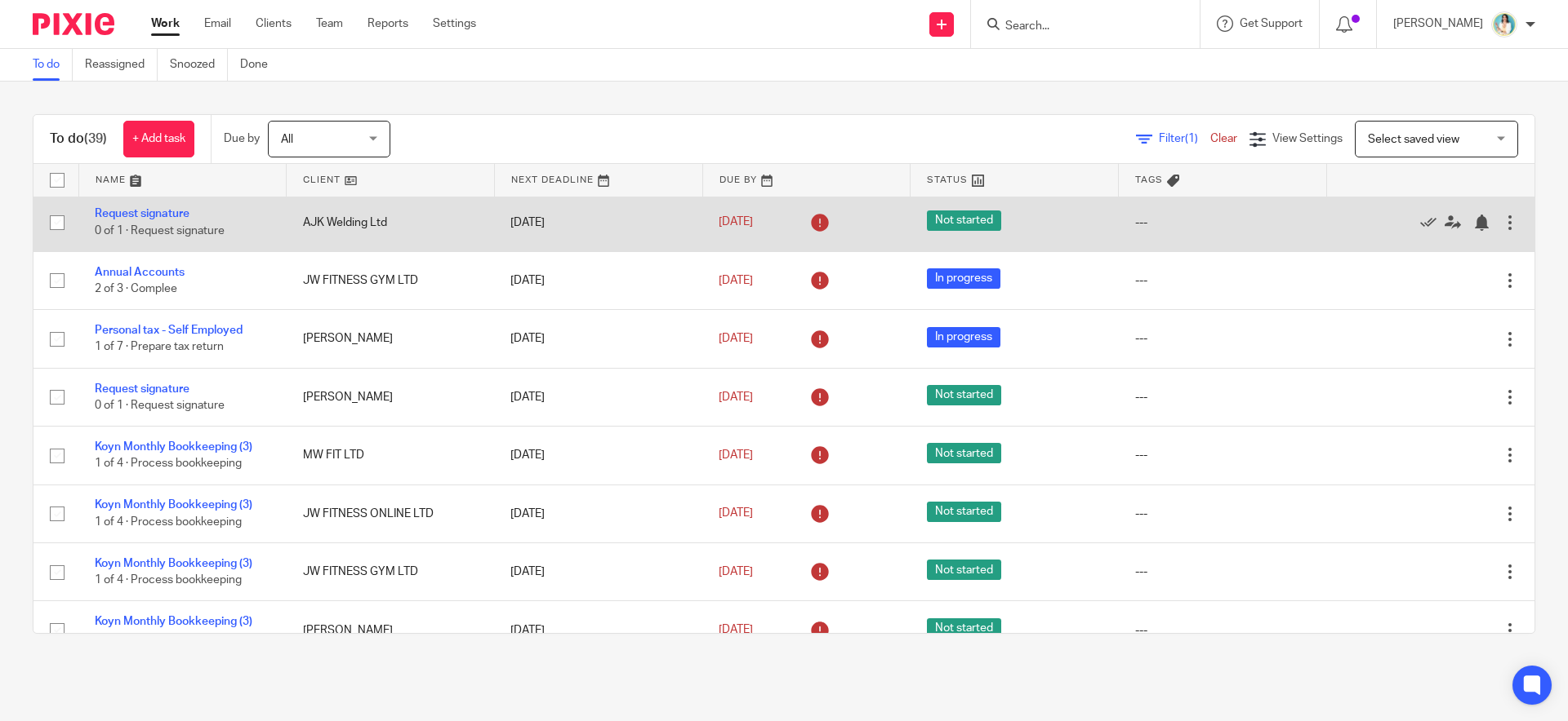
scroll to position [7, 0]
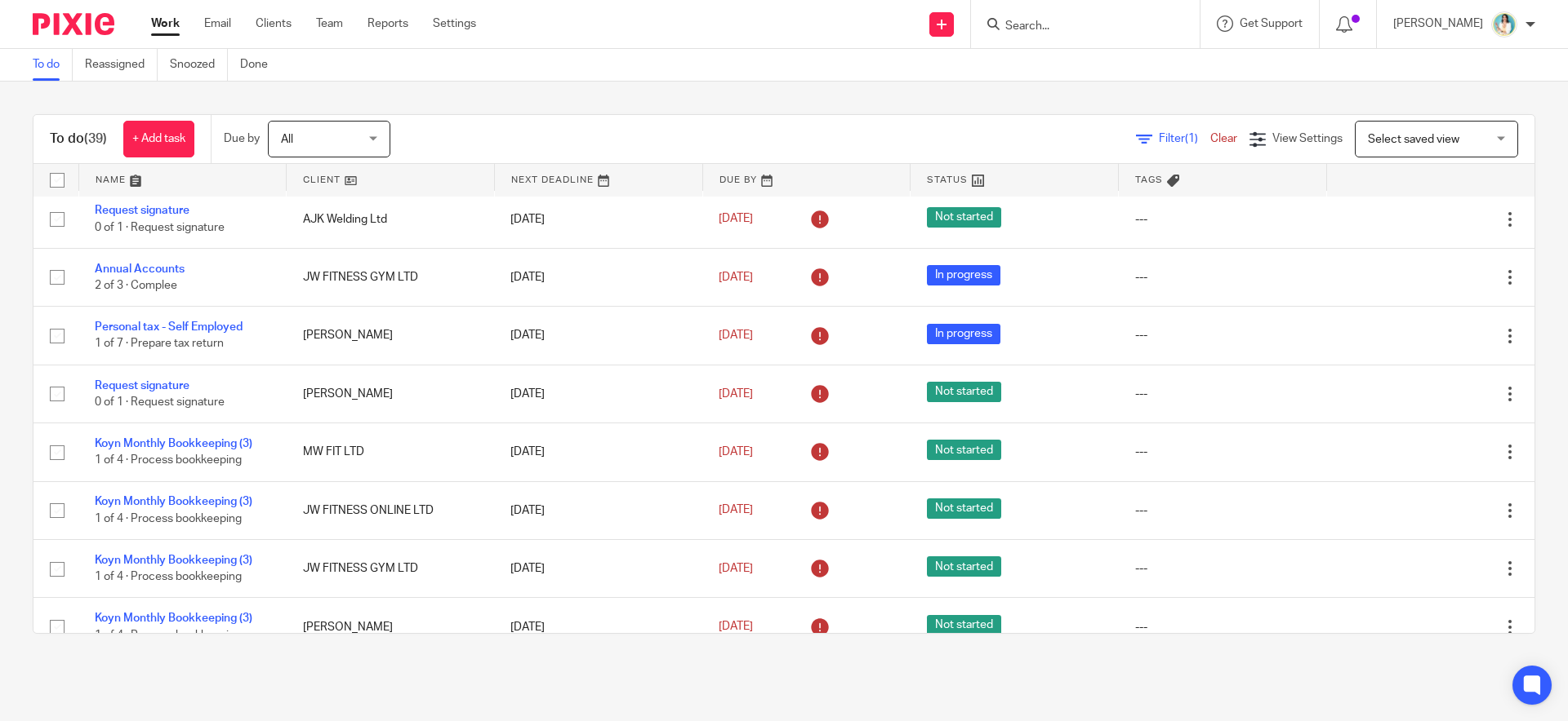
click at [127, 180] on link at bounding box center [183, 180] width 208 height 33
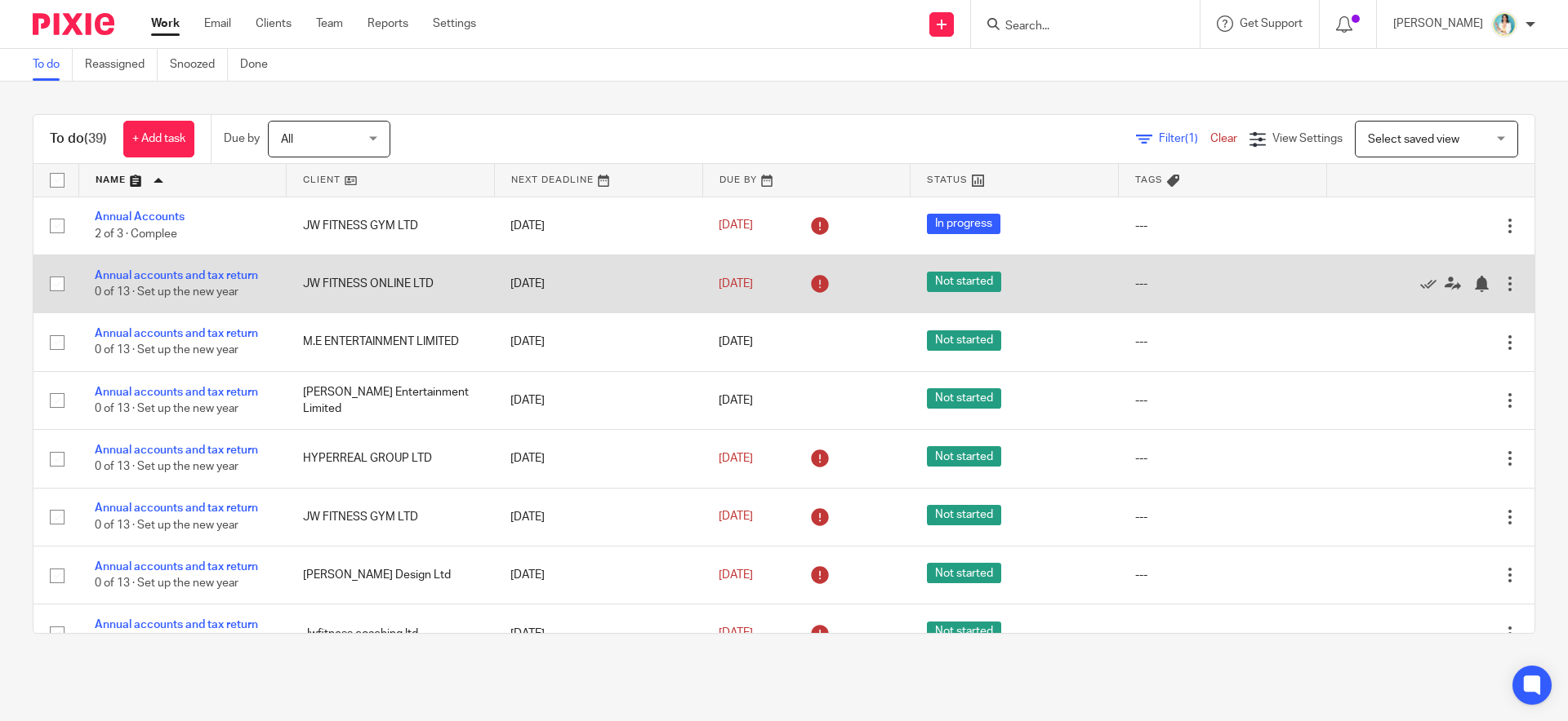
drag, startPoint x: 274, startPoint y: 276, endPoint x: 92, endPoint y: 278, distance: 182.0
click at [100, 278] on td "Annual accounts and tax return 0 of 13 · Set up the new year" at bounding box center [183, 283] width 209 height 58
drag, startPoint x: 78, startPoint y: 273, endPoint x: 257, endPoint y: 272, distance: 179.0
click at [250, 272] on td "Annual accounts and tax return 0 of 13 · Set up the new year" at bounding box center [183, 283] width 209 height 58
click at [236, 280] on link "Annual accounts and tax return" at bounding box center [177, 276] width 163 height 12
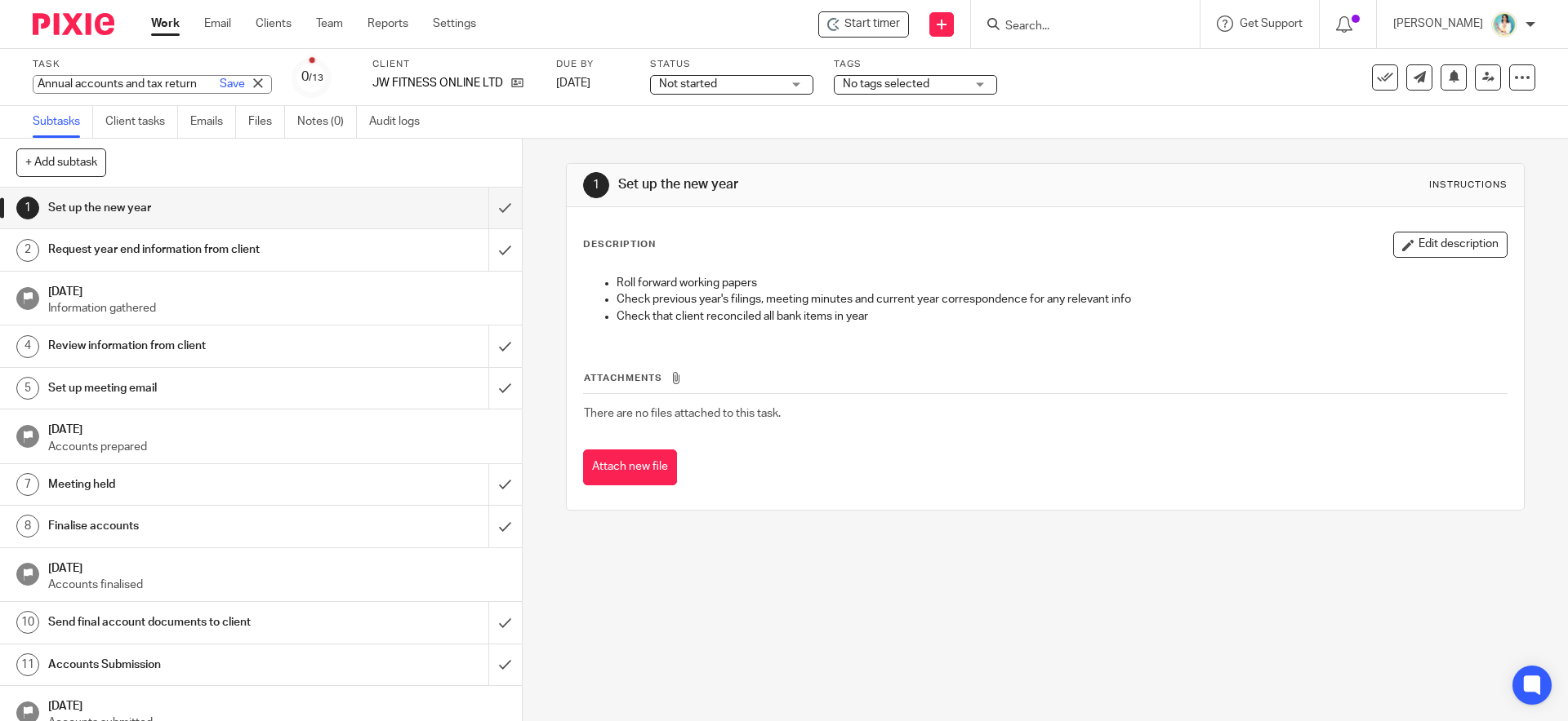
click at [204, 84] on div "Annual accounts and tax return Save Annual accounts and tax return" at bounding box center [152, 84] width 239 height 19
click at [219, 83] on link "Save" at bounding box center [232, 84] width 25 height 17
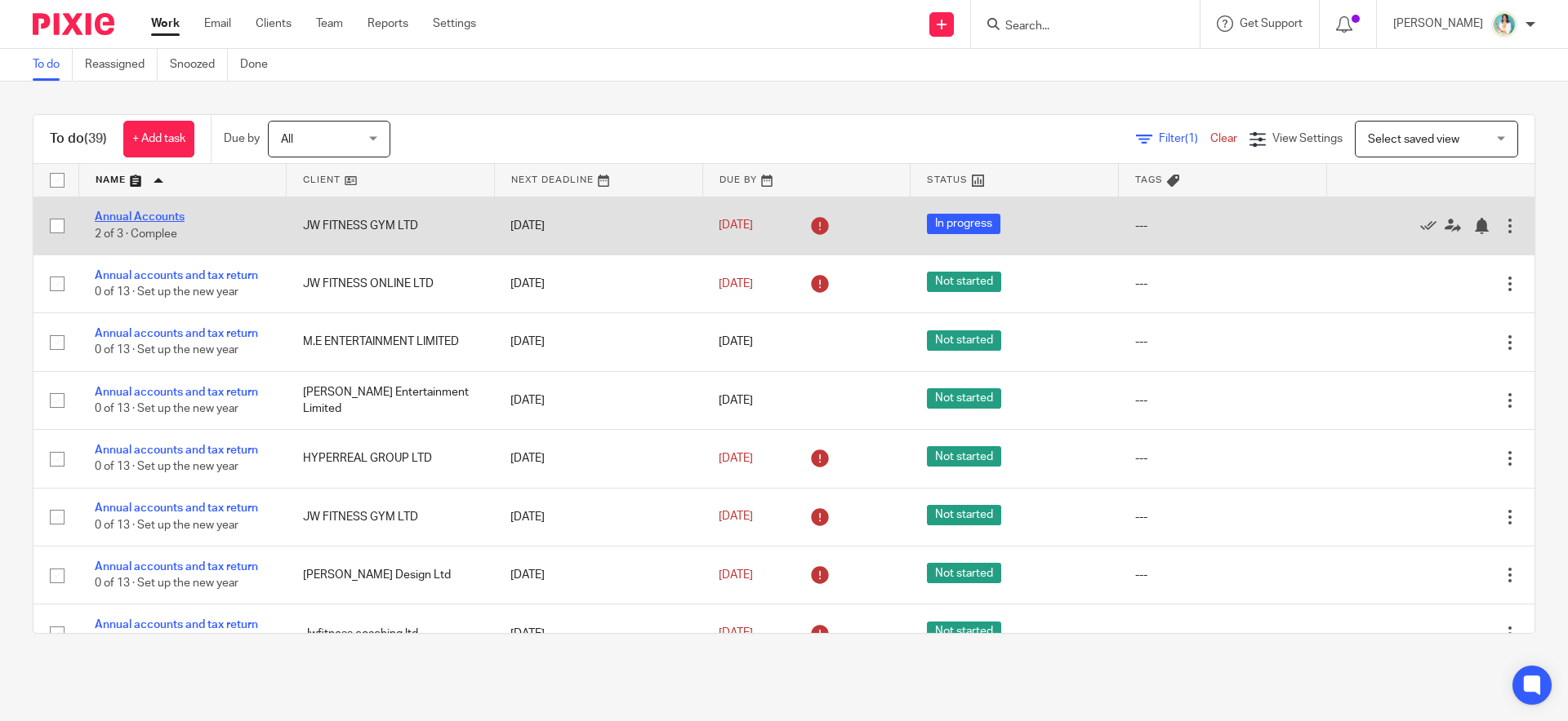
click at [158, 214] on link "Annual Accounts" at bounding box center [140, 218] width 90 height 12
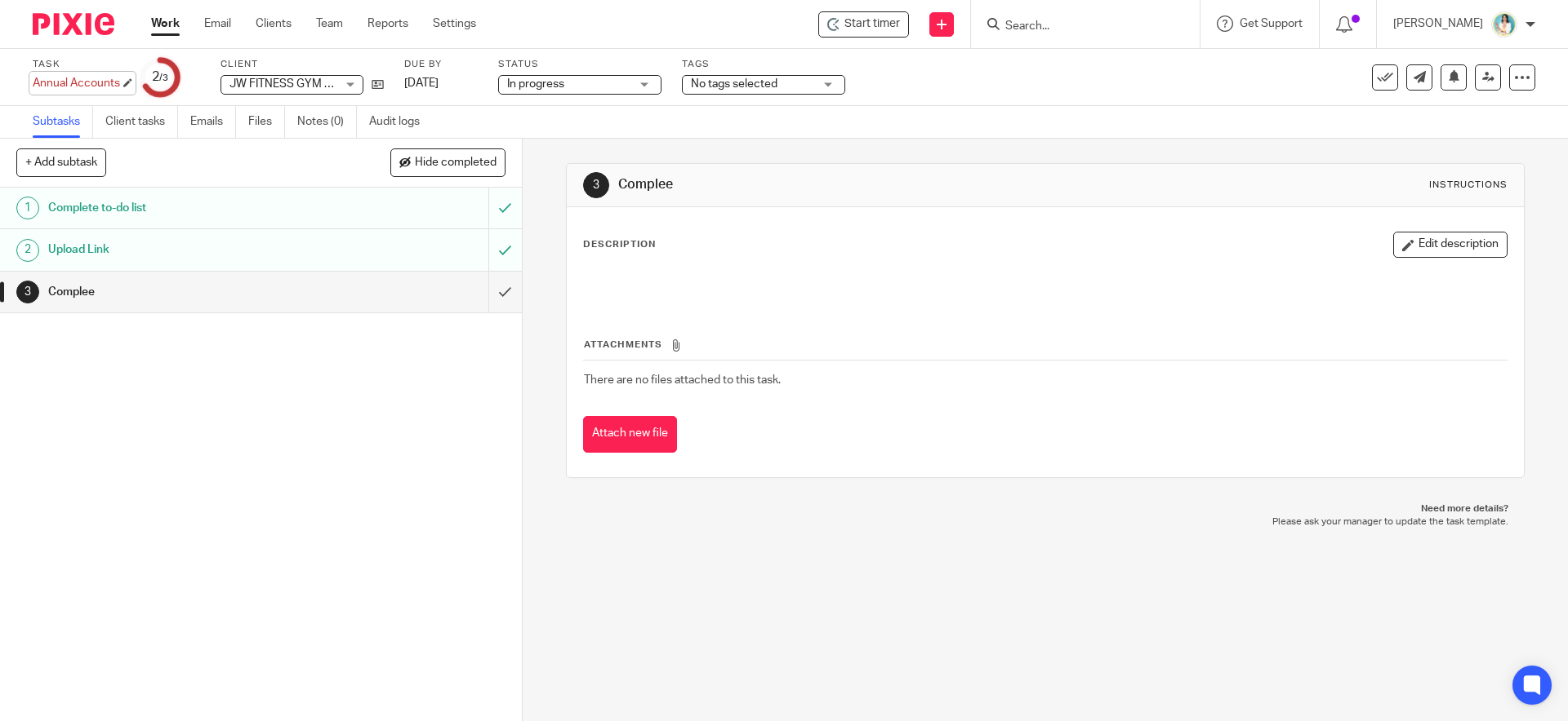
click at [120, 85] on div "Annual Accounts Save Annual Accounts" at bounding box center [76, 83] width 88 height 17
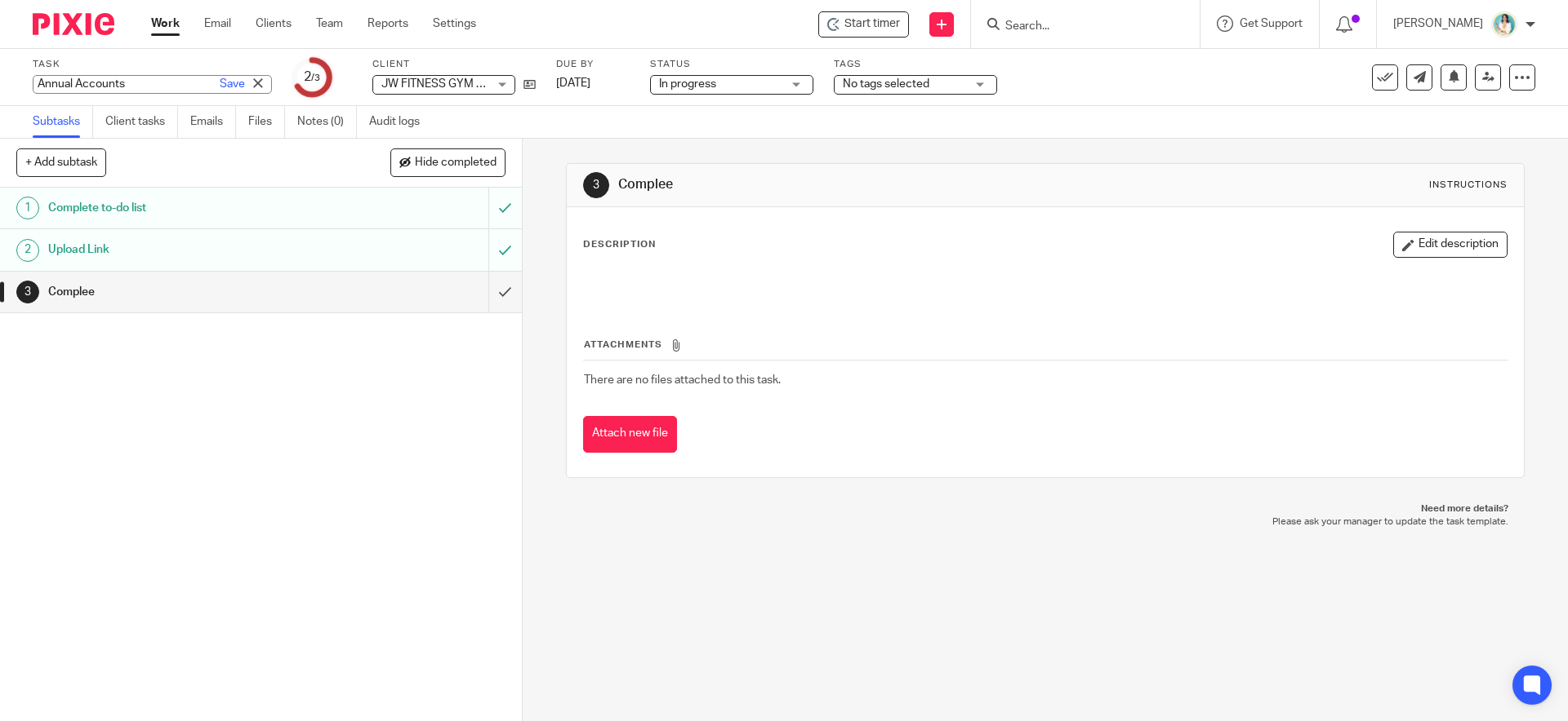
paste input "accounts and tax return"
type input "Annual accounts and tax return"
click at [219, 85] on link "Save" at bounding box center [232, 84] width 25 height 17
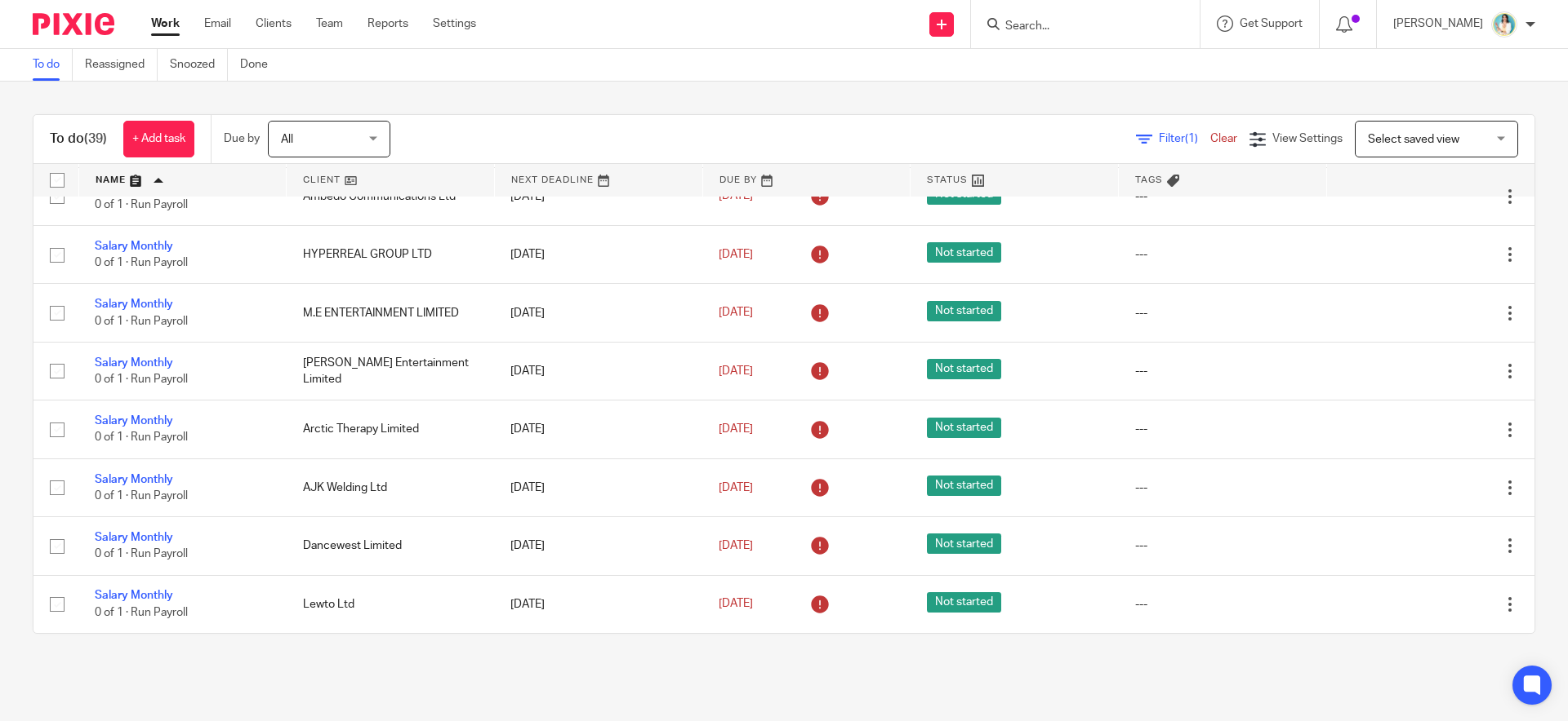
scroll to position [1878, 0]
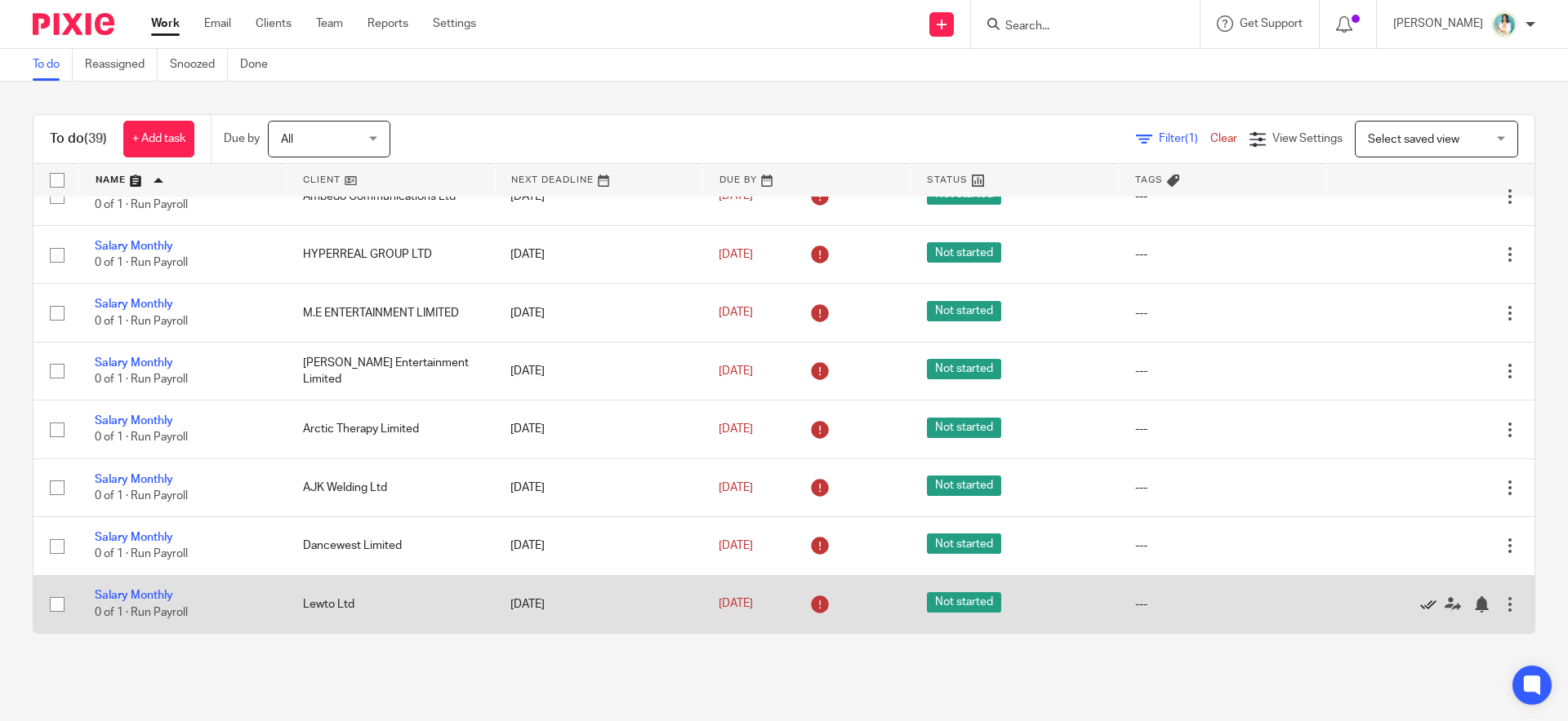
click at [1420, 600] on icon at bounding box center [1428, 605] width 17 height 17
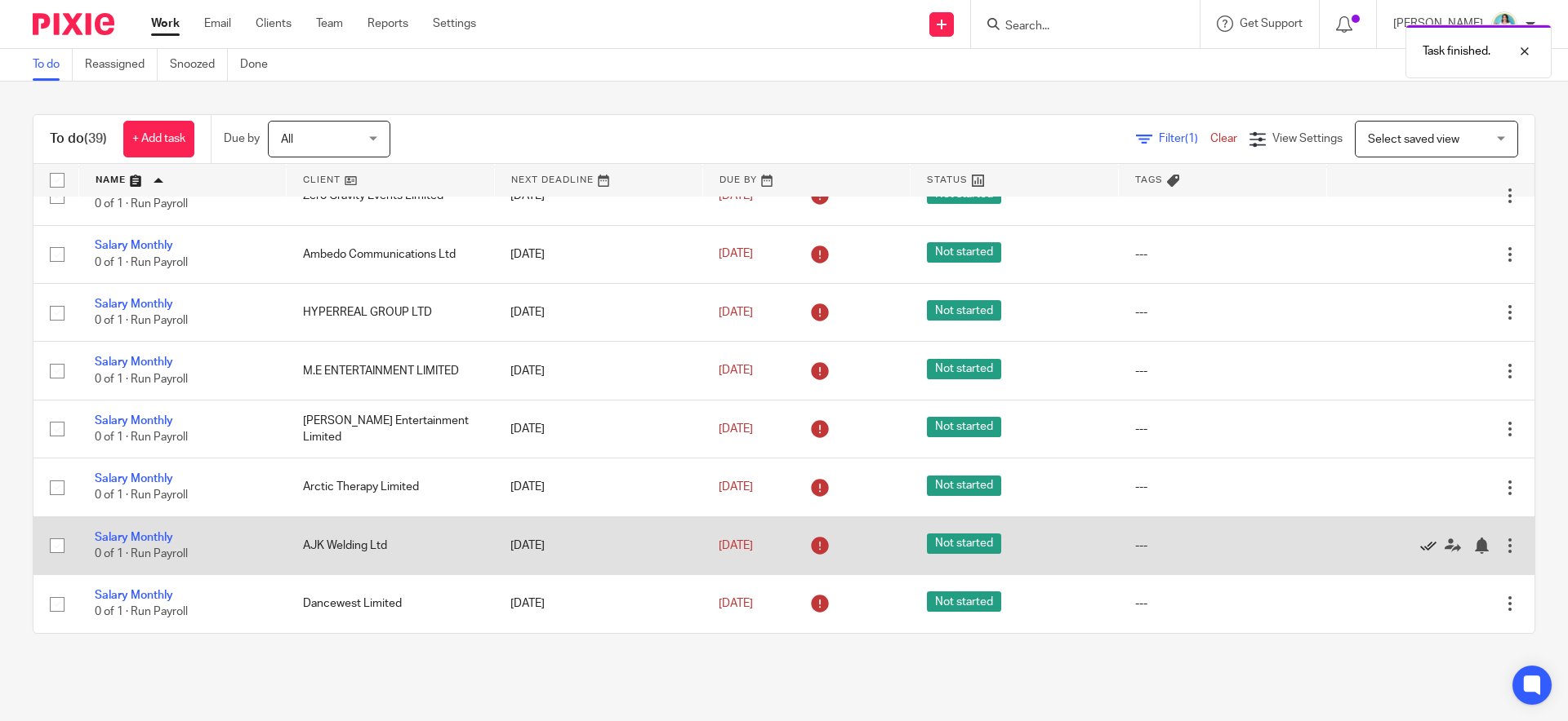
click at [1420, 538] on link at bounding box center [1431, 546] width 24 height 17
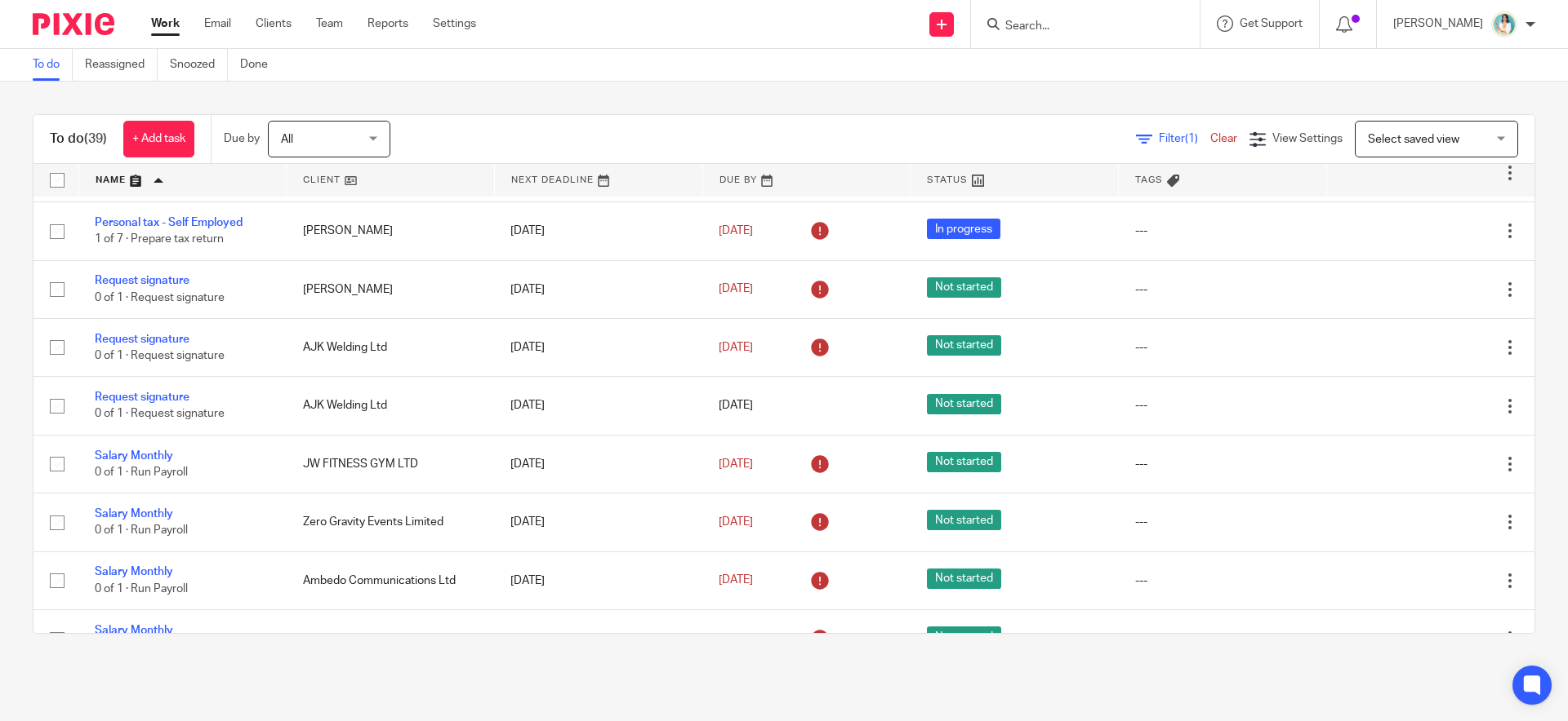
scroll to position [1760, 0]
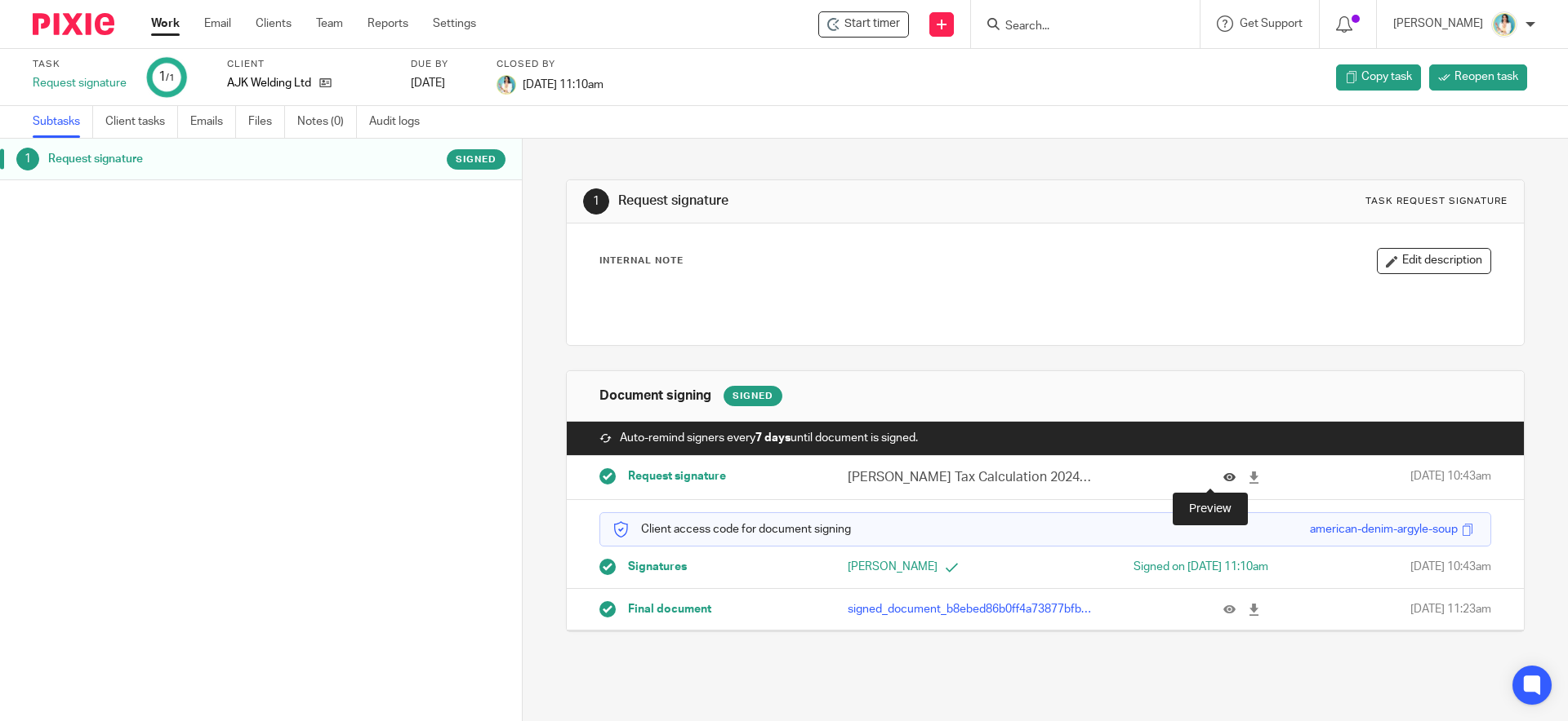
click at [1223, 475] on icon at bounding box center [1229, 478] width 13 height 13
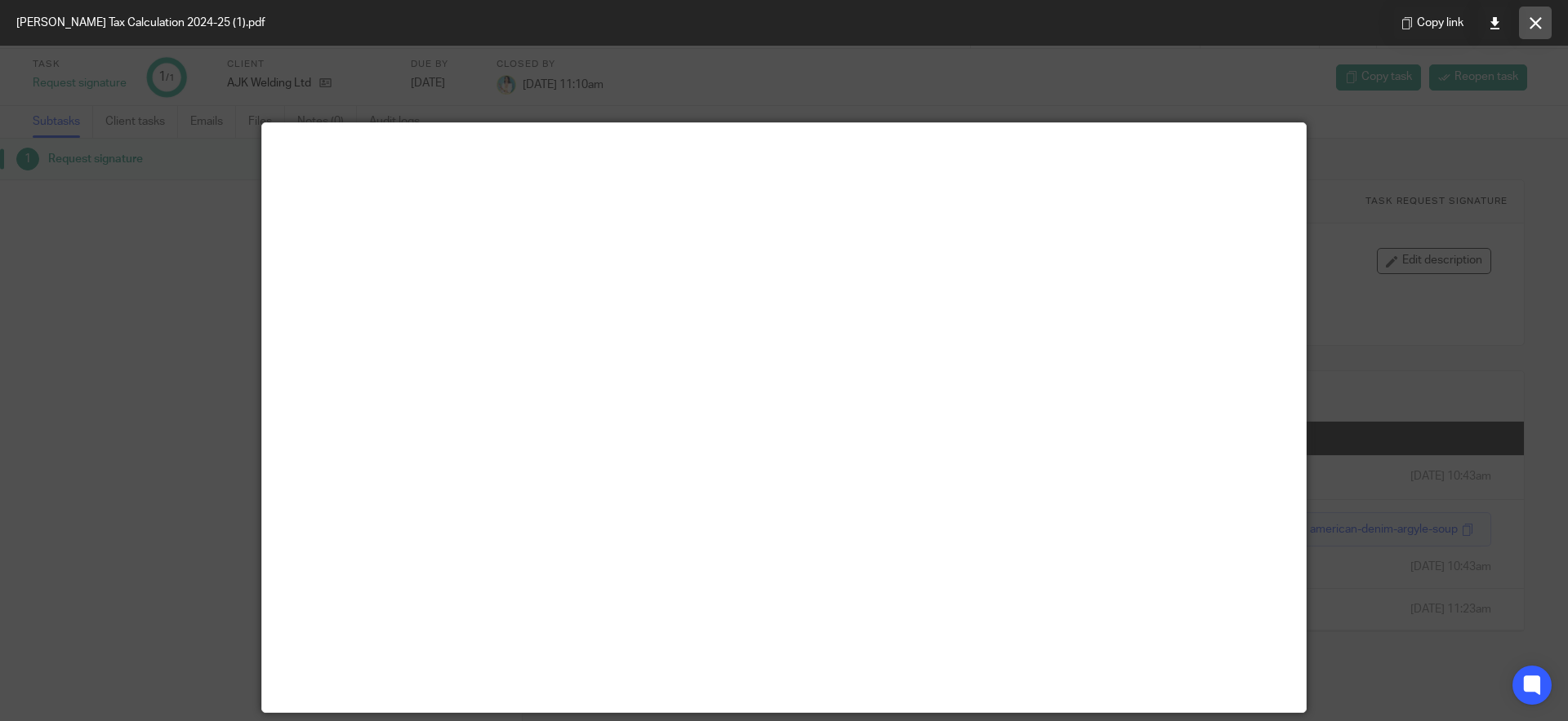
click at [1530, 27] on icon at bounding box center [1535, 23] width 13 height 13
